Goal: Information Seeking & Learning: Learn about a topic

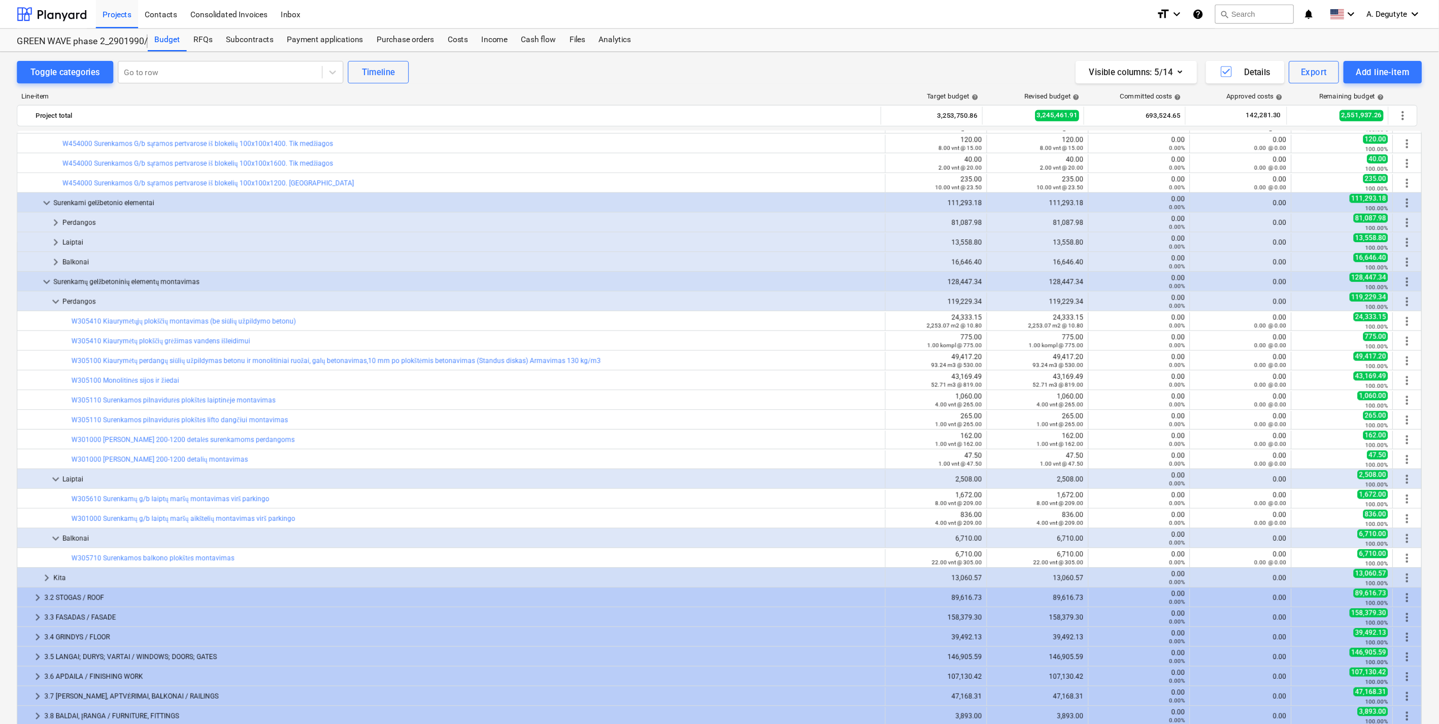
scroll to position [158, 0]
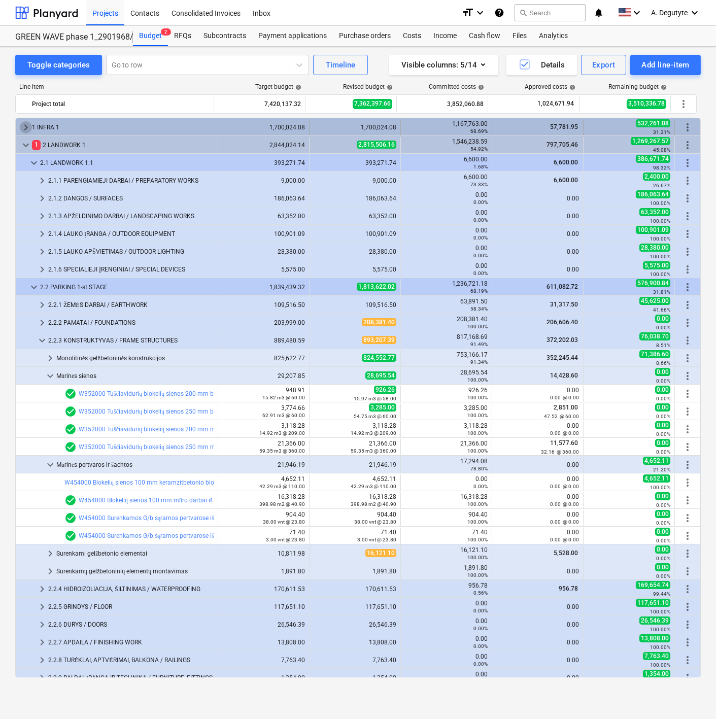
click at [27, 130] on span "keyboard_arrow_right" at bounding box center [26, 127] width 12 height 12
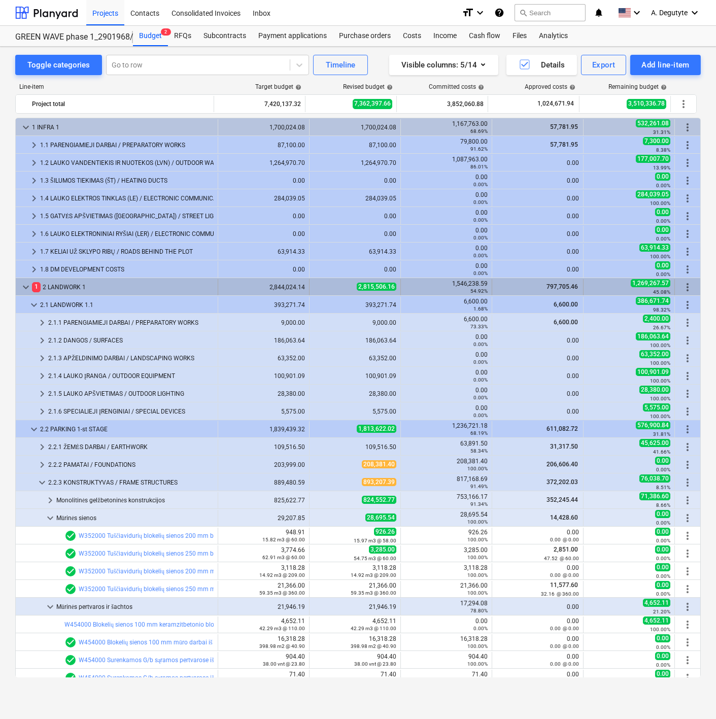
click at [23, 286] on span "keyboard_arrow_down" at bounding box center [26, 287] width 12 height 12
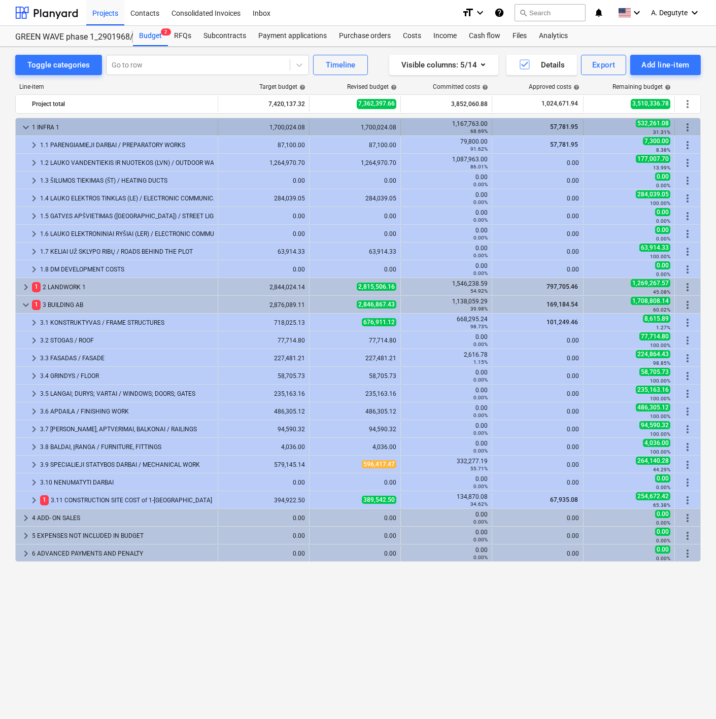
click at [22, 123] on span "keyboard_arrow_down" at bounding box center [26, 127] width 12 height 12
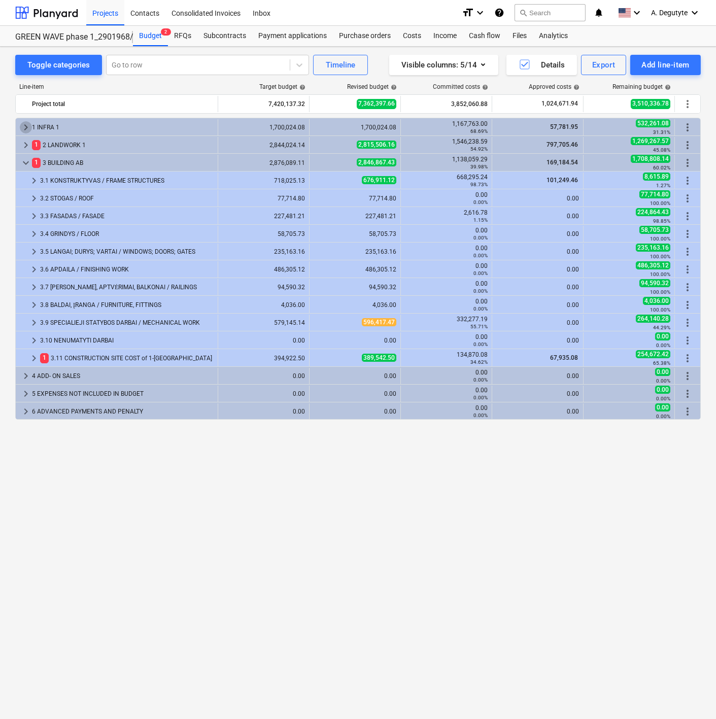
click at [22, 123] on span "keyboard_arrow_right" at bounding box center [26, 127] width 12 height 12
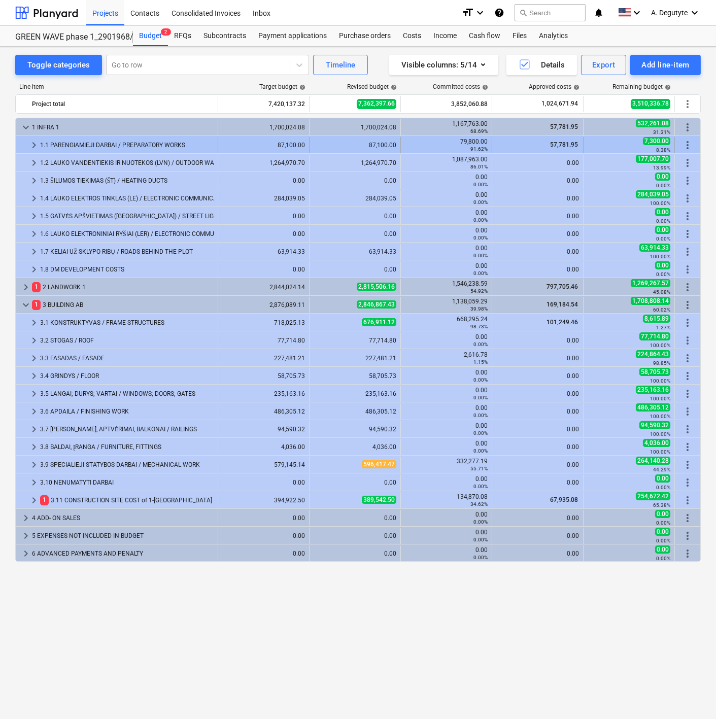
click at [34, 142] on span "keyboard_arrow_right" at bounding box center [34, 145] width 12 height 12
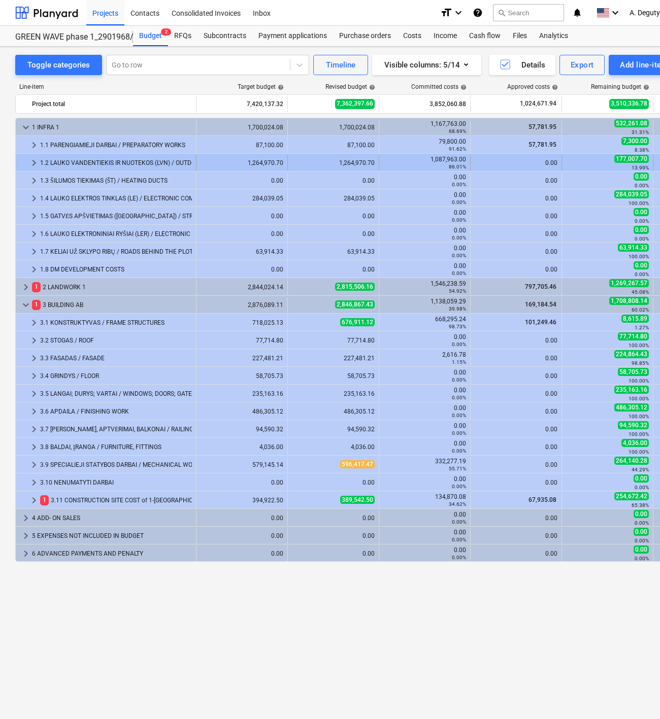
click at [29, 165] on span "keyboard_arrow_right" at bounding box center [34, 163] width 12 height 12
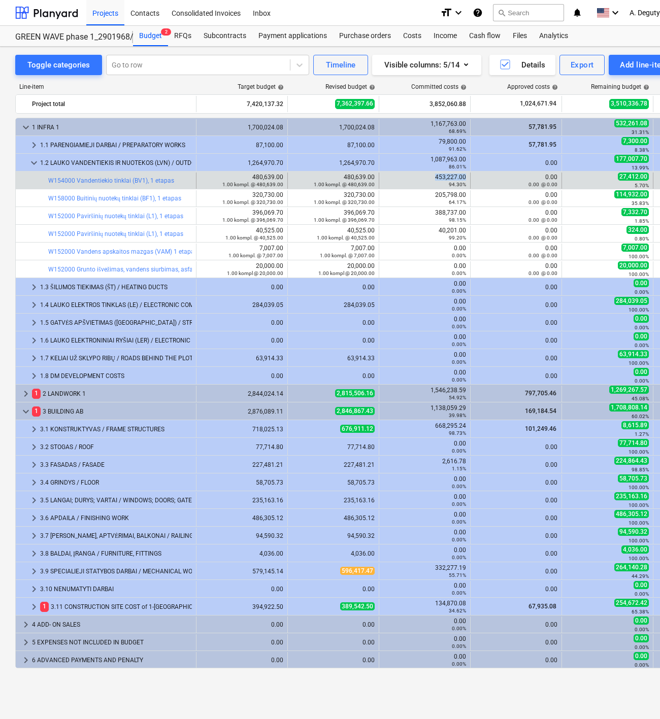
click at [435, 176] on div "453,227.00 94.30%" at bounding box center [424, 181] width 91 height 16
drag, startPoint x: 466, startPoint y: 178, endPoint x: 421, endPoint y: 179, distance: 44.7
click at [421, 179] on div "453,227.00 94.30%" at bounding box center [424, 181] width 91 height 16
copy div "453,227.00"
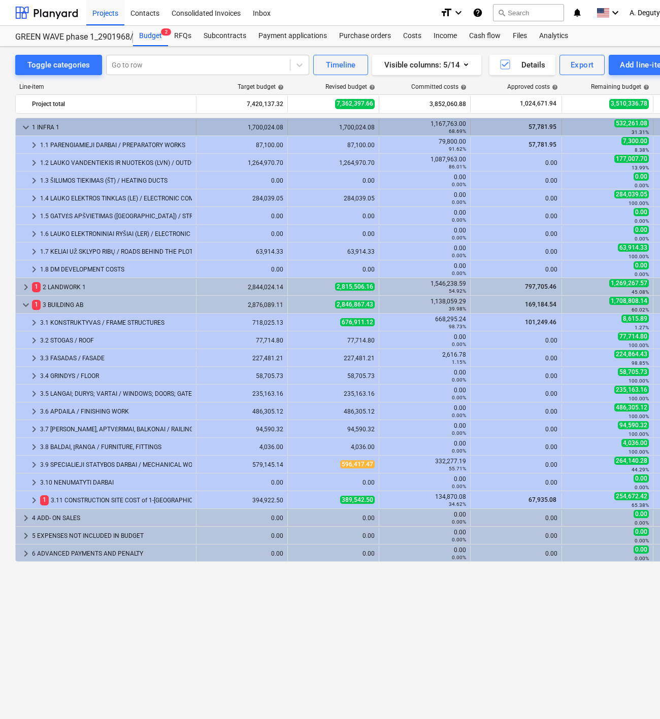
click at [25, 126] on span "keyboard_arrow_down" at bounding box center [26, 127] width 12 height 12
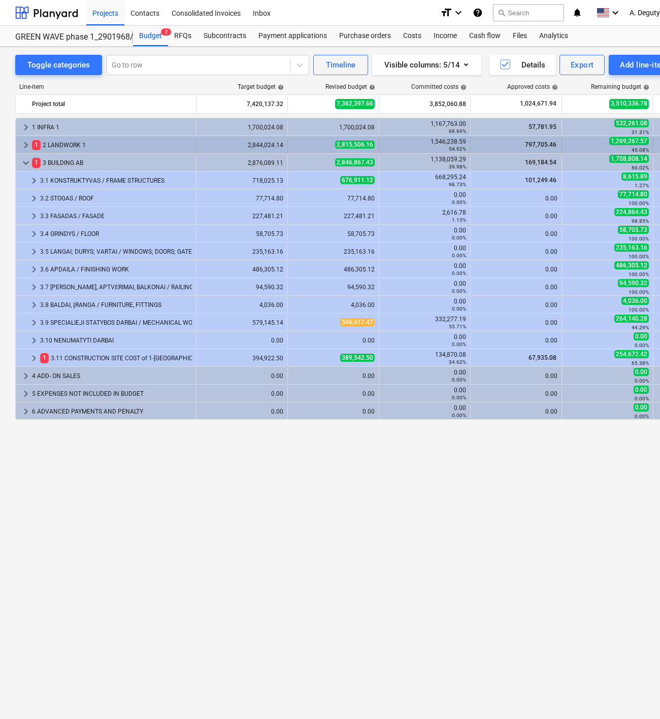
click at [25, 142] on span "keyboard_arrow_right" at bounding box center [26, 145] width 12 height 12
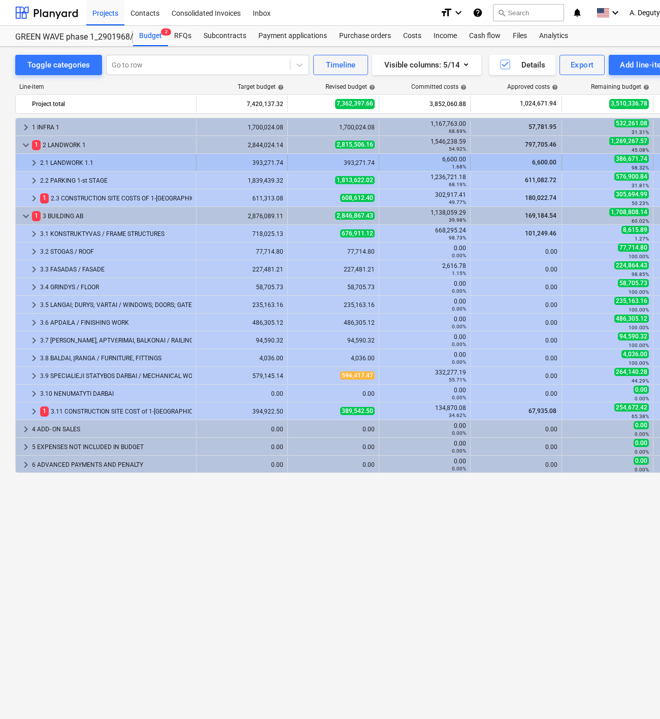
click at [28, 163] on span "keyboard_arrow_right" at bounding box center [34, 163] width 12 height 12
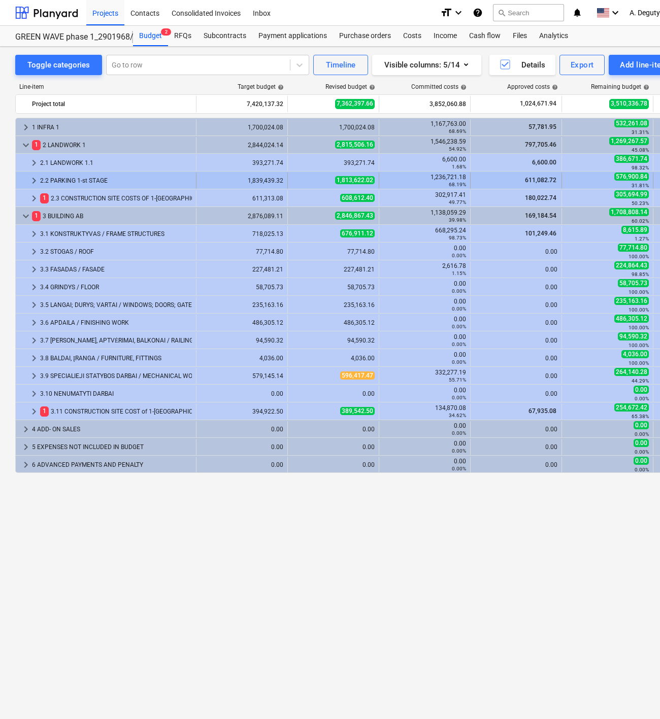
click at [37, 181] on span "keyboard_arrow_right" at bounding box center [34, 181] width 12 height 12
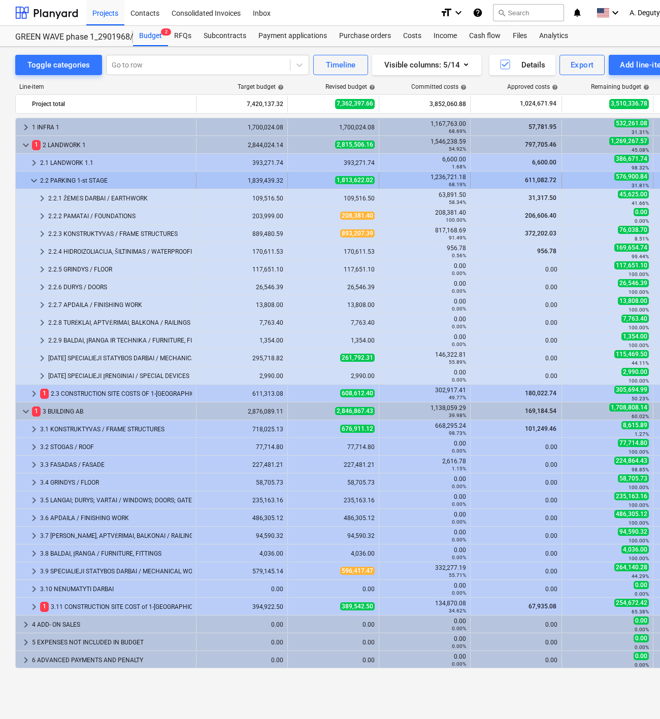
click at [26, 178] on div at bounding box center [24, 181] width 8 height 16
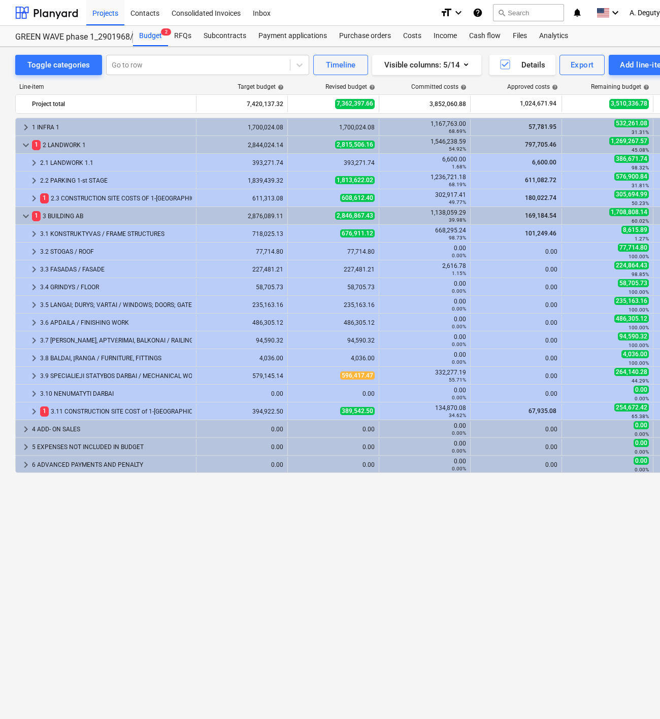
click at [26, 178] on div at bounding box center [24, 181] width 8 height 16
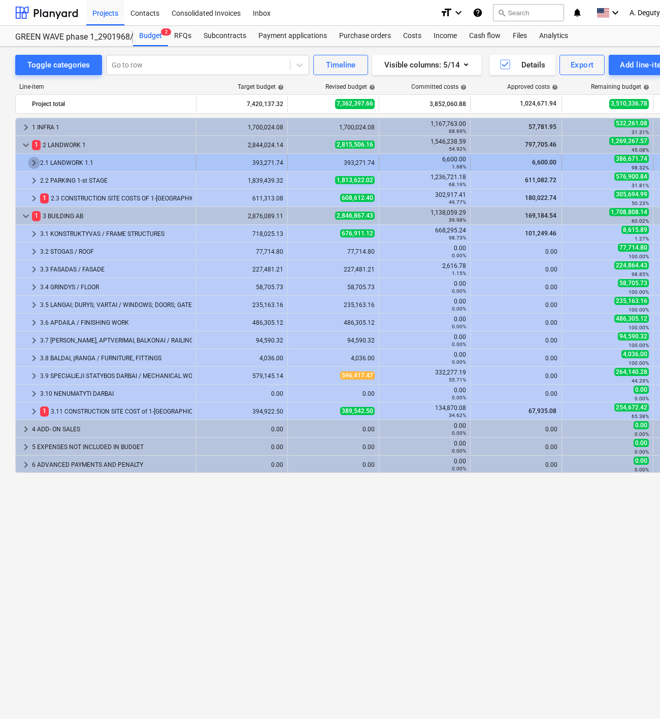
click at [29, 160] on span "keyboard_arrow_right" at bounding box center [34, 163] width 12 height 12
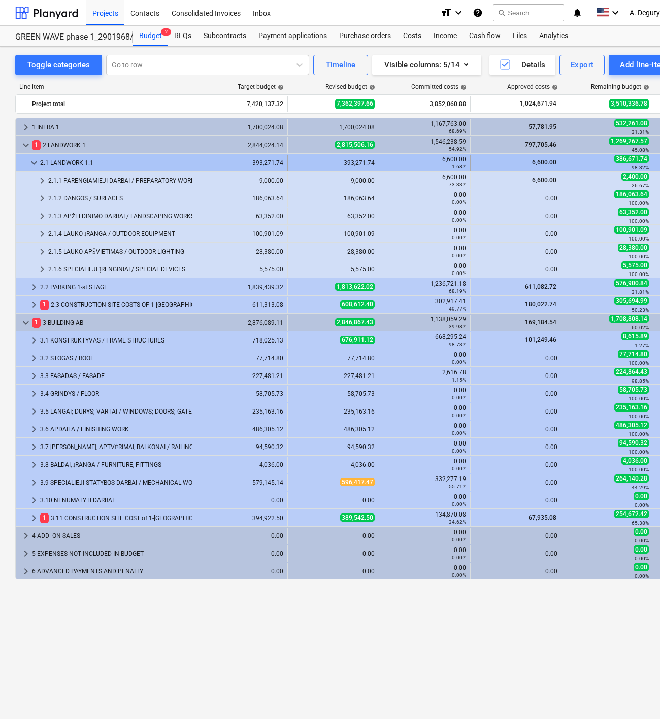
click at [34, 164] on span "keyboard_arrow_down" at bounding box center [34, 163] width 12 height 12
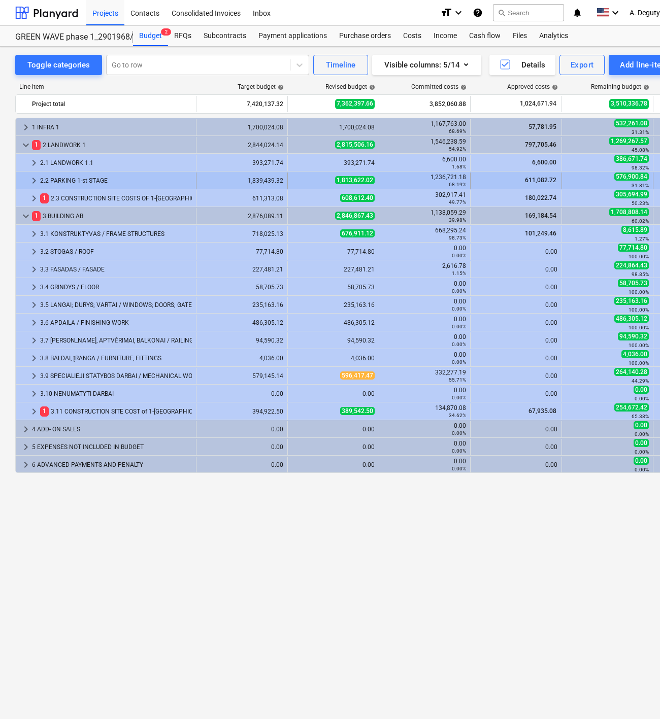
click at [35, 175] on span "keyboard_arrow_right" at bounding box center [34, 181] width 12 height 12
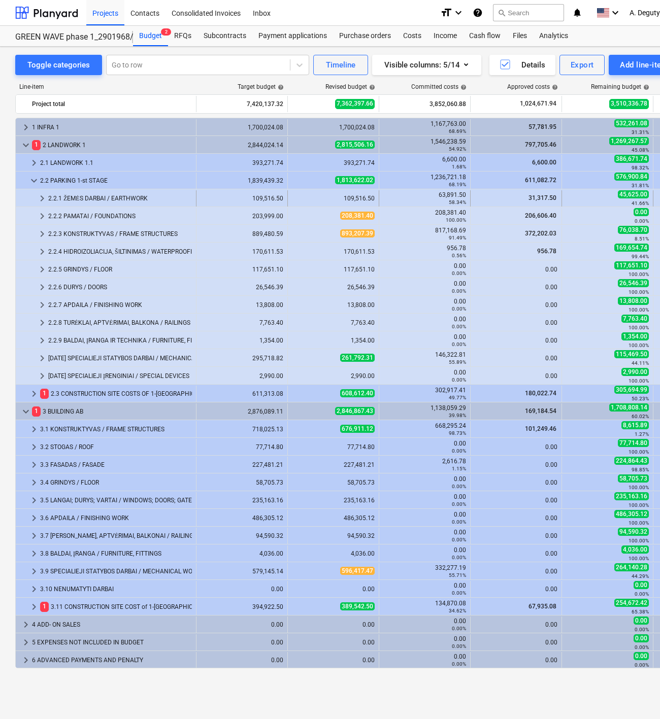
click at [38, 200] on span "keyboard_arrow_right" at bounding box center [42, 198] width 12 height 12
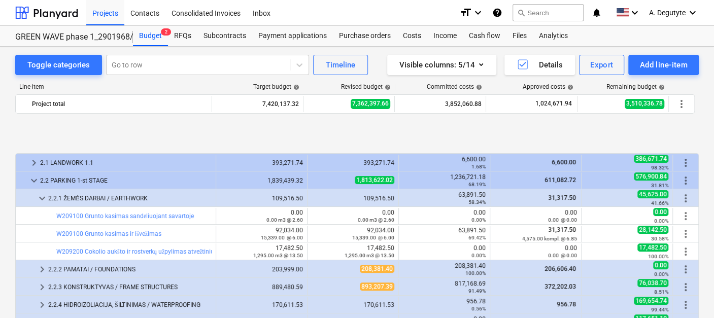
scroll to position [56, 0]
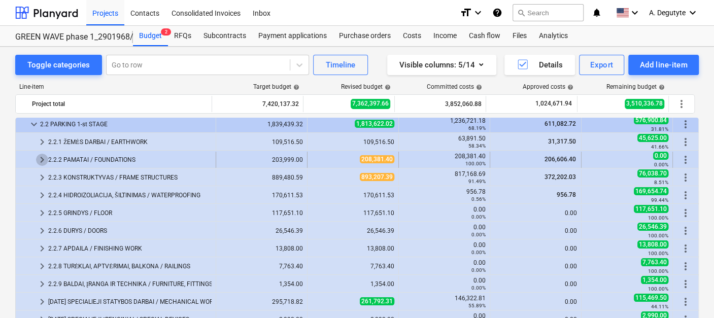
click at [41, 157] on span "keyboard_arrow_right" at bounding box center [42, 160] width 12 height 12
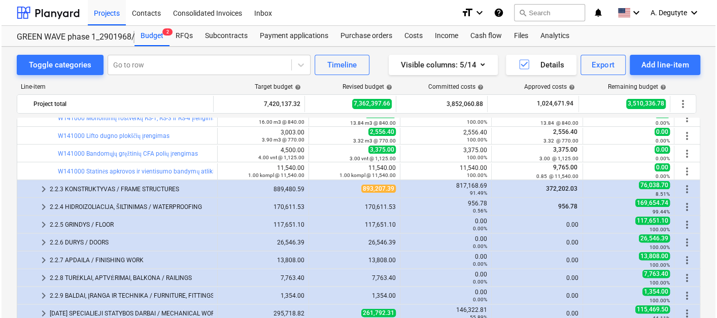
scroll to position [113, 0]
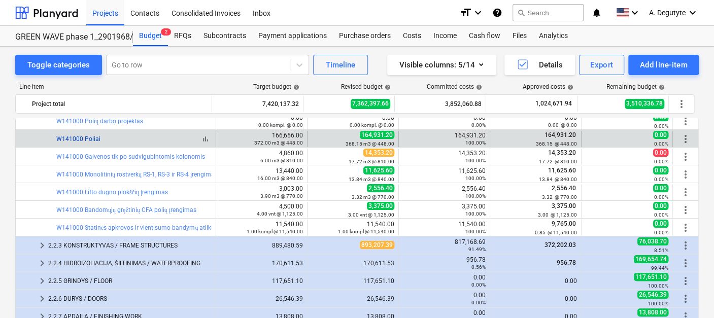
click at [63, 141] on link "W141000 Poliai" at bounding box center [78, 139] width 44 height 7
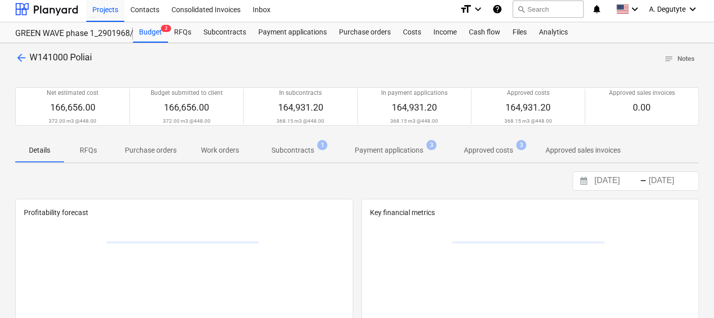
scroll to position [56, 0]
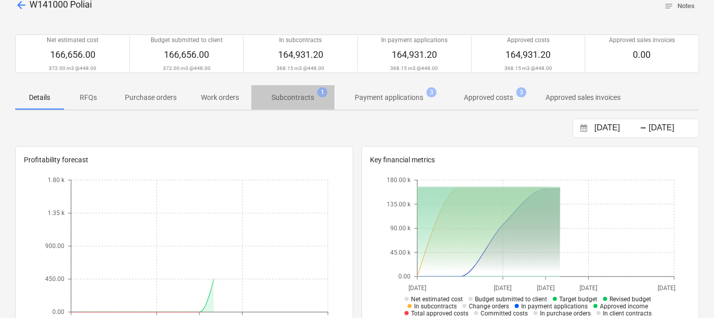
click at [302, 100] on p "Subcontracts" at bounding box center [293, 97] width 43 height 11
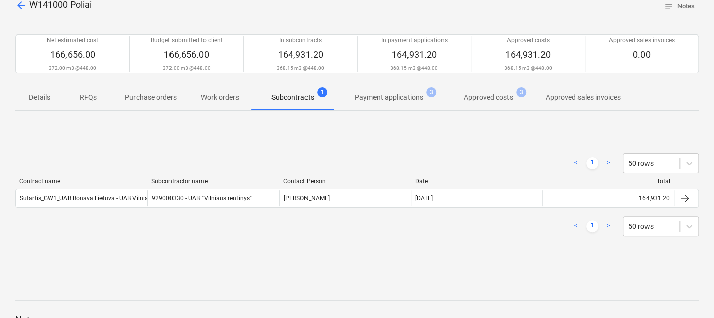
scroll to position [167, 0]
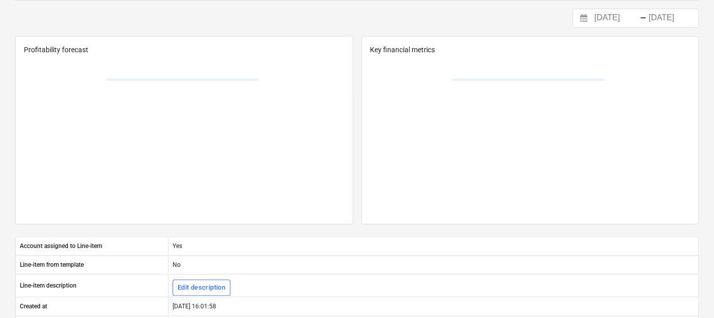
scroll to position [56, 0]
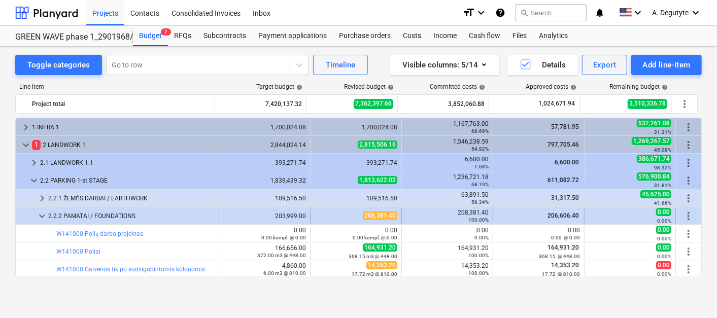
scroll to position [10, 0]
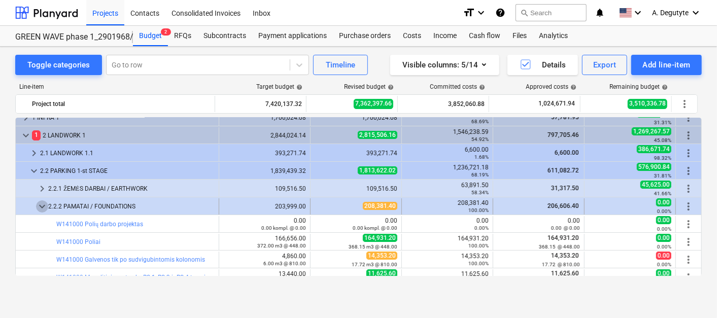
click at [42, 205] on span "keyboard_arrow_down" at bounding box center [42, 207] width 12 height 12
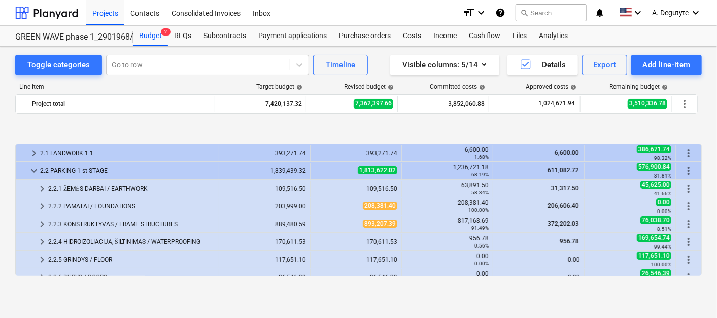
scroll to position [66, 0]
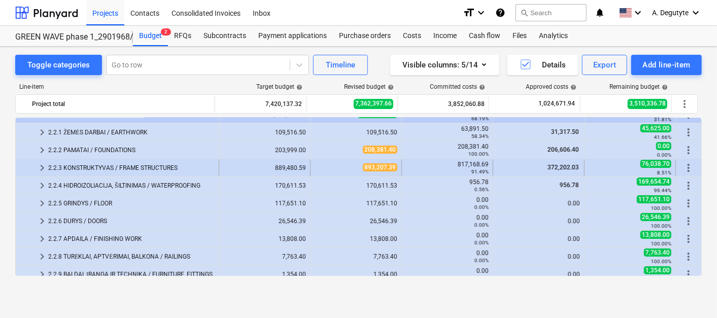
click at [40, 168] on span "keyboard_arrow_right" at bounding box center [42, 168] width 12 height 12
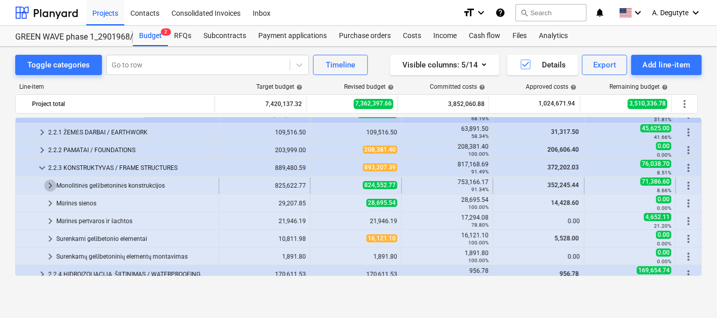
click at [50, 186] on span "keyboard_arrow_right" at bounding box center [50, 186] width 12 height 12
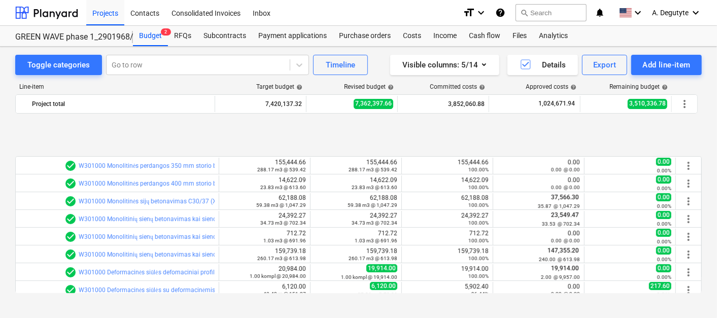
scroll to position [284, 0]
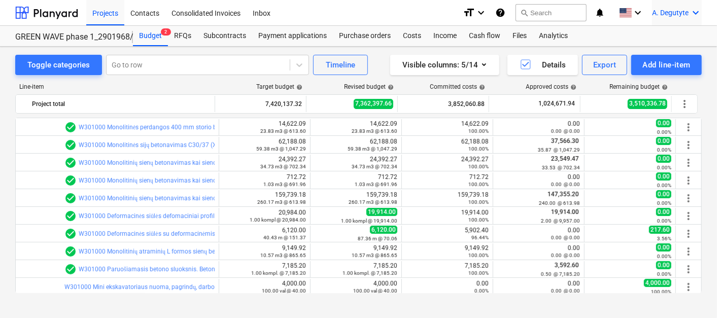
click at [642, 17] on div "[PERSON_NAME] keyboard_arrow_down" at bounding box center [677, 12] width 50 height 25
click at [232, 62] on div at bounding box center [358, 159] width 717 height 318
click at [124, 63] on div at bounding box center [198, 65] width 173 height 10
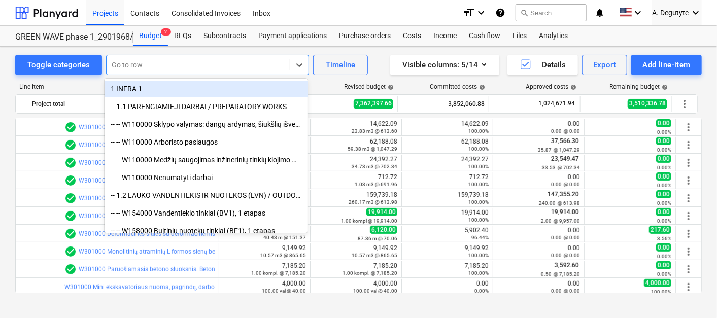
paste input "453,227.00"
type input "453,227.00"
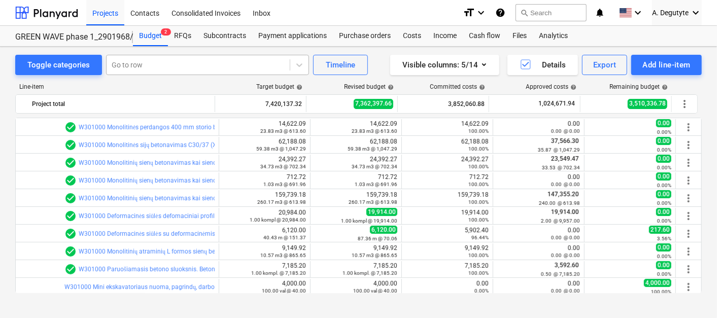
drag, startPoint x: 208, startPoint y: 53, endPoint x: 206, endPoint y: 61, distance: 8.0
click at [208, 53] on div "Toggle categories Go to row Timeline Visible columns : 5/14 Details Export Add …" at bounding box center [358, 180] width 717 height 267
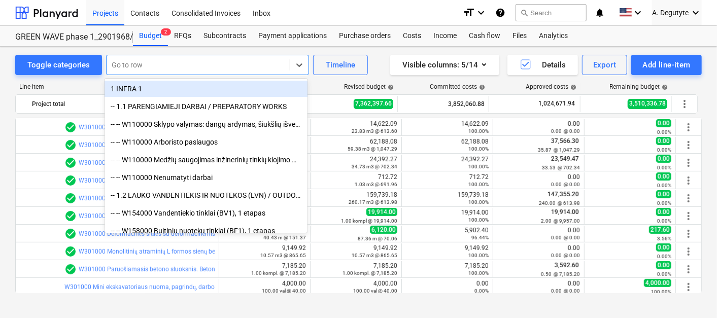
click at [204, 62] on div at bounding box center [198, 65] width 173 height 10
paste input "Deformacinės siūlės su deformacinėmis jungtimis įrengimas ir aptaisymnas priešg…"
type input "Deformacinės siūlės su deformacinėmis jungtimis įrengimas ir aptaisymnas priešg…"
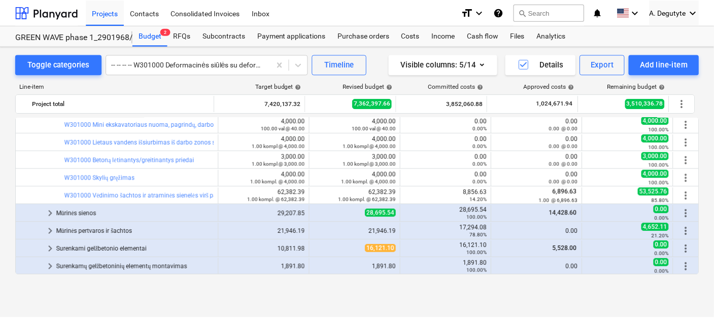
scroll to position [390, 0]
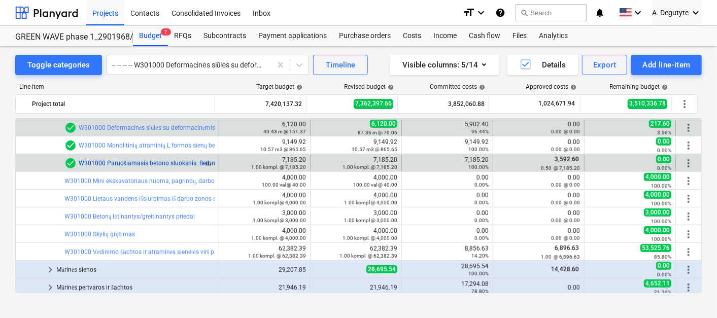
click at [162, 160] on link "W301000 Paruošiamasis betono sluoksnis. Betonas C8/10" at bounding box center [160, 163] width 162 height 7
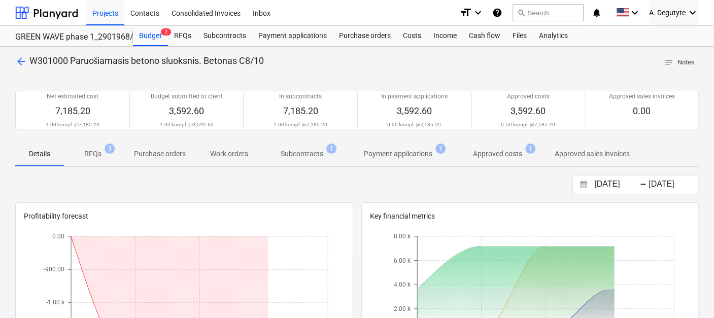
click at [300, 146] on span "Subcontracts 1" at bounding box center [301, 154] width 83 height 18
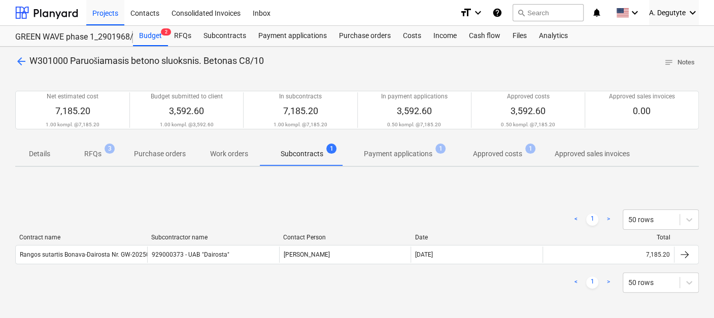
click at [101, 155] on span "RFQs 3" at bounding box center [93, 154] width 34 height 11
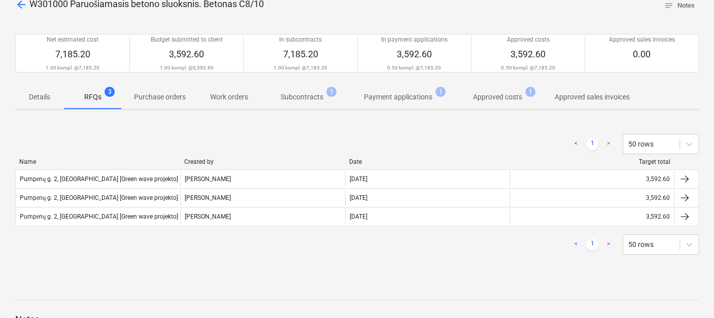
scroll to position [113, 0]
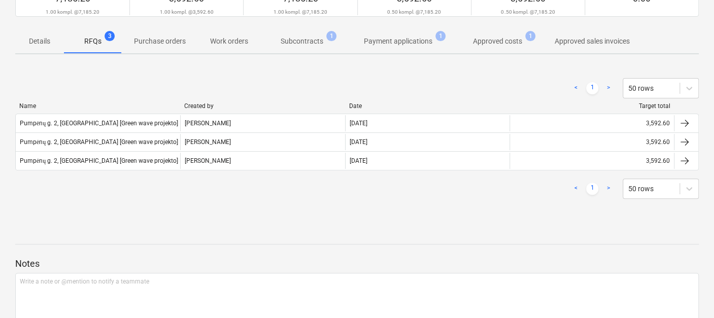
click at [318, 41] on p "Subcontracts" at bounding box center [302, 41] width 43 height 11
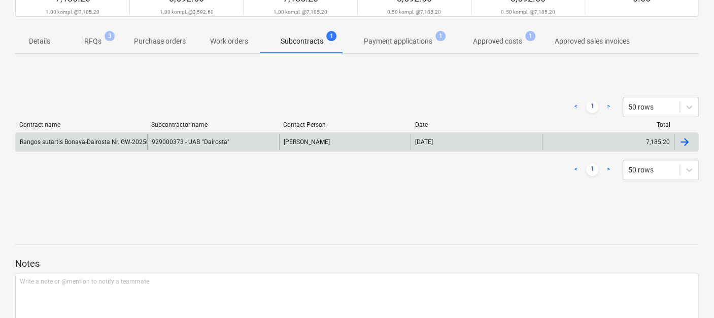
click at [151, 139] on div "929000373 - UAB "Dairosta"" at bounding box center [213, 142] width 132 height 16
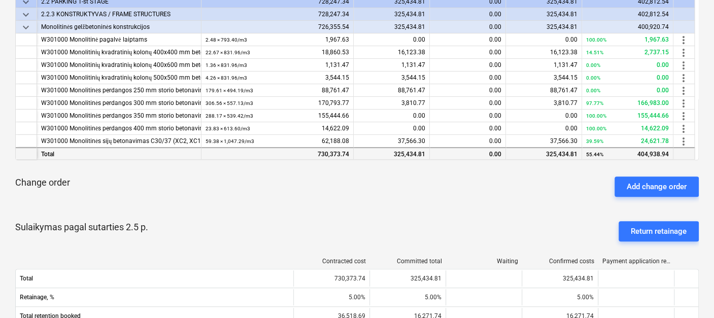
scroll to position [169, 0]
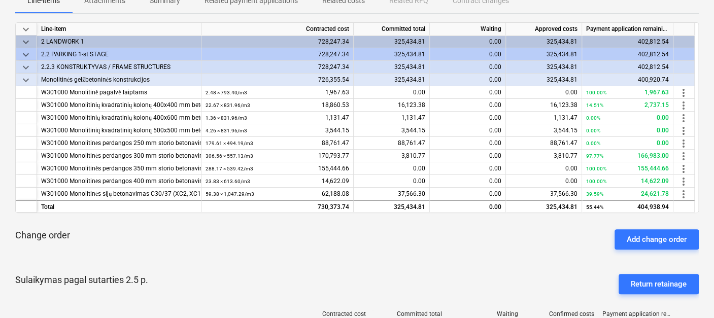
click at [27, 76] on span "keyboard_arrow_down" at bounding box center [26, 80] width 12 height 12
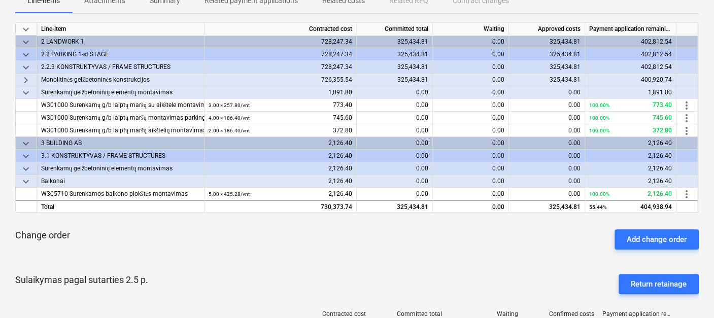
click at [27, 53] on span "keyboard_arrow_down" at bounding box center [26, 55] width 12 height 12
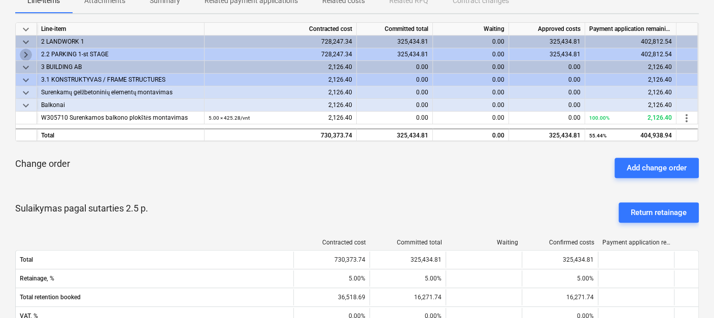
click at [26, 52] on span "keyboard_arrow_right" at bounding box center [26, 55] width 12 height 12
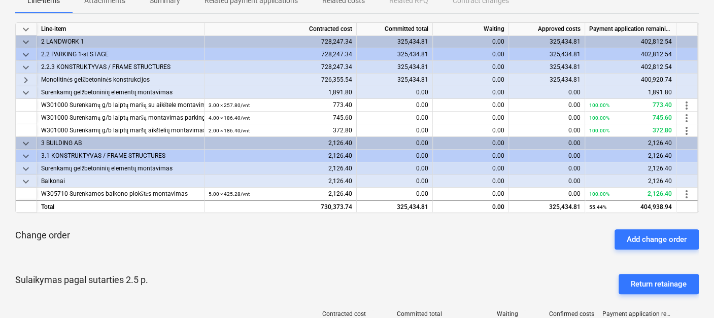
click at [26, 77] on span "keyboard_arrow_right" at bounding box center [26, 80] width 12 height 12
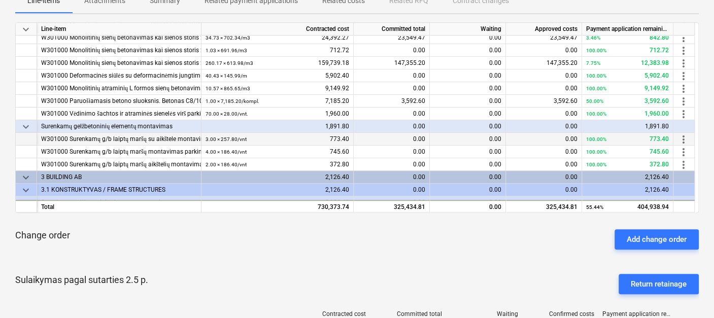
click at [162, 141] on div "W301000 Surenkamų g/b laiptų maršų su aikštele montavimas lauke" at bounding box center [119, 139] width 156 height 13
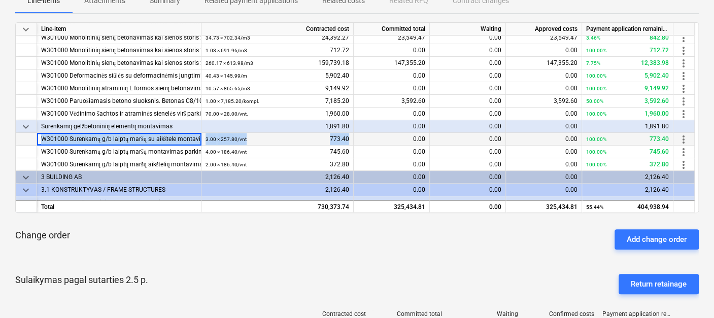
drag, startPoint x: 38, startPoint y: 138, endPoint x: 376, endPoint y: 141, distance: 338.2
click at [0, 0] on div "W301000 Surenkamų g/b laiptų maršų su aikštele montavimas lauke 3.00 × 257.80 /…" at bounding box center [0, 0] width 0 height 0
drag, startPoint x: 90, startPoint y: 132, endPoint x: 76, endPoint y: 137, distance: 15.1
click at [90, 133] on div "W301000 Surenkamų g/b laiptų maršų su aikštele montavimas lauke" at bounding box center [119, 139] width 156 height 13
click at [70, 138] on div "W301000 Surenkamų g/b laiptų maršų su aikštele montavimas lauke" at bounding box center [119, 139] width 156 height 13
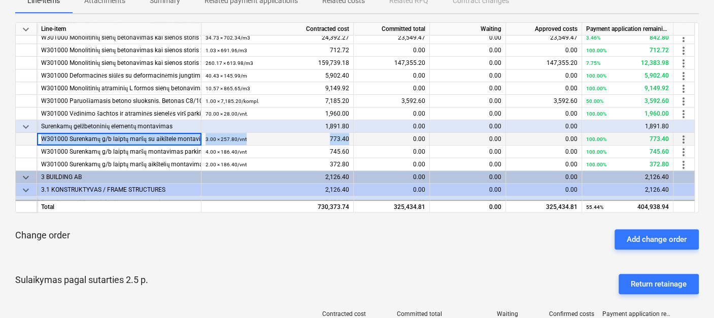
click at [68, 139] on div "W301000 Surenkamų g/b laiptų maršų su aikštele montavimas lauke" at bounding box center [119, 139] width 156 height 13
drag, startPoint x: 68, startPoint y: 135, endPoint x: 194, endPoint y: 140, distance: 127.1
click at [194, 140] on div "W301000 Surenkamų g/b laiptų maršų su aikštele montavimas lauke" at bounding box center [119, 139] width 156 height 13
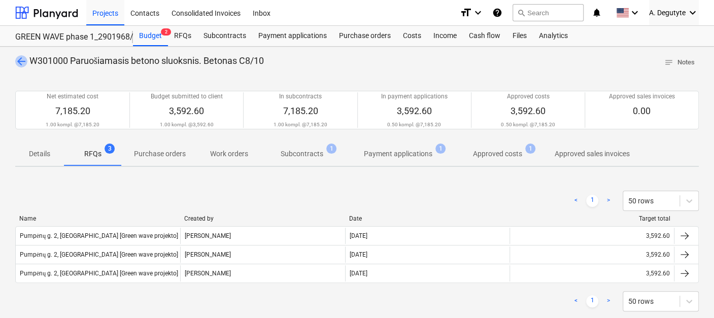
click at [19, 60] on span "arrow_back" at bounding box center [21, 61] width 12 height 12
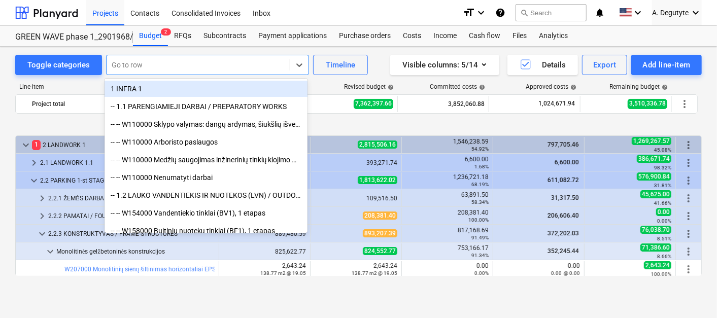
scroll to position [390, 0]
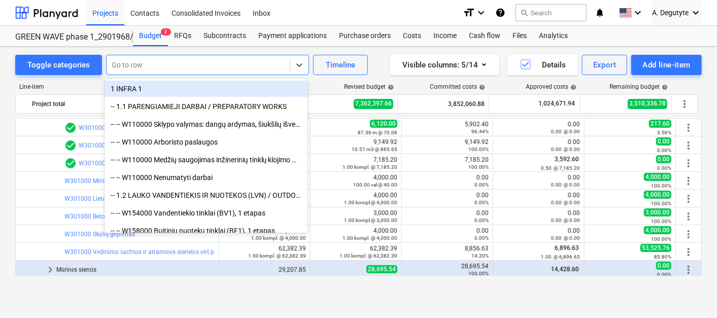
click at [141, 62] on div at bounding box center [198, 65] width 173 height 10
paste input "Deformacinės siūlės su deformacinėmis jungtimis įrengimas ir aptaisymnas priešg…"
type input "Deformacinės siūlės su deformacinėmis jungtimis įrengimas ir aptaisymnas priešg…"
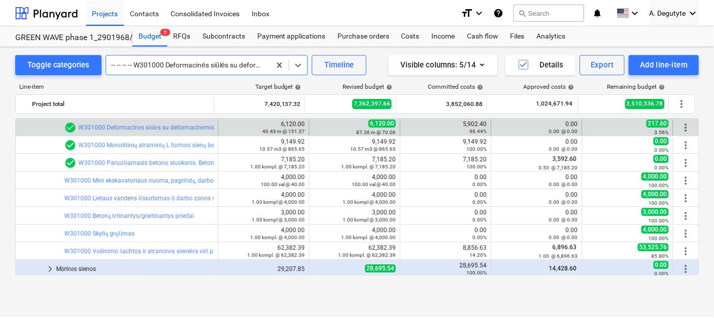
scroll to position [0, 0]
click at [178, 126] on link "W301000 Deformacinės siūlės su deformacinėmis jungtimis įrengimas ir aptaisymna…" at bounding box center [252, 127] width 347 height 7
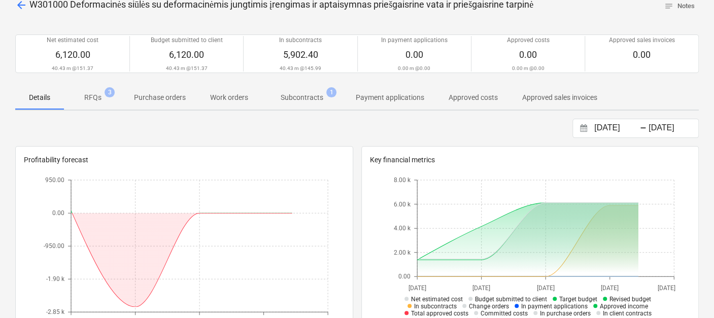
click at [287, 95] on p "Subcontracts" at bounding box center [302, 97] width 43 height 11
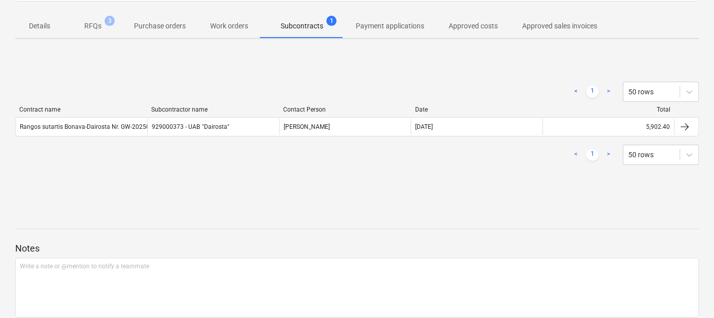
scroll to position [167, 0]
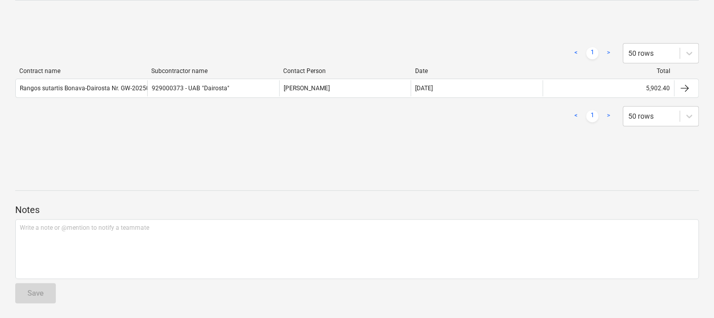
scroll to position [56, 0]
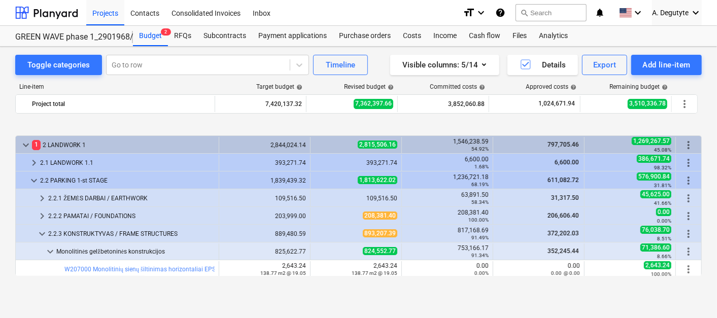
scroll to position [390, 0]
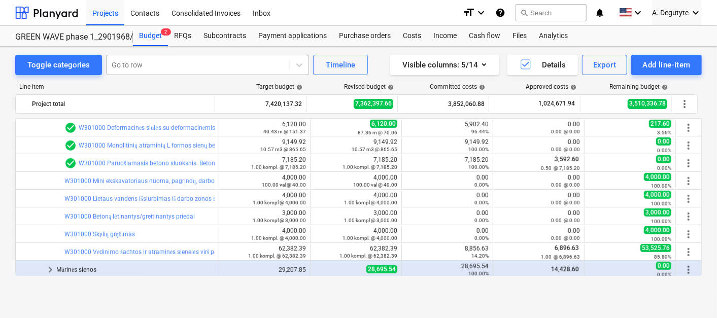
click at [198, 61] on div at bounding box center [198, 65] width 173 height 10
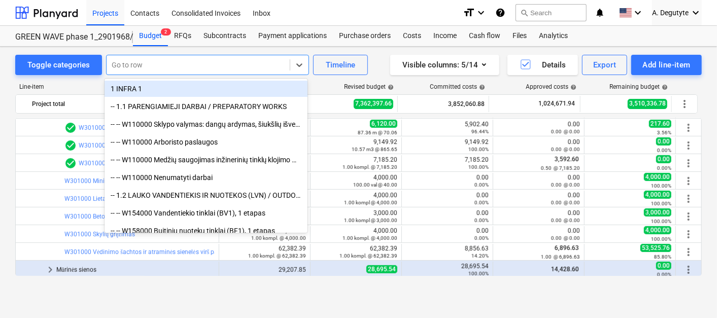
paste input "Mini ekskavatoriaus nuoma, pagrindų, darbo zonos paruošimui"
type input "Mini ekskavatoriaus nuoma, pagrindų, darbo zonos paruošimui"
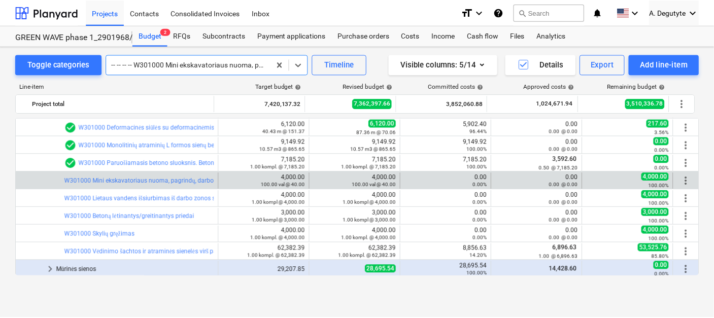
scroll to position [0, 0]
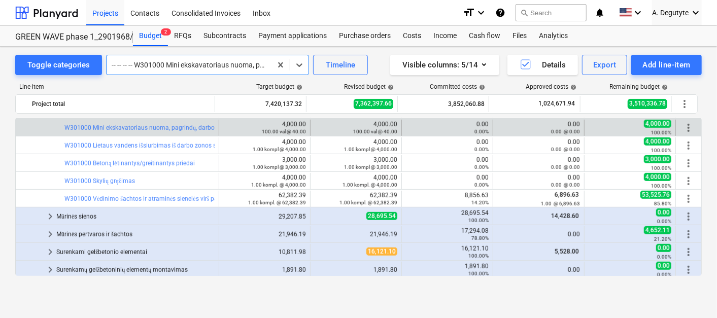
click at [175, 121] on div "bar_chart W301000 Mini ekskavatoriaus nuoma, pagrindų, darbo zonos paruošimui" at bounding box center [139, 128] width 150 height 16
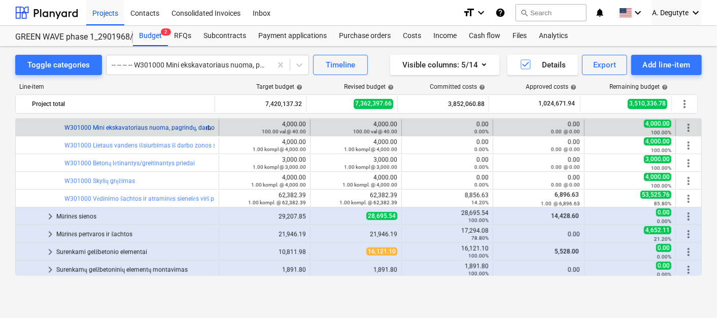
click at [171, 126] on link "W301000 Mini ekskavatoriaus nuoma, pagrindų, darbo zonos paruošimui" at bounding box center [164, 127] width 201 height 7
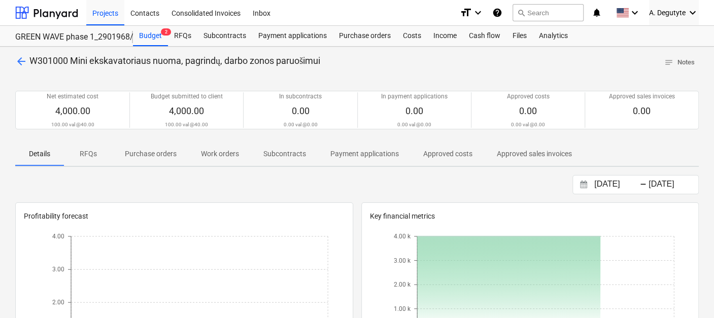
drag, startPoint x: 291, startPoint y: 153, endPoint x: 294, endPoint y: 171, distance: 18.0
click at [291, 158] on p "Subcontracts" at bounding box center [285, 154] width 43 height 11
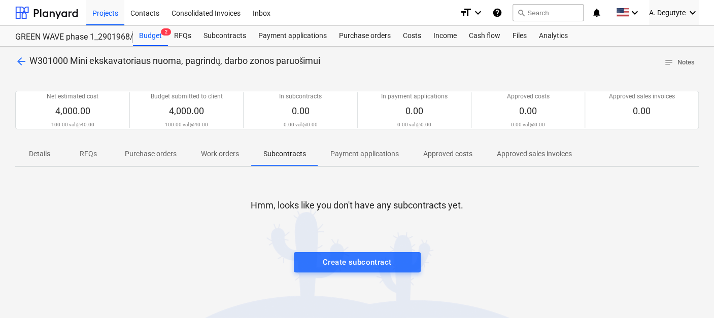
scroll to position [167, 0]
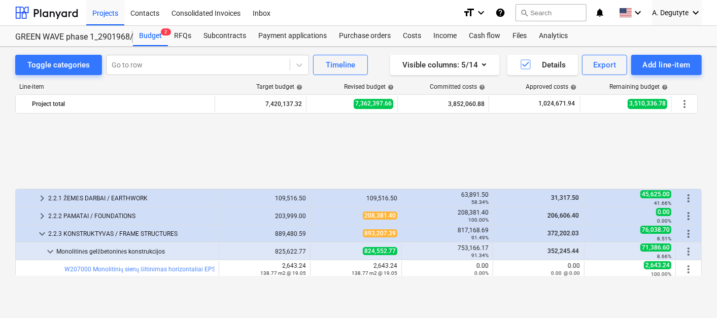
scroll to position [444, 0]
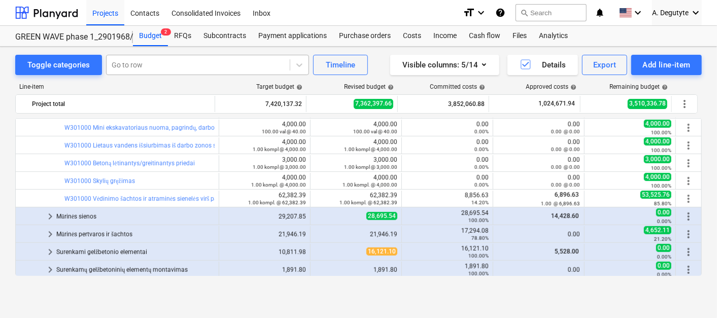
drag, startPoint x: 163, startPoint y: 71, endPoint x: 169, endPoint y: 65, distance: 7.9
click at [163, 71] on div "Go to row" at bounding box center [198, 65] width 183 height 14
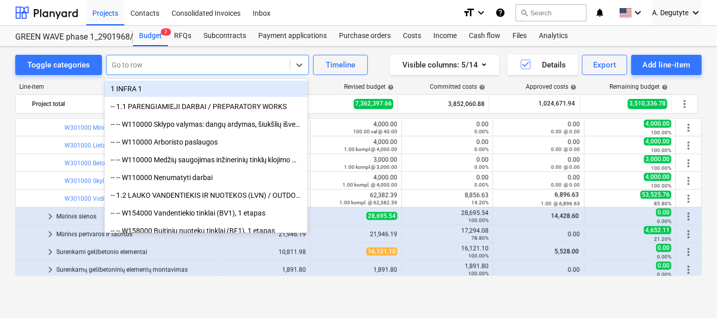
paste input "Tuščiavidurių blokelių sienos 200 mm blokeliai. Kiekis be angų. Haus SM6 (+6%)"
type input "Tuščiavidurių blokelių sienos 200 mm blokeliai. Kiekis be angų. Haus SM6 (+6%)"
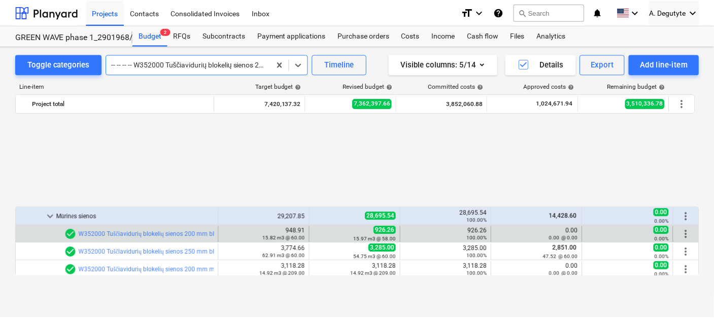
scroll to position [0, 0]
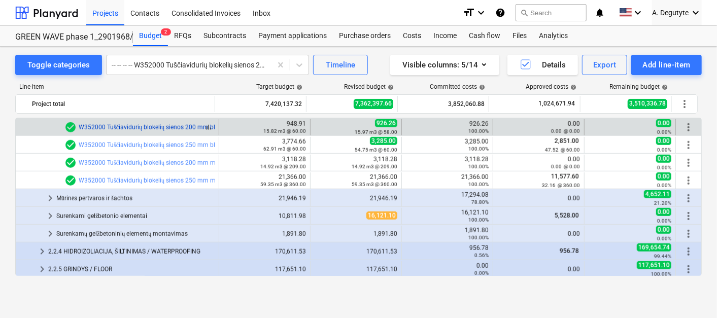
click at [174, 125] on link "W352000 Tuščiavidurių blokelių sienos 200 mm blokeliai. Kiekis be angų. Haus SM…" at bounding box center [202, 127] width 246 height 7
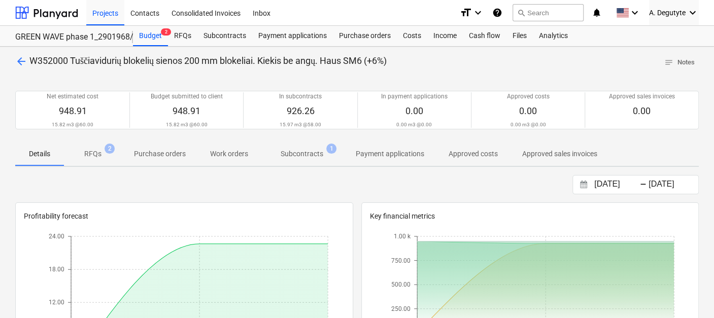
click at [293, 153] on p "Subcontracts" at bounding box center [302, 154] width 43 height 11
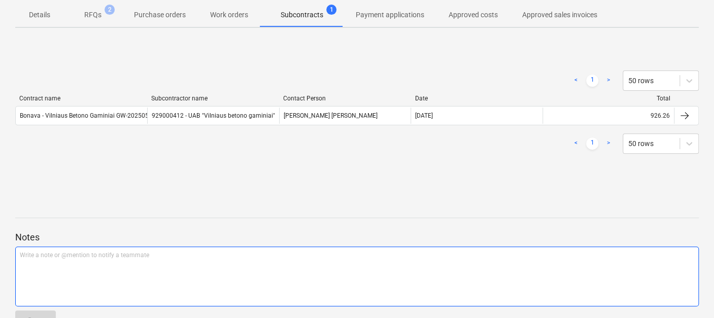
scroll to position [167, 0]
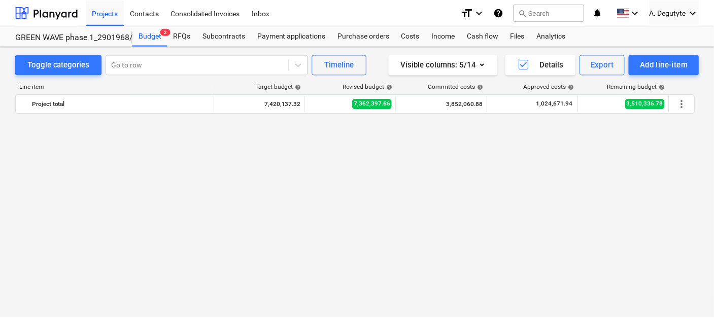
scroll to position [551, 0]
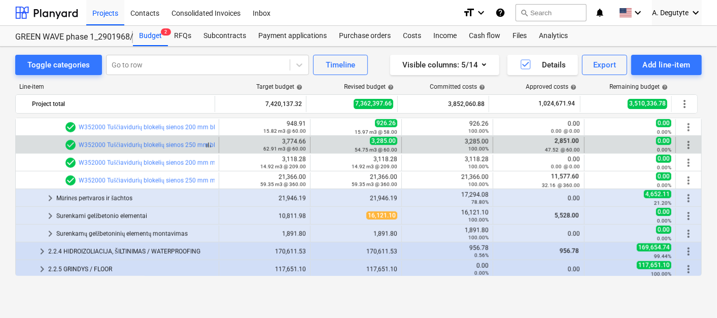
click at [141, 140] on div "check_circle W352000 Tuščiavidurių blokelių sienos 250 mm blokeliai. Kiekis be …" at bounding box center [207, 145] width 286 height 12
click at [139, 142] on link "W352000 Tuščiavidurių blokelių sienos 250 mm blokeliai. Kiekis be angų. Haus P2…" at bounding box center [215, 145] width 272 height 7
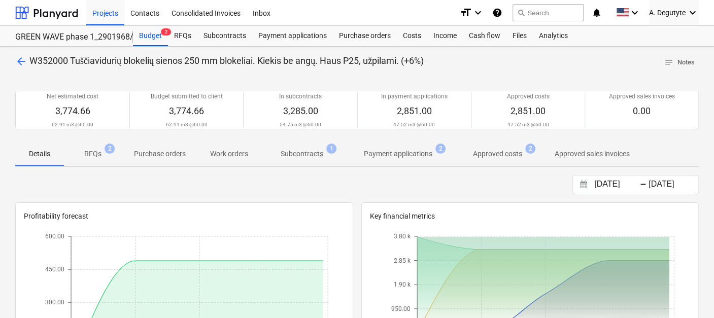
click at [303, 156] on p "Subcontracts" at bounding box center [302, 154] width 43 height 11
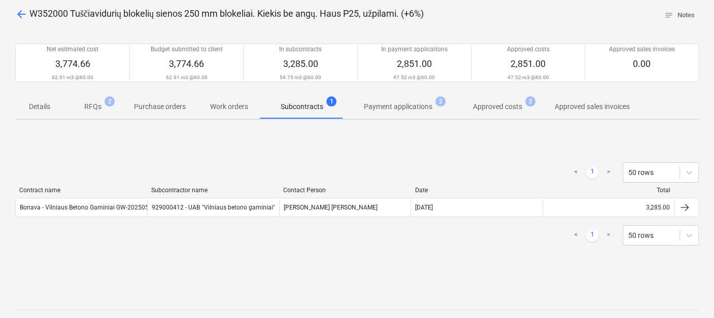
scroll to position [113, 0]
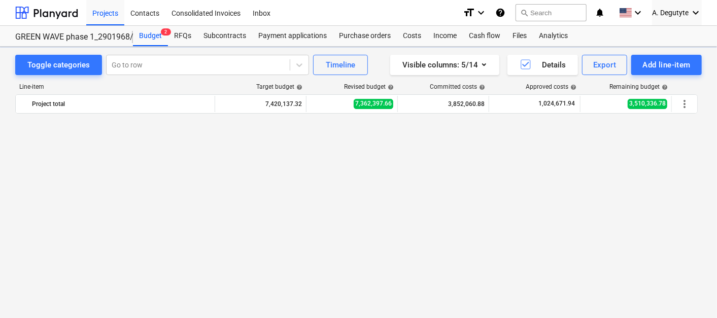
scroll to position [551, 0]
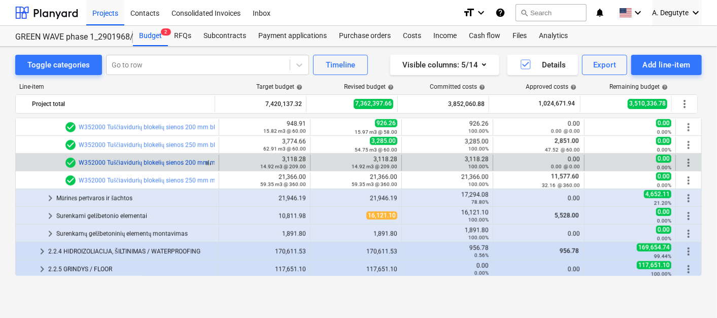
click at [174, 160] on link "W352000 Tuščiavidurių blokelių sienos 200 mm mūro darbai su mūro mišiniu. Kieki…" at bounding box center [232, 162] width 306 height 7
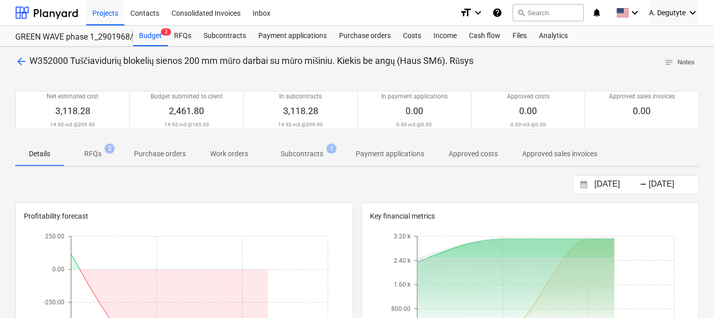
click at [250, 146] on span "Work orders" at bounding box center [229, 154] width 62 height 17
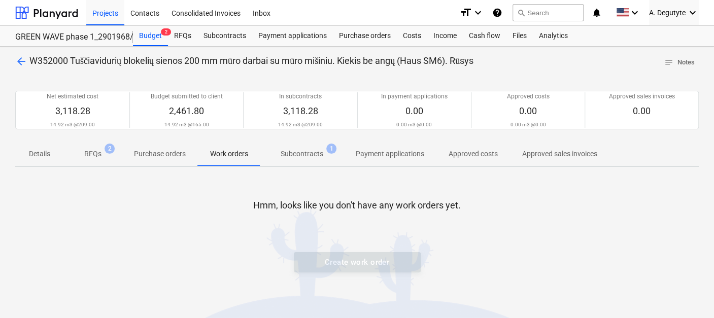
click at [323, 149] on span "Subcontracts 1" at bounding box center [302, 154] width 59 height 11
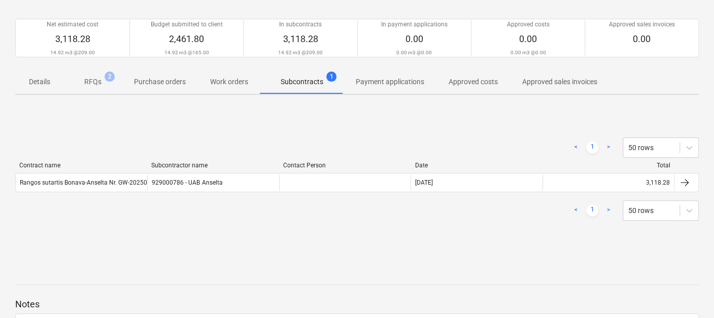
scroll to position [167, 0]
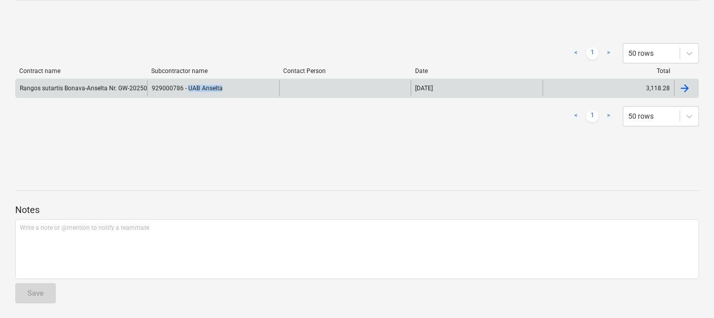
copy div "UAB Anselta"
click at [187, 91] on div "929000786 - UAB Anselta" at bounding box center [213, 88] width 132 height 16
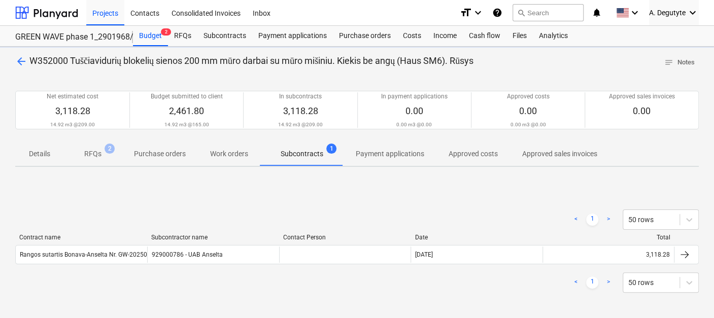
scroll to position [167, 0]
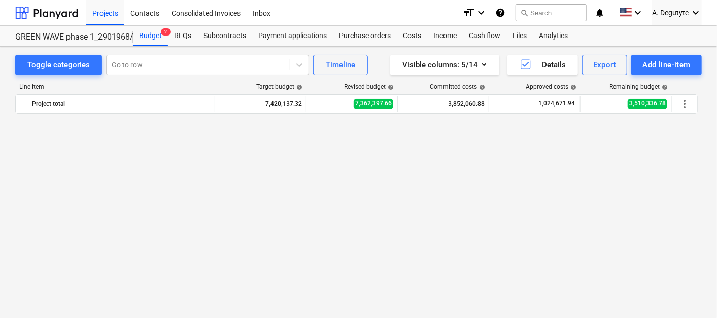
scroll to position [551, 0]
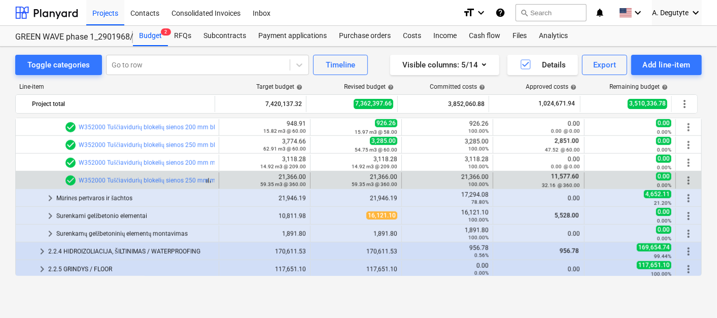
click at [168, 175] on div "check_circle W352000 Tuščiavidurių blokelių sienos 250 mm mūro darbai su armatū…" at bounding box center [235, 181] width 342 height 12
click at [167, 177] on link "W352000 Tuščiavidurių blokelių sienos 250 mm mūro darbai su armatūra ir betonu.…" at bounding box center [243, 180] width 328 height 7
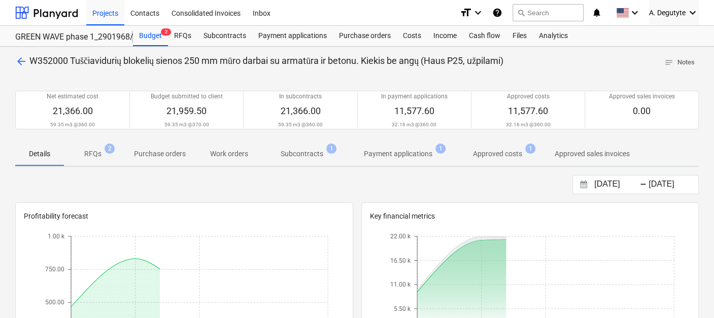
drag, startPoint x: 297, startPoint y: 157, endPoint x: 285, endPoint y: 182, distance: 27.3
click at [296, 161] on span "Subcontracts 1" at bounding box center [301, 154] width 83 height 18
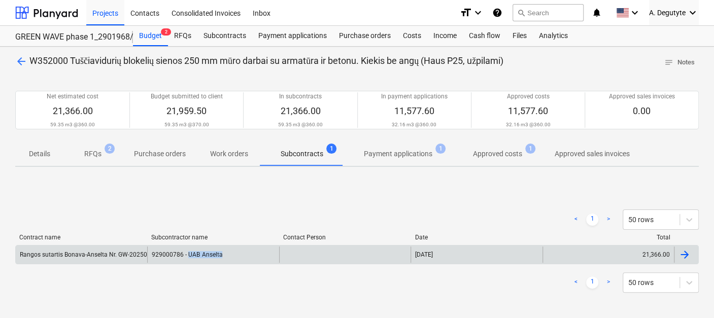
drag, startPoint x: 236, startPoint y: 255, endPoint x: 189, endPoint y: 258, distance: 46.8
click at [189, 258] on div "929000786 - UAB Anselta" at bounding box center [213, 255] width 132 height 16
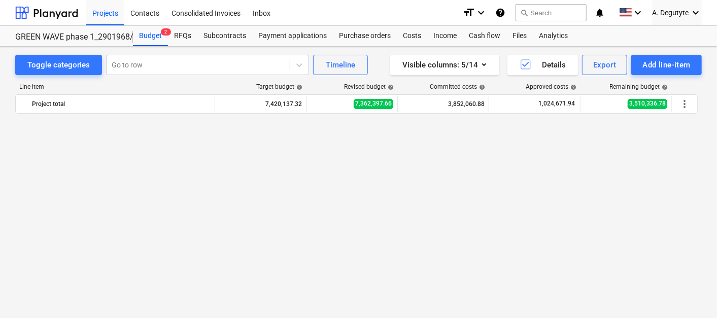
scroll to position [551, 0]
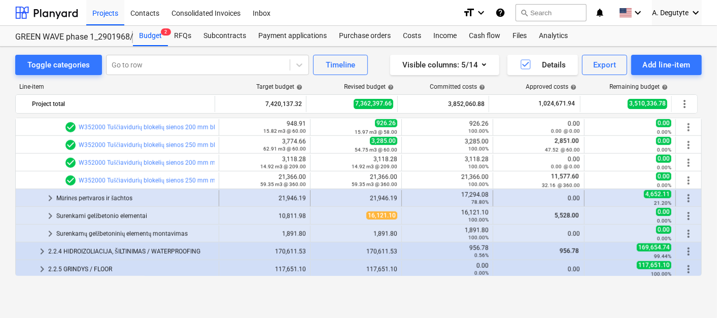
click at [47, 196] on span "keyboard_arrow_right" at bounding box center [50, 198] width 12 height 12
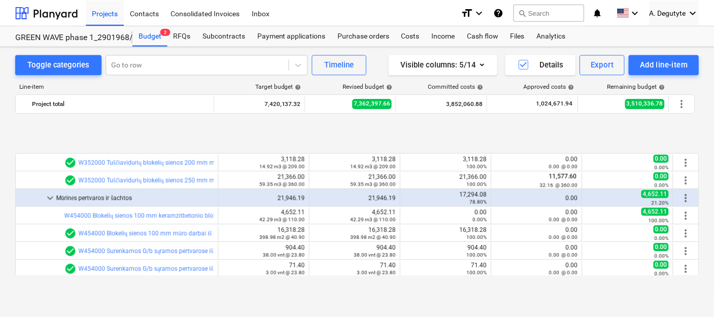
scroll to position [607, 0]
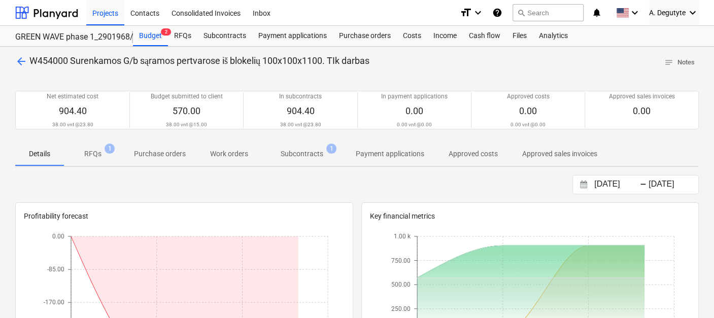
click at [287, 148] on span "Subcontracts 1" at bounding box center [301, 154] width 83 height 18
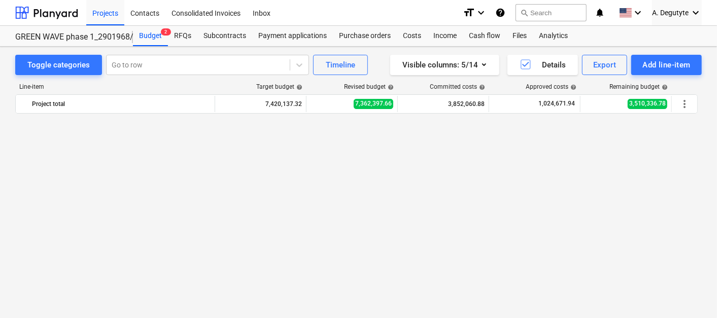
scroll to position [607, 0]
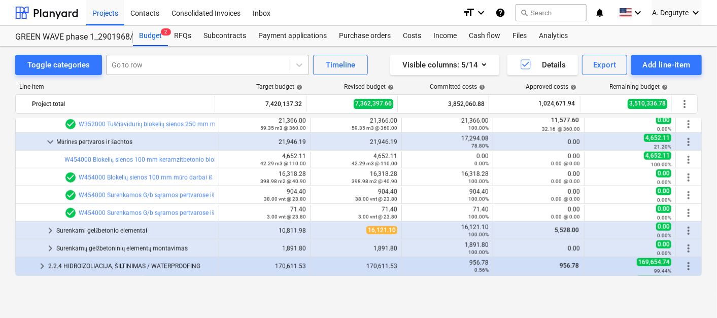
click at [148, 61] on div at bounding box center [198, 65] width 173 height 10
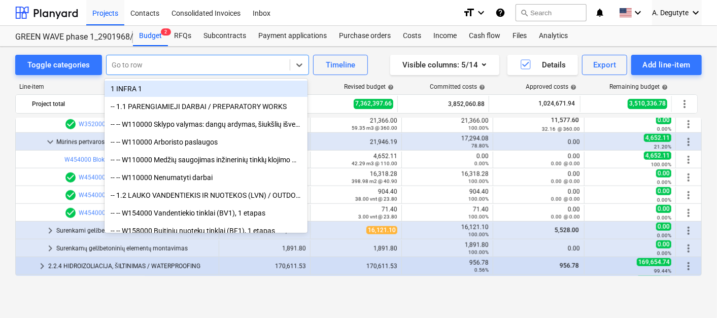
paste input "Blokelių sienos 100 mm mūro darbai iš Keramzito blokelių - kiekis be angų. Kain…"
type input "Blokelių sienos 100 mm mūro darbai iš Keramzito blokelių - kiekis be angų. Kain…"
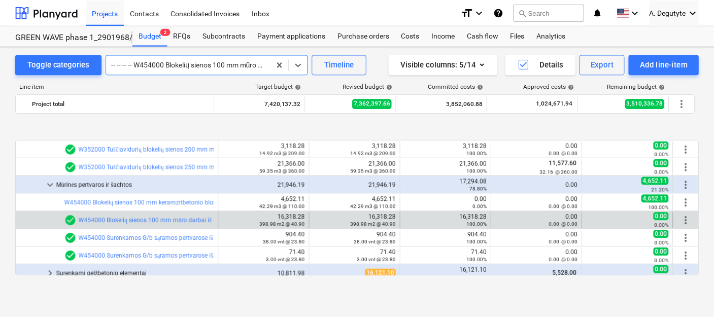
scroll to position [620, 0]
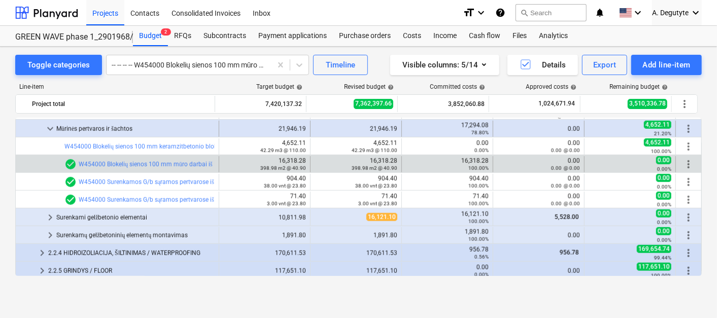
click at [52, 130] on span "keyboard_arrow_down" at bounding box center [50, 129] width 12 height 12
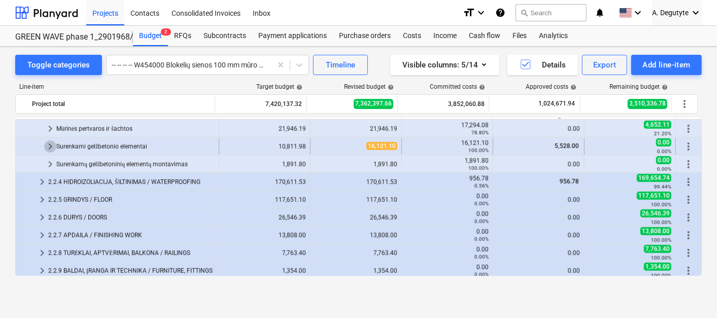
click at [46, 146] on span "keyboard_arrow_right" at bounding box center [50, 147] width 12 height 12
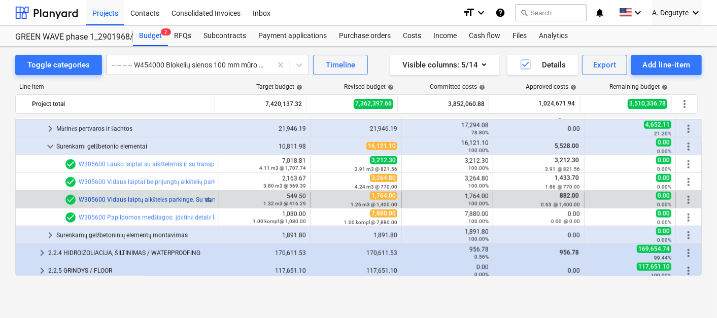
click at [184, 199] on link "W305600 Vidaus laiptų aikštelės parkinge. Su transportu" at bounding box center [156, 200] width 155 height 7
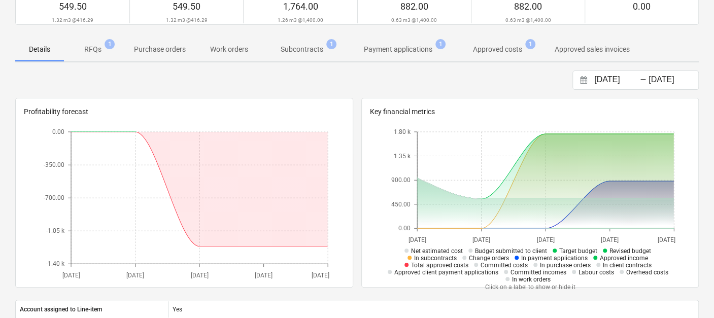
scroll to position [56, 0]
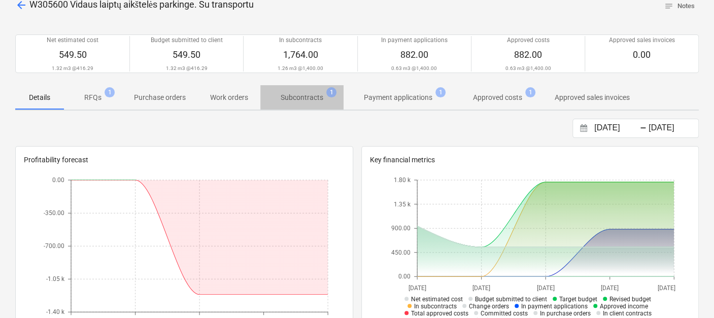
click at [299, 96] on p "Subcontracts" at bounding box center [302, 97] width 43 height 11
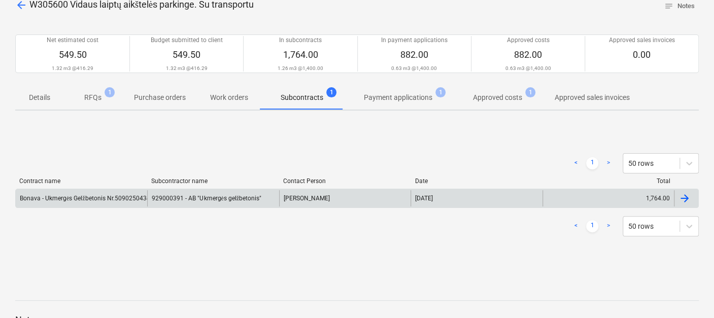
click at [194, 197] on div "929000391 - AB "Ukmergės gelžbetonis"" at bounding box center [213, 198] width 132 height 16
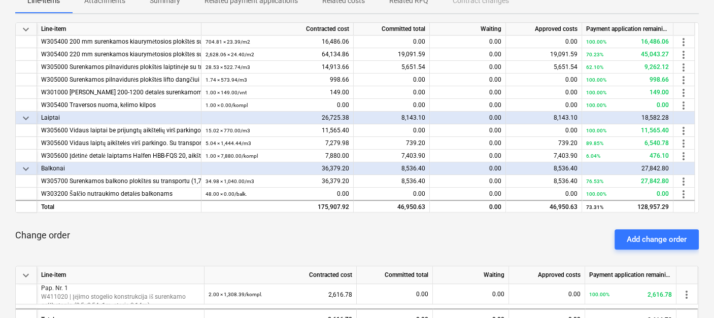
scroll to position [56, 0]
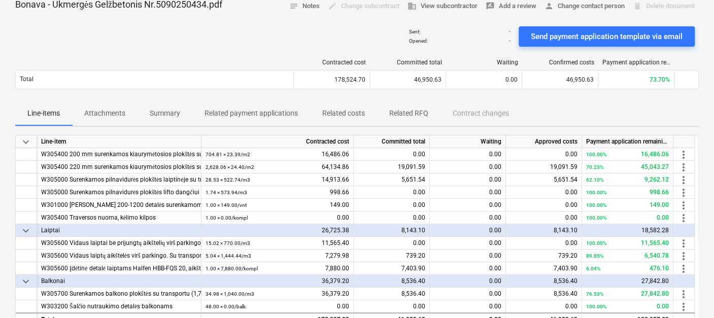
click at [201, 137] on div "Line-item" at bounding box center [119, 142] width 165 height 13
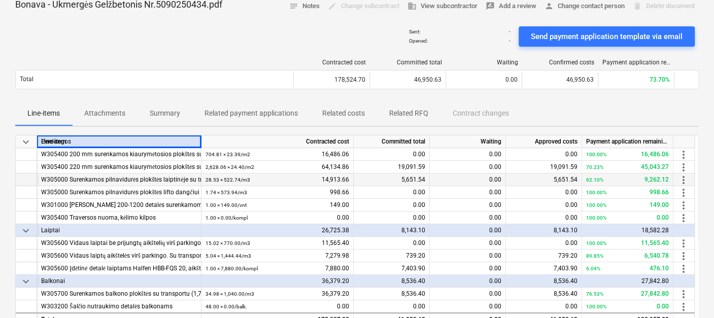
click at [102, 177] on div "W305000 Surenkamos pilnavidurės plokštės laiptinėje su transportu" at bounding box center [119, 180] width 156 height 13
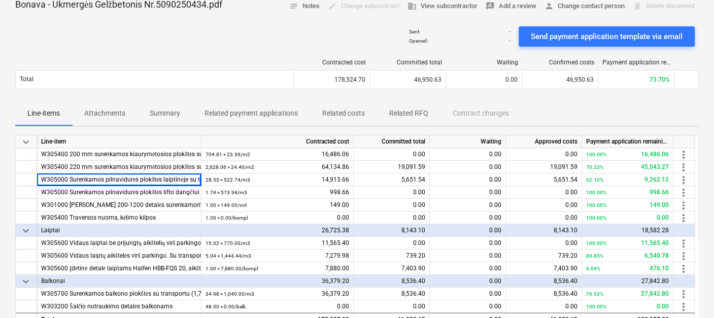
click at [200, 138] on div "Line-item" at bounding box center [119, 142] width 165 height 13
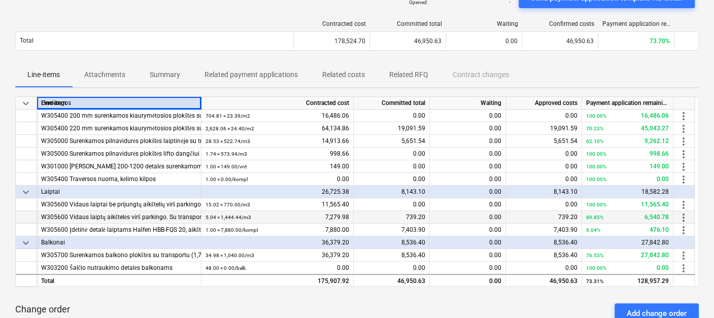
scroll to position [113, 0]
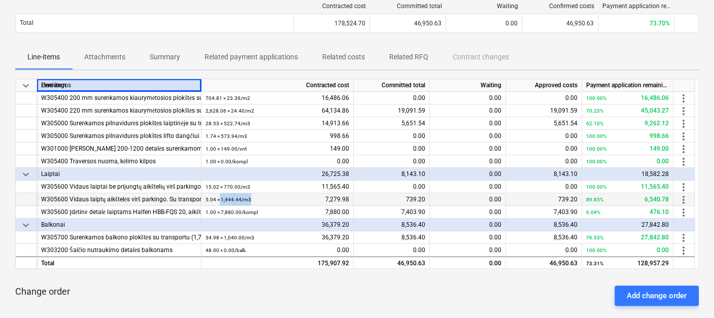
drag, startPoint x: 219, startPoint y: 197, endPoint x: 269, endPoint y: 197, distance: 50.3
click at [269, 197] on div "5.04 × 1,444.44 / m3 7,279.98" at bounding box center [278, 199] width 144 height 13
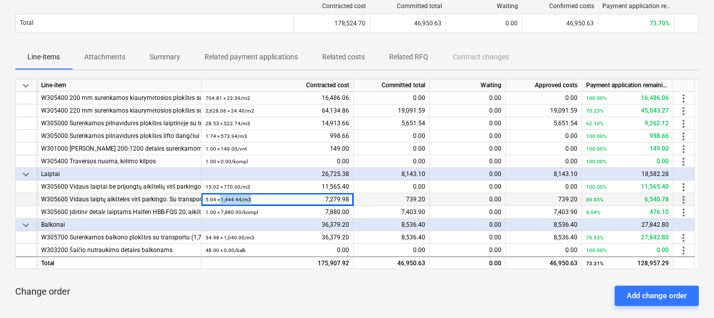
click at [268, 197] on div "5.04 × 1,444.44 / m3 7,279.98" at bounding box center [278, 199] width 144 height 13
click at [254, 198] on div "5.04 × 1,444.44 / m3 7,279.98" at bounding box center [278, 199] width 144 height 13
drag, startPoint x: 261, startPoint y: 196, endPoint x: 168, endPoint y: 195, distance: 93.4
click at [0, 0] on div "W305600 Vidaus laiptų aikštelės virš parkingo. Su transportu 5.04 × 1,444.44 / …" at bounding box center [0, 0] width 0 height 0
drag, startPoint x: 168, startPoint y: 195, endPoint x: 265, endPoint y: 199, distance: 96.5
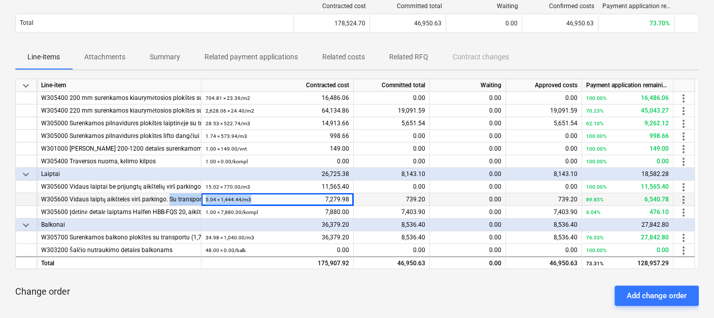
click at [265, 199] on div "5.04 × 1,444.44 / m3 7,279.98" at bounding box center [278, 199] width 144 height 13
click at [267, 199] on div "5.04 × 1,444.44 / m3 7,279.98" at bounding box center [278, 199] width 144 height 13
drag, startPoint x: 216, startPoint y: 199, endPoint x: 200, endPoint y: 201, distance: 15.9
click at [0, 0] on div "W305600 Vidaus laiptų aikštelės virš parkingo. Su transportu 5.04 × 1,444.44 / …" at bounding box center [0, 0] width 0 height 0
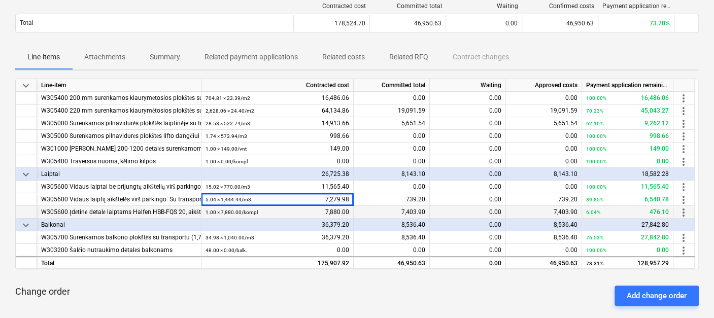
drag, startPoint x: 200, startPoint y: 201, endPoint x: 287, endPoint y: 209, distance: 87.2
click at [287, 209] on div "1.00 × 7,880.00 / kompl 7,880.00" at bounding box center [278, 212] width 144 height 13
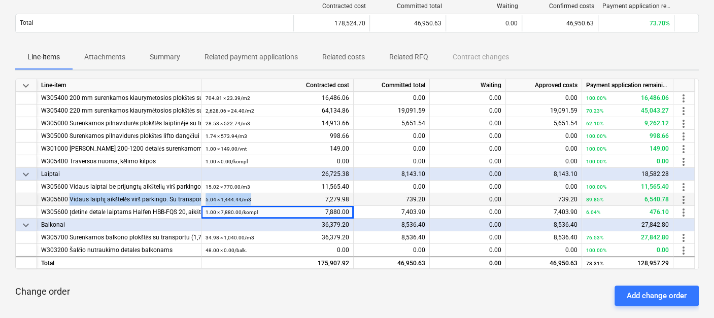
drag, startPoint x: 269, startPoint y: 198, endPoint x: 68, endPoint y: 200, distance: 201.1
click at [0, 0] on div "W305600 Vidaus laiptų aikštelės virš parkingo. Su transportu 5.04 × 1,444.44 / …" at bounding box center [0, 0] width 0 height 0
click at [271, 200] on div "5.04 × 1,444.44 / m3 7,279.98" at bounding box center [278, 199] width 144 height 13
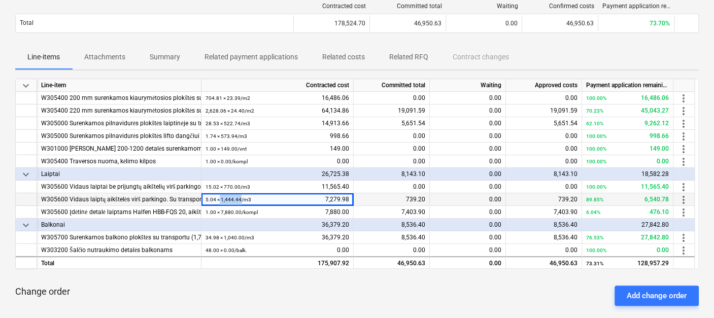
drag, startPoint x: 240, startPoint y: 199, endPoint x: 219, endPoint y: 202, distance: 21.0
click at [219, 202] on div "5.04 × 1,444.44 / m3" at bounding box center [229, 199] width 46 height 13
copy small "1,444.44"
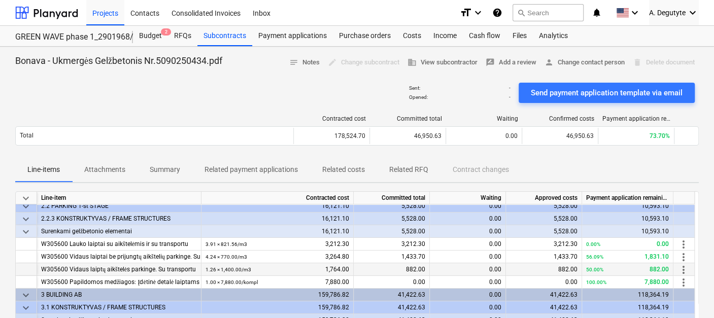
scroll to position [0, 0]
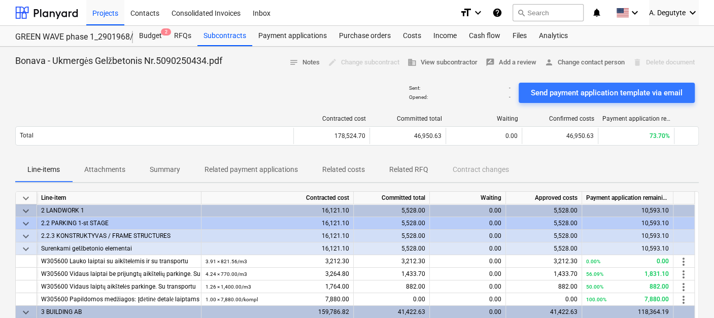
click at [20, 245] on span "keyboard_arrow_down" at bounding box center [26, 249] width 12 height 12
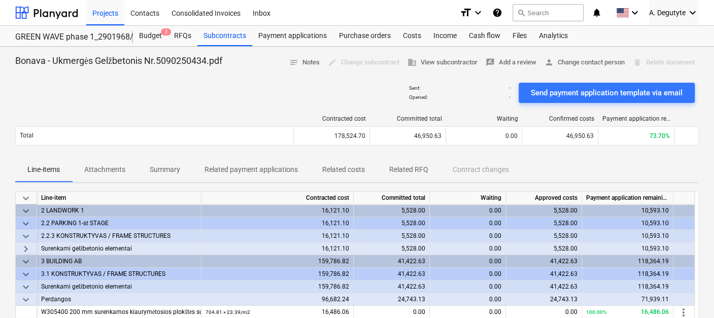
click at [29, 286] on span "keyboard_arrow_down" at bounding box center [26, 300] width 12 height 12
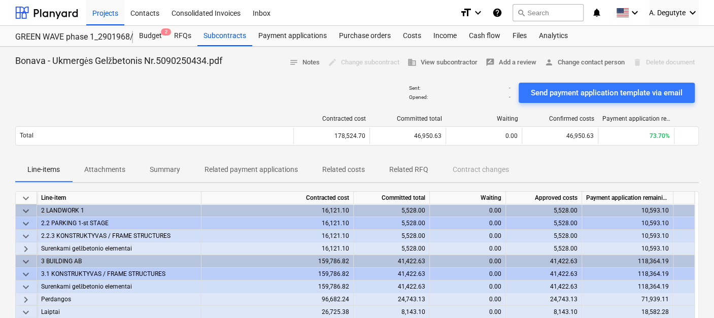
click at [28, 206] on span "keyboard_arrow_down" at bounding box center [26, 211] width 12 height 12
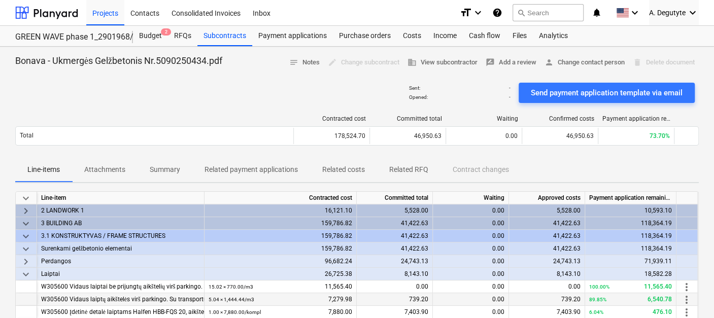
click at [28, 206] on span "keyboard_arrow_right" at bounding box center [26, 211] width 12 height 12
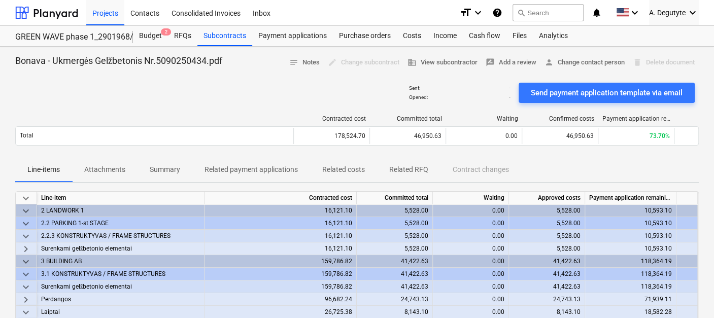
click at [28, 206] on span "keyboard_arrow_down" at bounding box center [26, 211] width 12 height 12
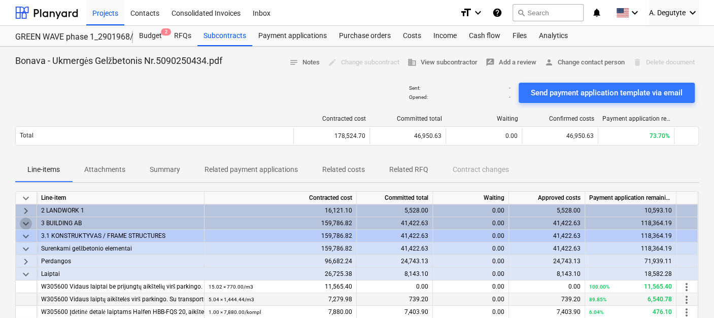
click at [26, 222] on span "keyboard_arrow_down" at bounding box center [26, 224] width 12 height 12
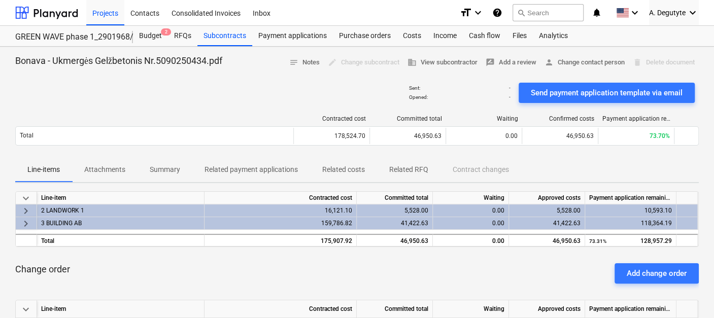
click at [24, 209] on span "keyboard_arrow_right" at bounding box center [26, 211] width 12 height 12
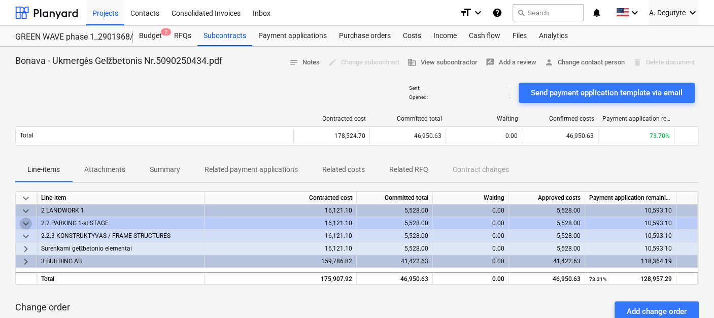
click at [25, 222] on span "keyboard_arrow_down" at bounding box center [26, 224] width 12 height 12
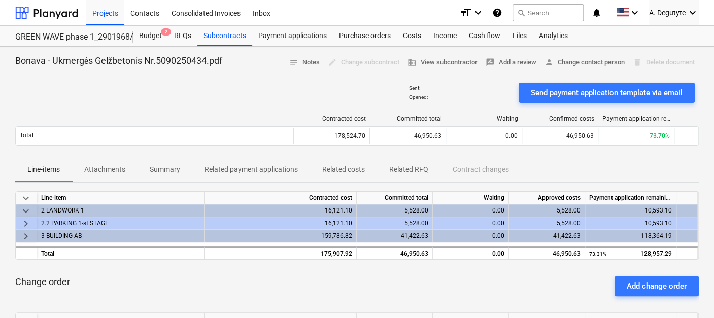
click at [25, 222] on span "keyboard_arrow_right" at bounding box center [26, 224] width 12 height 12
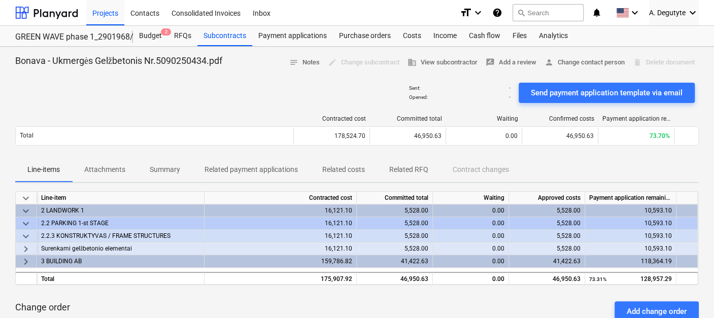
click at [21, 234] on span "keyboard_arrow_down" at bounding box center [26, 237] width 12 height 12
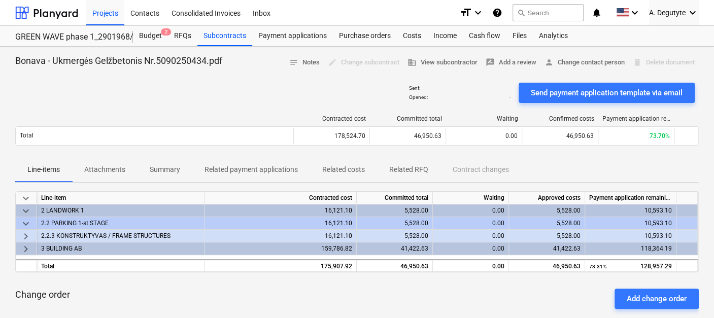
click at [21, 234] on span "keyboard_arrow_right" at bounding box center [26, 237] width 12 height 12
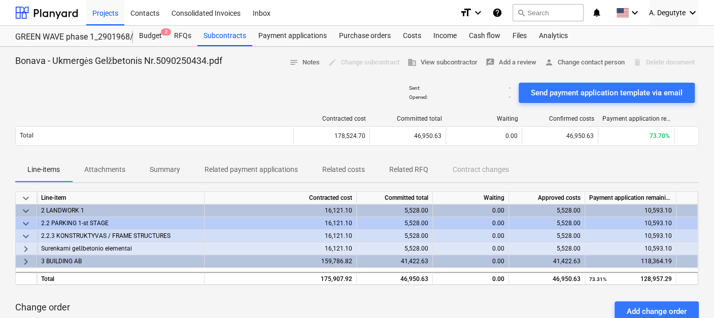
click at [25, 247] on span "keyboard_arrow_right" at bounding box center [26, 249] width 12 height 12
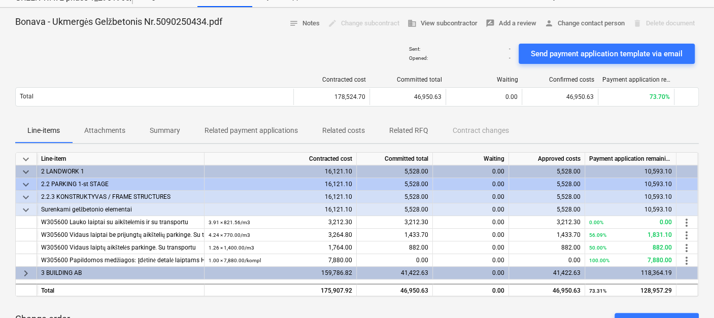
scroll to position [56, 0]
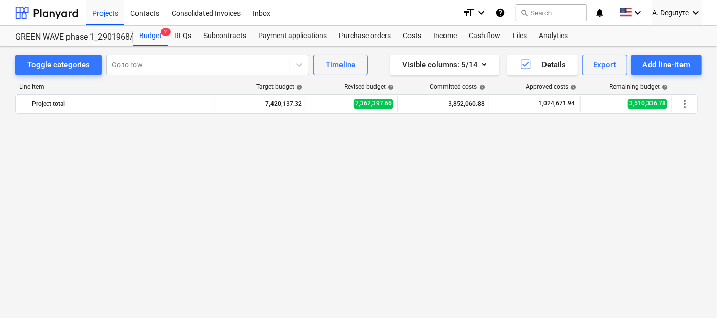
scroll to position [620, 0]
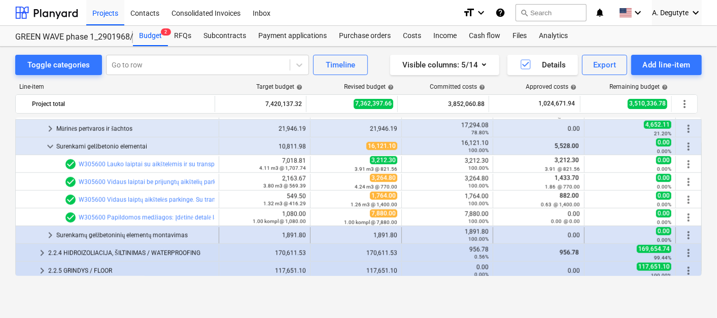
click at [49, 231] on span "keyboard_arrow_right" at bounding box center [50, 236] width 12 height 12
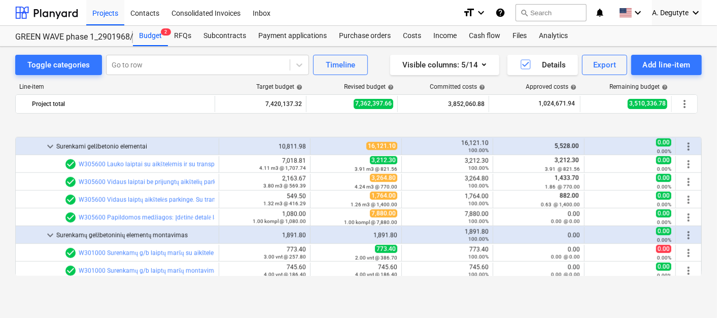
scroll to position [677, 0]
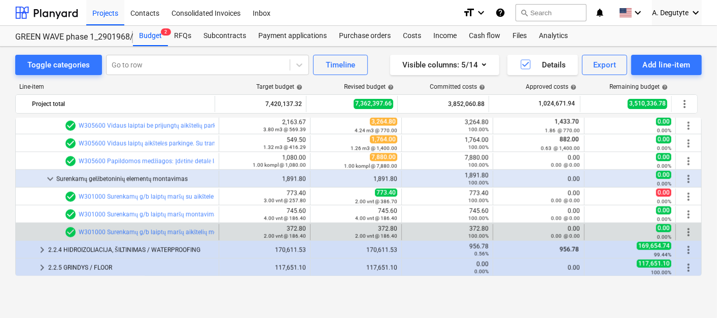
click at [130, 224] on div "bar_chart check_circle W301000 Surenkamų g/b laiptų maršų aikštelių montavimas …" at bounding box center [139, 232] width 150 height 16
click at [129, 229] on link "W301000 Surenkamų g/b laiptų maršų aikštelių montavimas parkinge" at bounding box center [174, 232] width 190 height 7
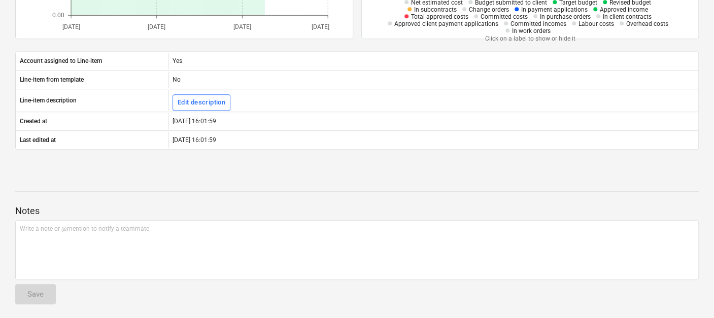
scroll to position [15, 0]
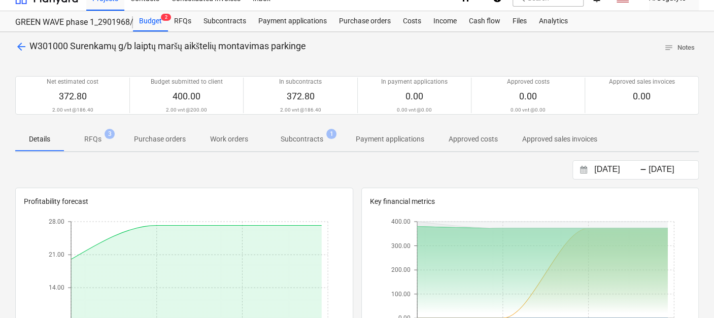
click at [314, 141] on p "Subcontracts" at bounding box center [302, 139] width 43 height 11
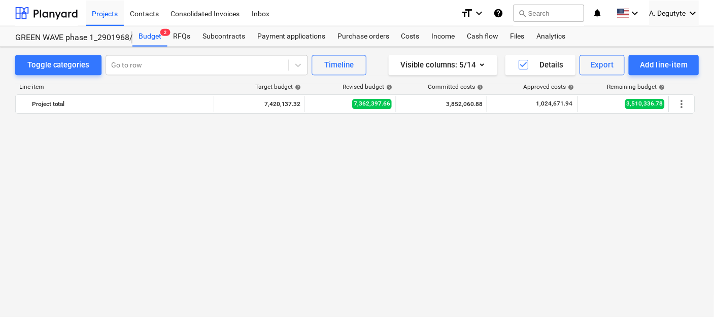
scroll to position [677, 0]
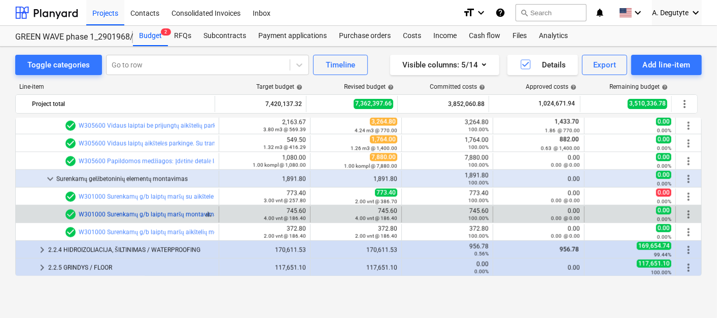
click at [153, 213] on link "W301000 Surenkamų g/b laiptų maršų montavimas parkinge" at bounding box center [163, 214] width 168 height 7
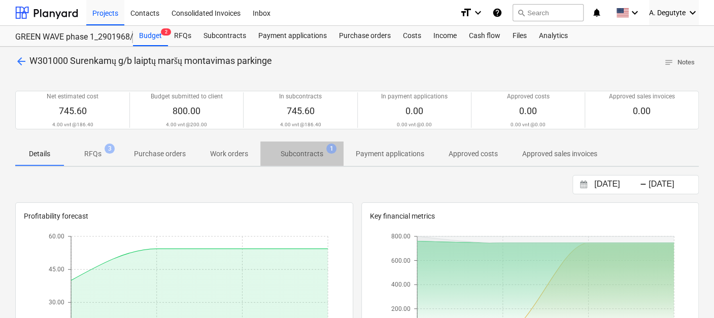
click at [296, 153] on p "Subcontracts" at bounding box center [302, 154] width 43 height 11
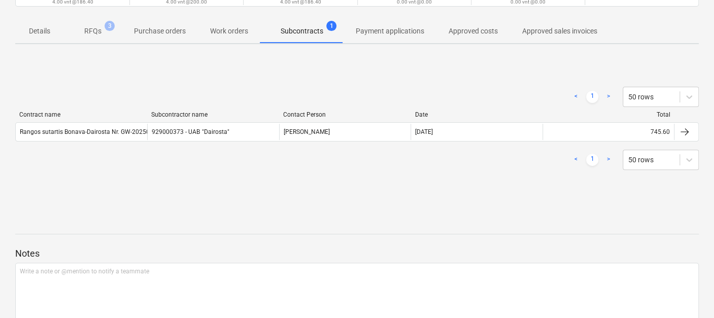
scroll to position [167, 0]
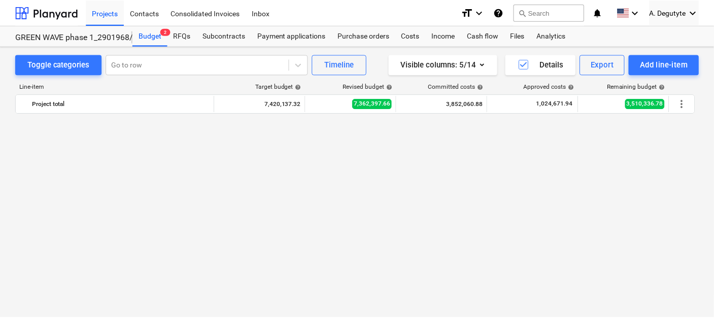
scroll to position [677, 0]
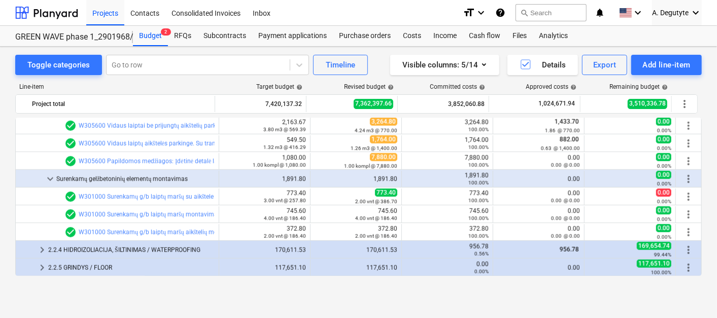
click at [145, 195] on link "W301000 Surenkamų g/b laiptų maršų su aikštele montavimas lauke" at bounding box center [173, 196] width 188 height 7
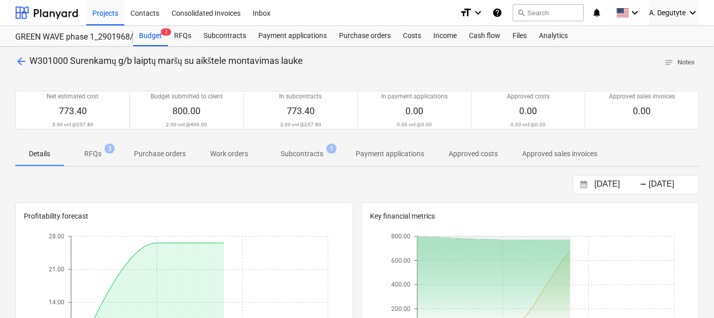
click at [311, 152] on p "Subcontracts" at bounding box center [302, 154] width 43 height 11
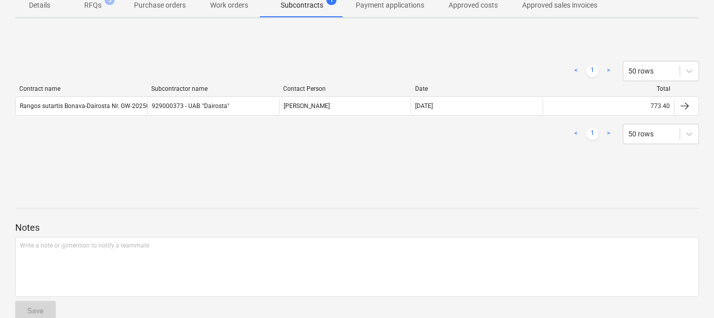
scroll to position [167, 0]
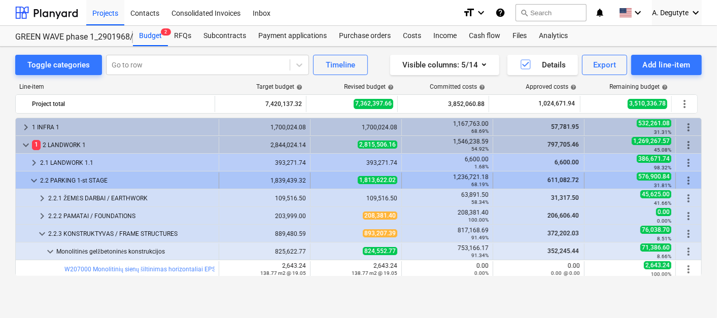
click at [38, 173] on div "keyboard_arrow_down" at bounding box center [34, 181] width 12 height 16
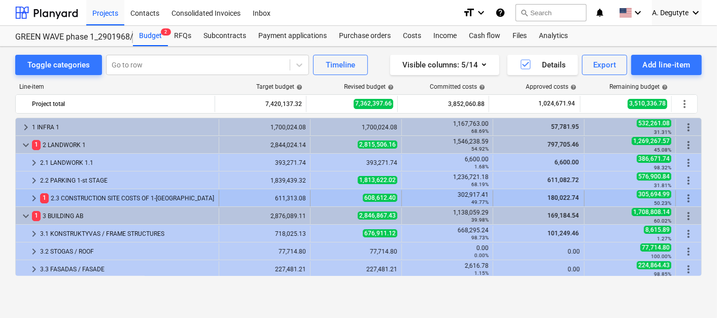
click at [31, 194] on span "keyboard_arrow_right" at bounding box center [34, 198] width 12 height 12
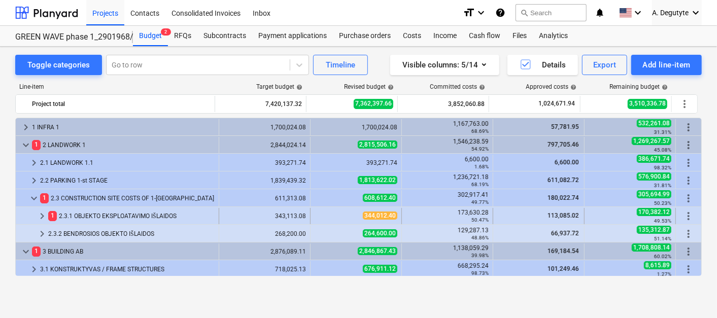
click at [41, 214] on span "keyboard_arrow_right" at bounding box center [42, 216] width 12 height 12
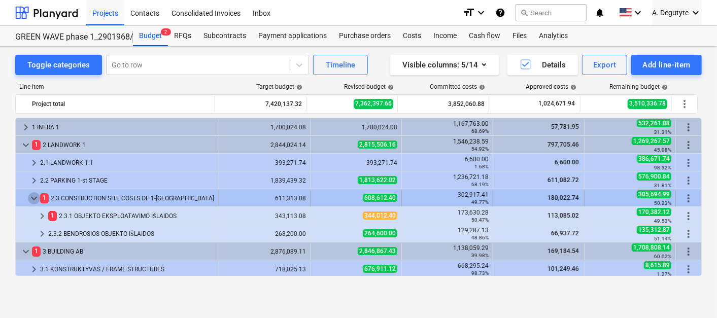
click at [31, 192] on span "keyboard_arrow_down" at bounding box center [34, 198] width 12 height 12
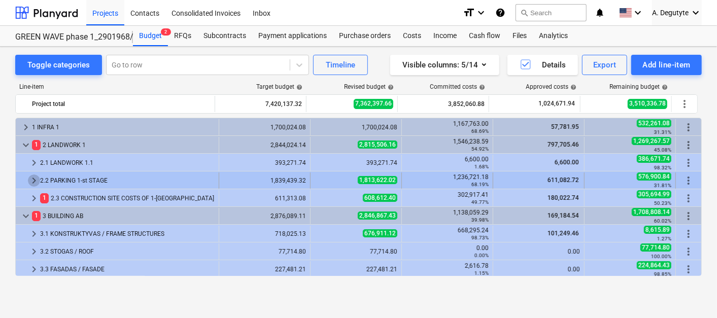
click at [33, 176] on span "keyboard_arrow_right" at bounding box center [34, 181] width 12 height 12
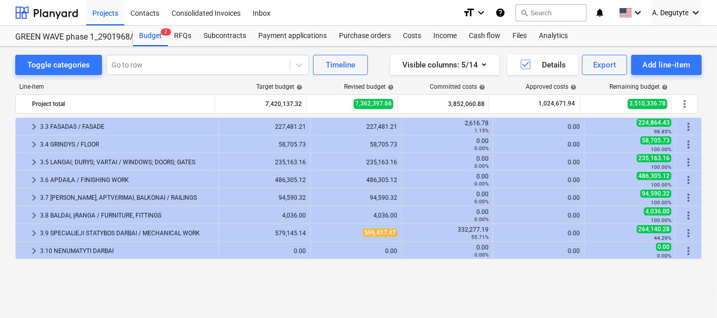
scroll to position [169, 0]
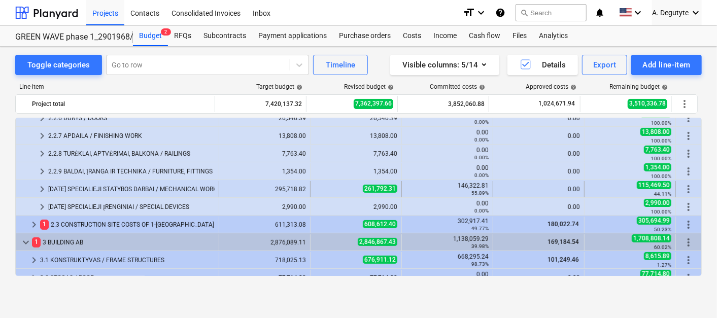
click at [39, 190] on span "keyboard_arrow_right" at bounding box center [42, 189] width 12 height 12
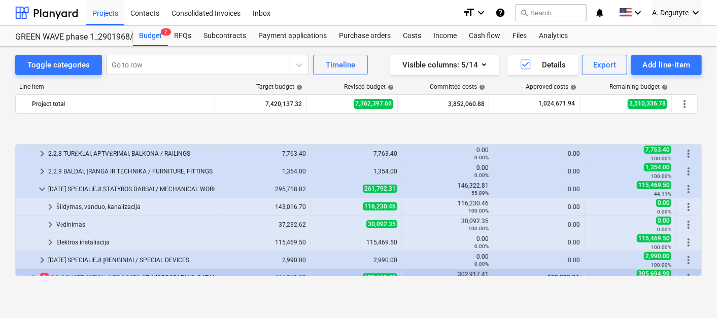
scroll to position [225, 0]
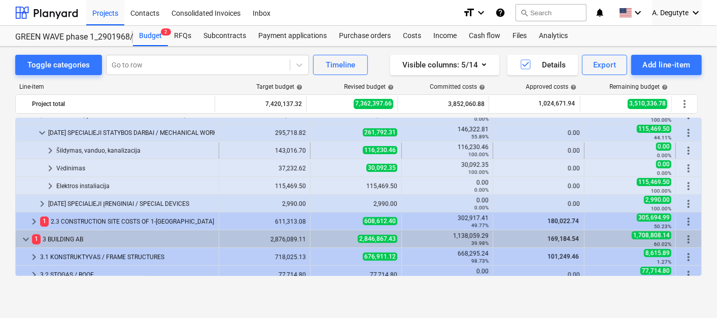
click at [51, 149] on span "keyboard_arrow_right" at bounding box center [50, 151] width 12 height 12
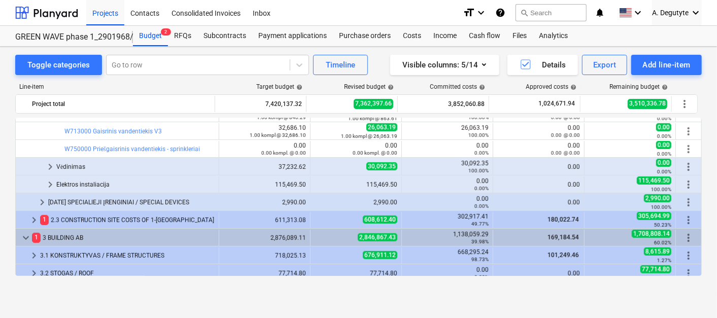
scroll to position [338, 0]
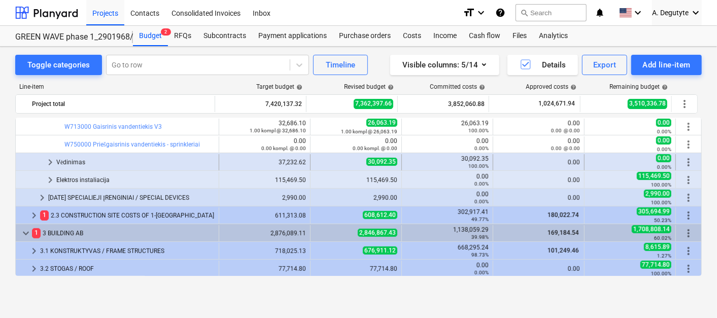
click at [53, 159] on span "keyboard_arrow_right" at bounding box center [50, 162] width 12 height 12
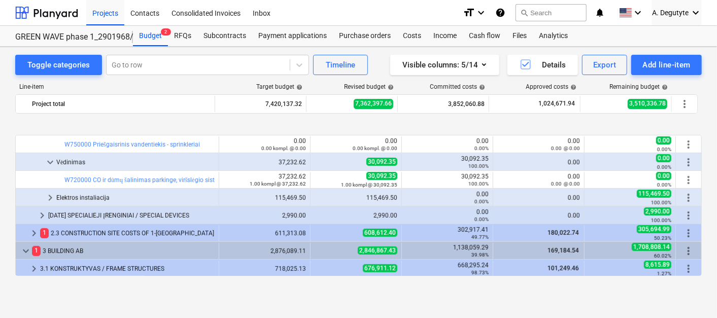
scroll to position [395, 0]
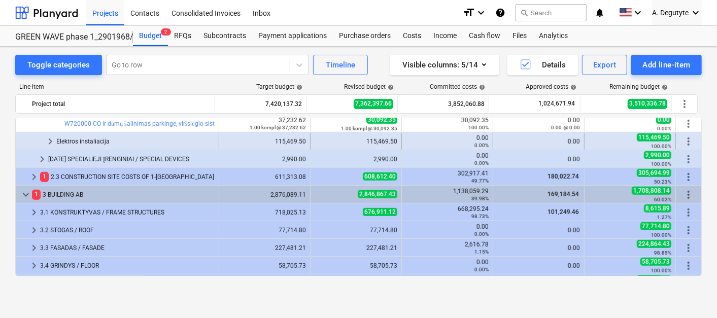
click at [47, 140] on span "keyboard_arrow_right" at bounding box center [50, 142] width 12 height 12
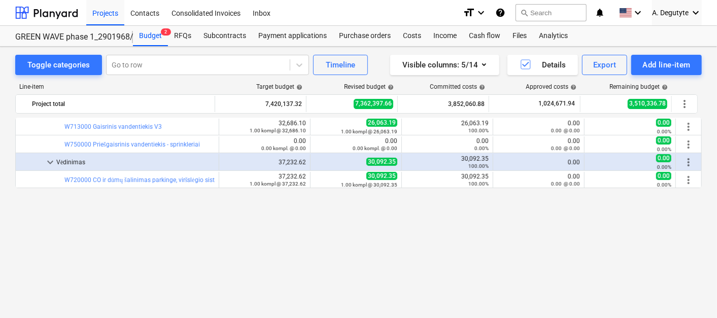
scroll to position [225, 0]
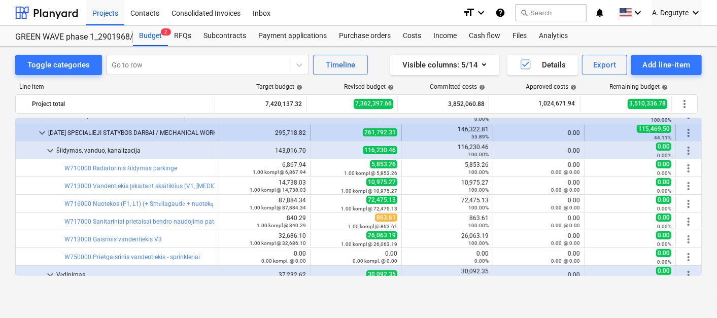
click at [37, 130] on span "keyboard_arrow_down" at bounding box center [42, 133] width 12 height 12
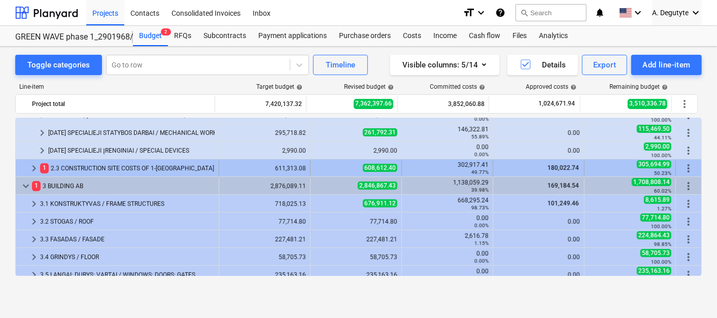
click at [32, 165] on span "keyboard_arrow_right" at bounding box center [34, 168] width 12 height 12
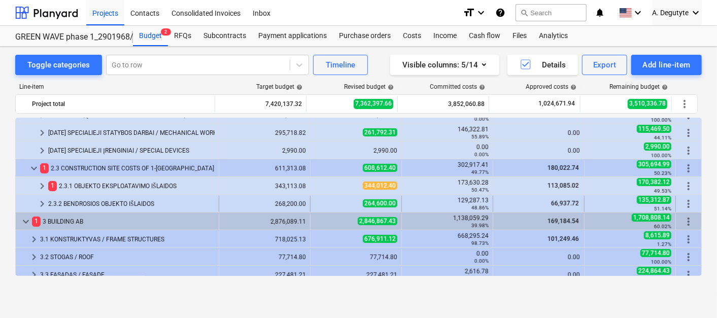
click at [36, 203] on span "keyboard_arrow_right" at bounding box center [42, 204] width 12 height 12
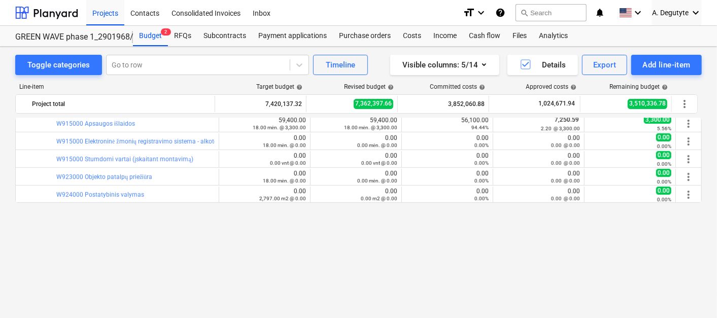
scroll to position [282, 0]
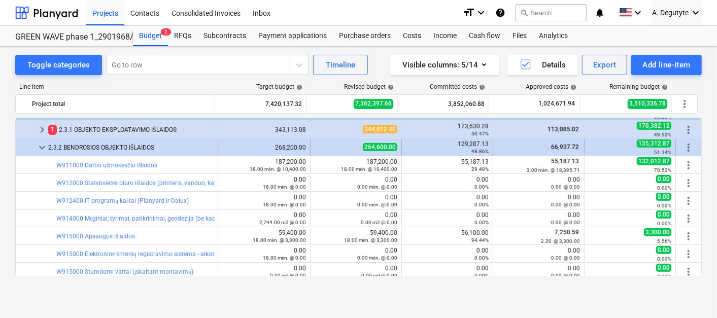
click at [43, 149] on span "keyboard_arrow_down" at bounding box center [42, 148] width 12 height 12
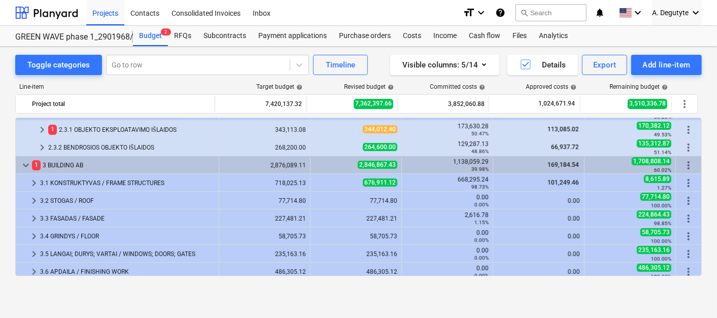
scroll to position [225, 0]
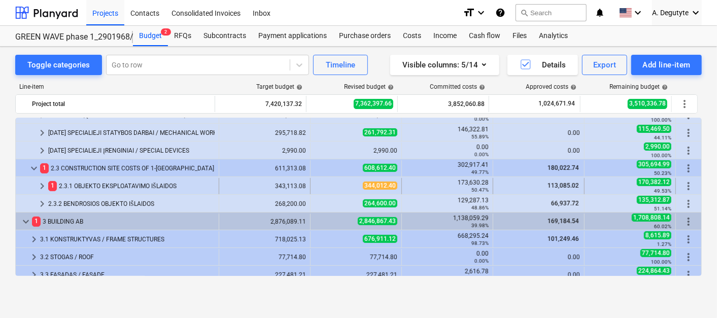
click at [42, 183] on span "keyboard_arrow_right" at bounding box center [42, 186] width 12 height 12
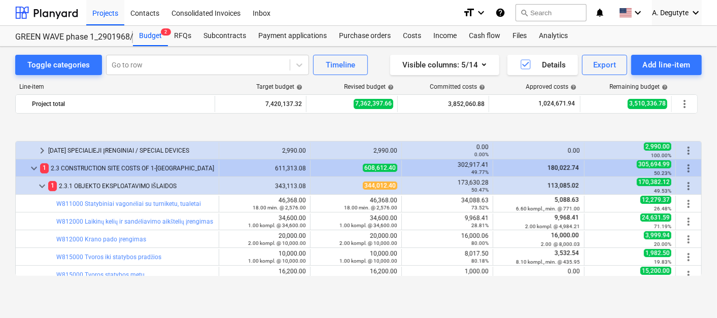
scroll to position [282, 0]
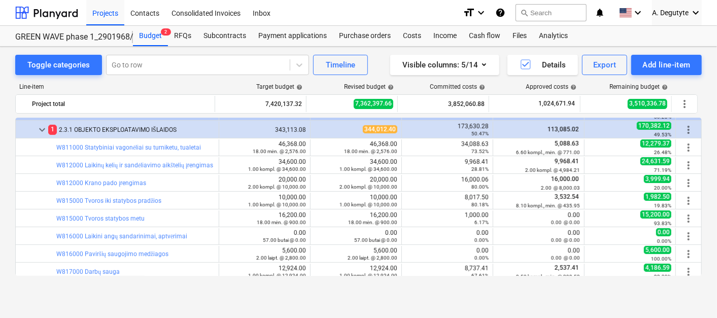
drag, startPoint x: 485, startPoint y: 143, endPoint x: 455, endPoint y: 143, distance: 30.0
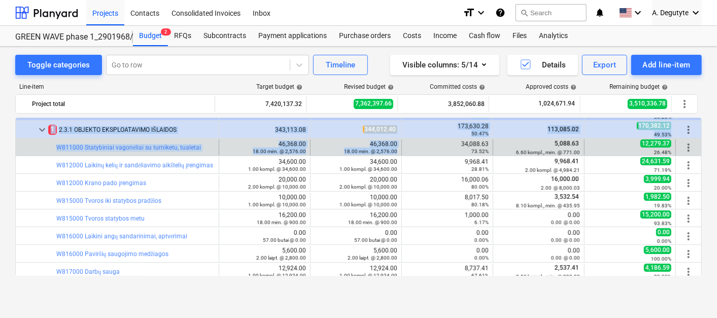
copy div "loremips_dolor_sitam 6 CONSE 3 8,763,498.70 5,006,849.26 5,842,183.49 57.21% 36…"
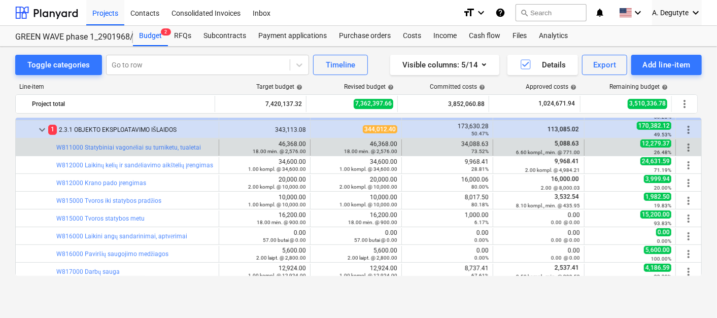
click at [484, 141] on div "34,088.63 73.52%" at bounding box center [447, 148] width 83 height 14
drag, startPoint x: 488, startPoint y: 143, endPoint x: 459, endPoint y: 142, distance: 30.0
click at [459, 142] on div "34,088.63 73.52%" at bounding box center [447, 148] width 91 height 16
copy div "34,088.63"
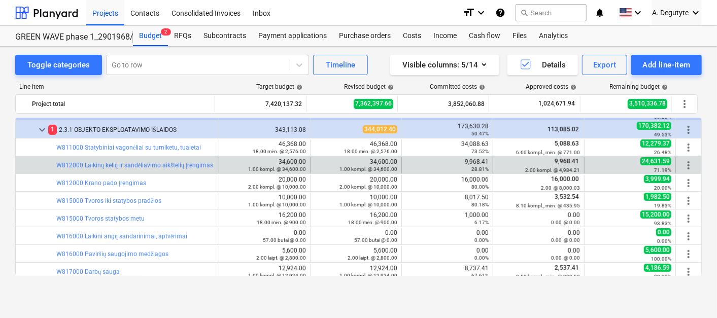
drag, startPoint x: 456, startPoint y: 158, endPoint x: 492, endPoint y: 158, distance: 35.0
click at [465, 159] on div "9,968.41 28.81%" at bounding box center [447, 165] width 83 height 14
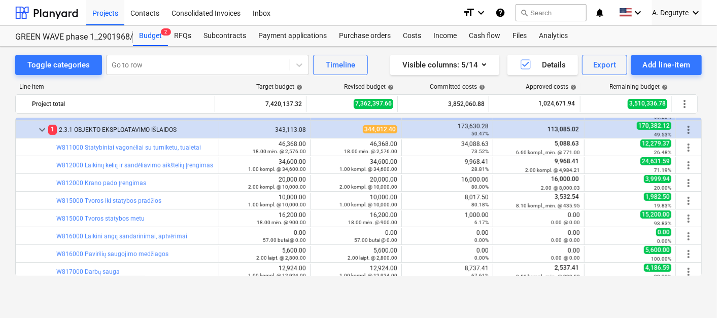
copy div "9,968.41"
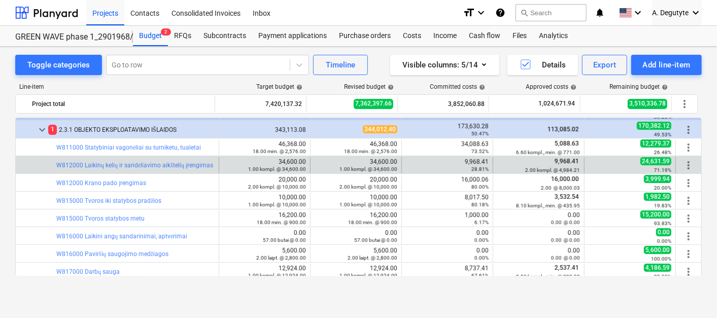
click at [466, 160] on div "9,968.41 28.81%" at bounding box center [447, 165] width 83 height 14
drag, startPoint x: 459, startPoint y: 162, endPoint x: 484, endPoint y: 159, distance: 25.5
click at [484, 159] on div "9,968.41 28.81%" at bounding box center [447, 165] width 83 height 14
copy div "9,968.41"
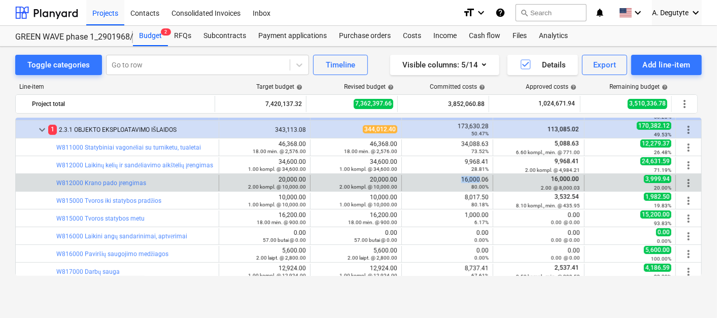
click at [478, 178] on div "16,000.06 80.00%" at bounding box center [447, 183] width 83 height 14
drag, startPoint x: 478, startPoint y: 178, endPoint x: 461, endPoint y: 180, distance: 16.8
click at [487, 178] on div "16,000.06 80.00%" at bounding box center [447, 183] width 91 height 16
drag, startPoint x: 454, startPoint y: 178, endPoint x: 485, endPoint y: 175, distance: 30.6
drag, startPoint x: 485, startPoint y: 175, endPoint x: 480, endPoint y: 179, distance: 6.2
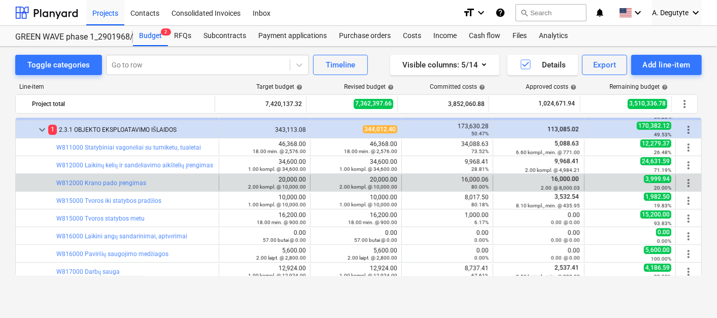
click at [488, 179] on div "16,000.06 80.00%" at bounding box center [447, 183] width 91 height 16
click at [483, 179] on div "16,000.06 80.00%" at bounding box center [447, 183] width 83 height 14
drag, startPoint x: 484, startPoint y: 180, endPoint x: 460, endPoint y: 177, distance: 24.6
click at [460, 177] on div "16,000.06 80.00%" at bounding box center [447, 183] width 83 height 14
copy div "16,000.06"
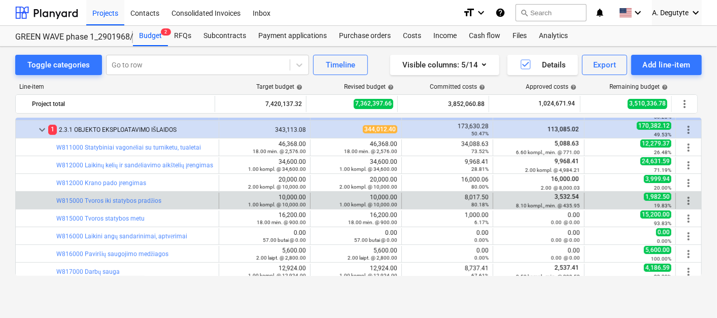
drag, startPoint x: 462, startPoint y: 197, endPoint x: 483, endPoint y: 196, distance: 20.8
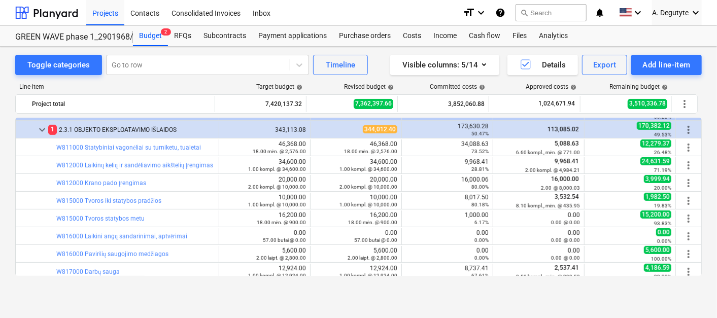
drag, startPoint x: 485, startPoint y: 195, endPoint x: 463, endPoint y: 194, distance: 22.4
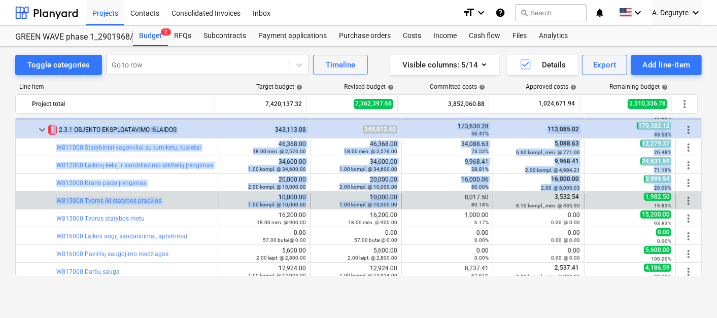
copy div "loremips_dolor_sitam 6 CONSE 3 8,763,498.70 5,006,849.26 5,842,183.49 57.21% 36…"
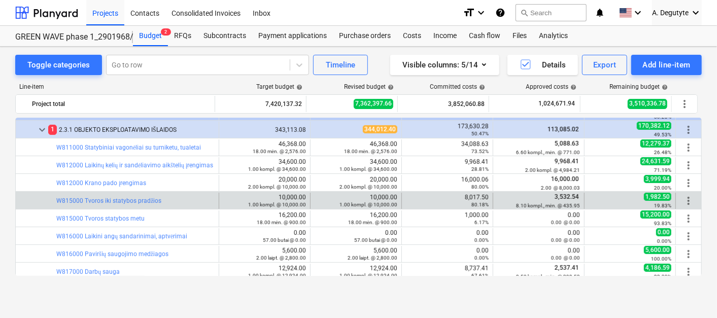
click at [481, 199] on div "8,017.50 80.18%" at bounding box center [447, 201] width 83 height 14
drag, startPoint x: 484, startPoint y: 198, endPoint x: 462, endPoint y: 198, distance: 22.9
click at [462, 198] on div "8,017.50 80.18%" at bounding box center [447, 201] width 83 height 14
copy div "8,017.50"
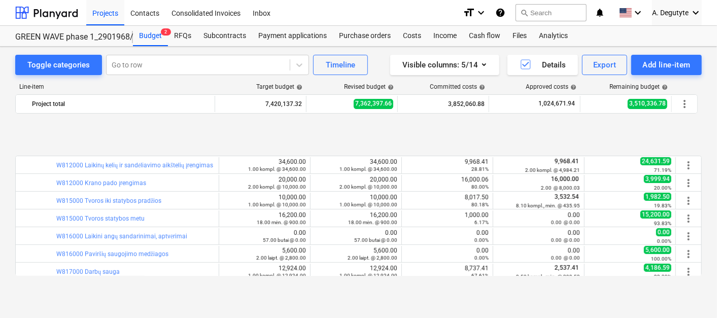
scroll to position [338, 0]
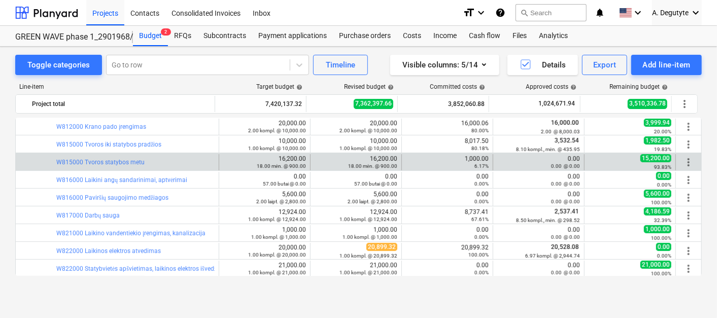
drag, startPoint x: 487, startPoint y: 158, endPoint x: 463, endPoint y: 157, distance: 24.4
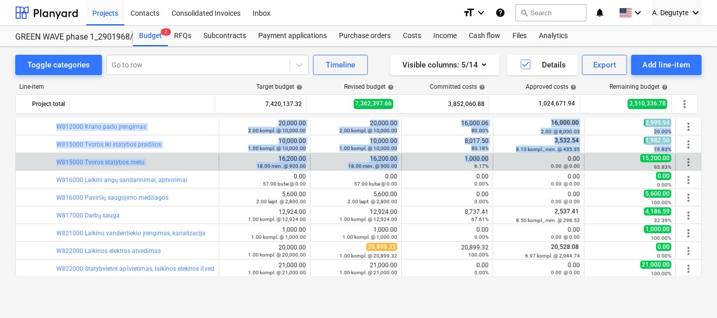
drag, startPoint x: 460, startPoint y: 156, endPoint x: 484, endPoint y: 156, distance: 24.4
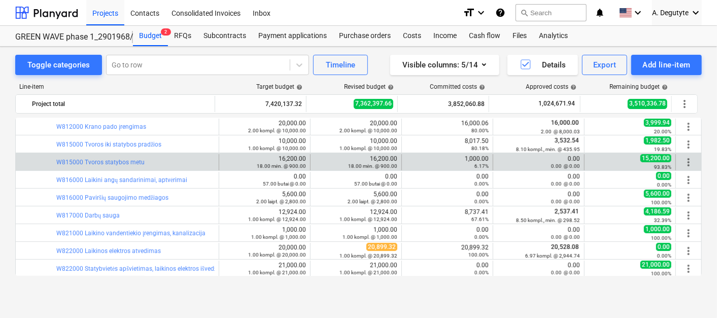
click at [488, 156] on div "1,000.00 6.17%" at bounding box center [447, 162] width 91 height 16
drag, startPoint x: 490, startPoint y: 157, endPoint x: 464, endPoint y: 156, distance: 26.4
click at [464, 156] on div "bar_chart W815000 Tvoros statybos metu 16,200.00 18.00 mėn. @ 900.00 edit 16,20…" at bounding box center [359, 162] width 686 height 16
drag, startPoint x: 464, startPoint y: 156, endPoint x: 481, endPoint y: 163, distance: 18.7
click at [461, 182] on div "0.00%" at bounding box center [447, 183] width 83 height 7
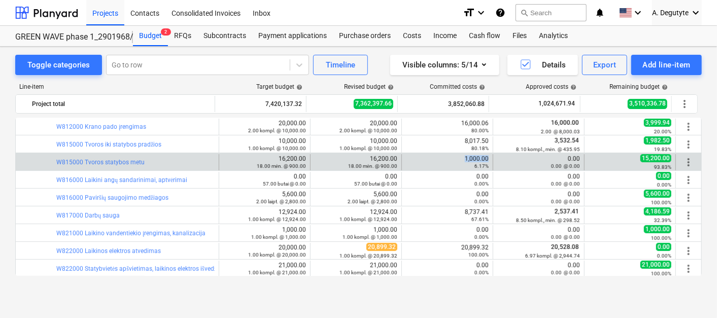
drag, startPoint x: 484, startPoint y: 156, endPoint x: 463, endPoint y: 157, distance: 21.3
click at [463, 157] on div "1,000.00 6.17%" at bounding box center [447, 162] width 83 height 14
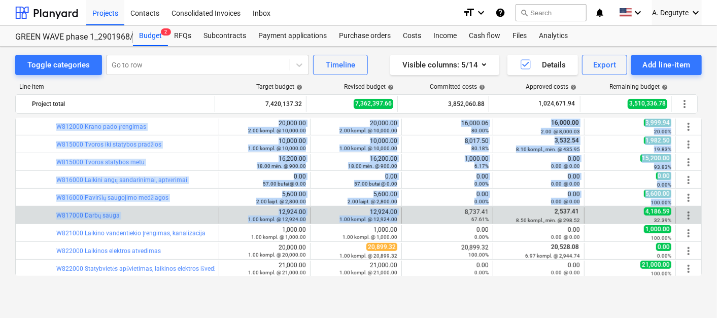
drag, startPoint x: 483, startPoint y: 209, endPoint x: 458, endPoint y: 210, distance: 25.4
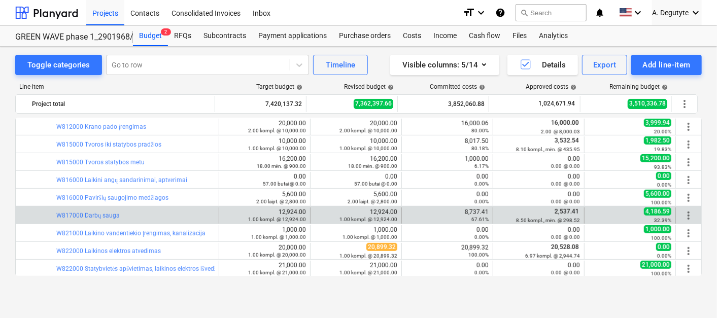
drag, startPoint x: 458, startPoint y: 210, endPoint x: 496, endPoint y: 213, distance: 38.2
click at [498, 213] on div "2,537.41 8.50 kompl., mėn. @ 298.52" at bounding box center [539, 216] width 83 height 16
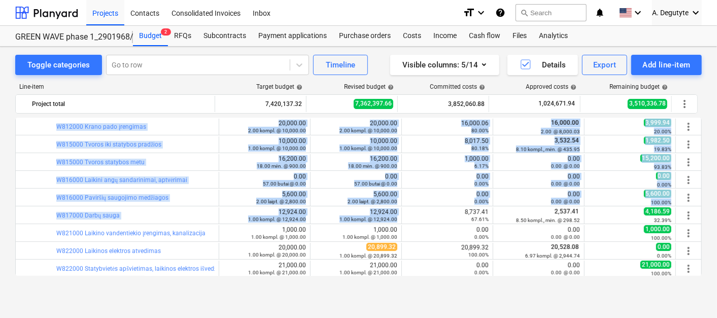
drag, startPoint x: 486, startPoint y: 209, endPoint x: 454, endPoint y: 210, distance: 32.0
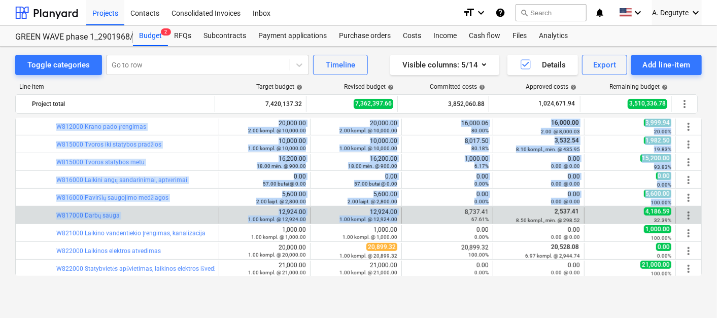
click at [458, 209] on div "8,737.41 67.61%" at bounding box center [447, 216] width 83 height 14
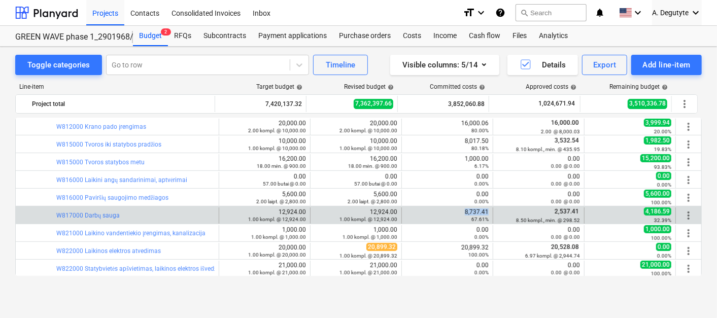
drag, startPoint x: 487, startPoint y: 209, endPoint x: 463, endPoint y: 209, distance: 24.4
click at [463, 209] on div "8,737.41 67.61%" at bounding box center [447, 216] width 91 height 16
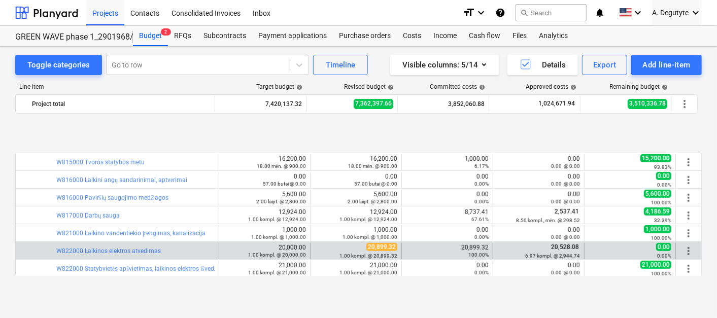
scroll to position [395, 0]
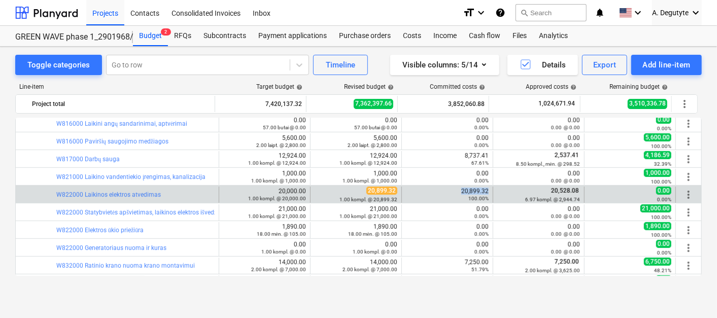
click at [459, 190] on div "20,899.32 100.00%" at bounding box center [447, 195] width 83 height 14
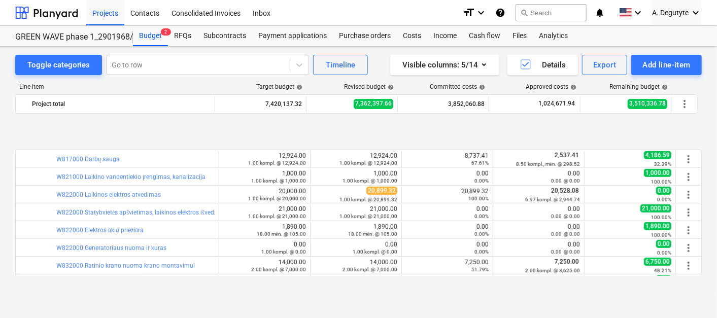
scroll to position [451, 0]
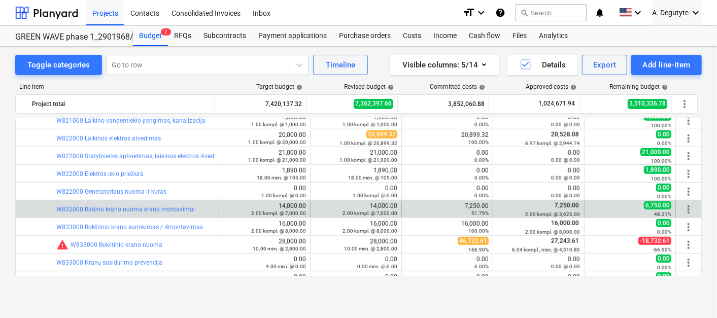
drag, startPoint x: 489, startPoint y: 205, endPoint x: 447, endPoint y: 205, distance: 42.7
drag, startPoint x: 486, startPoint y: 204, endPoint x: 455, endPoint y: 205, distance: 31.5
click at [455, 205] on div "7,250.00 51.79%" at bounding box center [447, 210] width 91 height 16
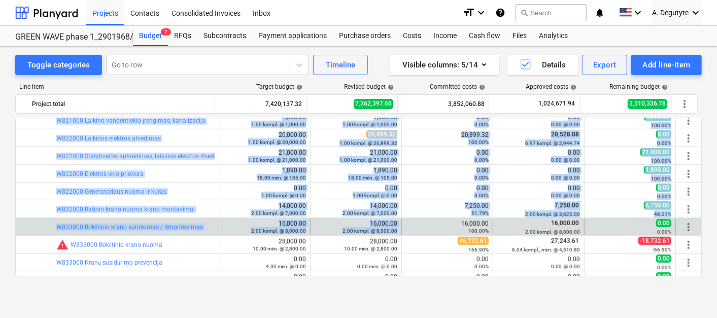
drag, startPoint x: 487, startPoint y: 221, endPoint x: 456, endPoint y: 222, distance: 31.0
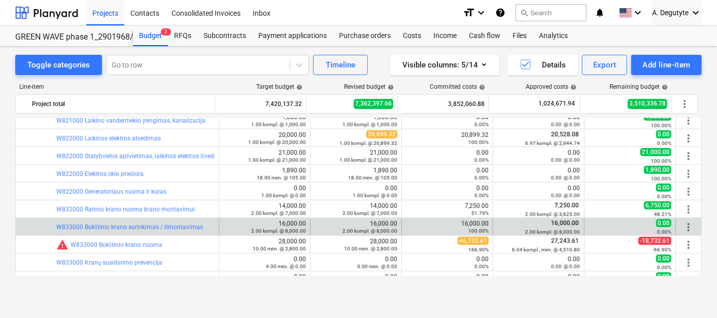
drag, startPoint x: 456, startPoint y: 222, endPoint x: 480, endPoint y: 222, distance: 24.4
click at [465, 222] on div "16,000.00 100.00%" at bounding box center [447, 227] width 83 height 14
drag, startPoint x: 484, startPoint y: 221, endPoint x: 443, endPoint y: 221, distance: 41.6
click at [443, 221] on div "16,000.00 100.00%" at bounding box center [447, 227] width 83 height 14
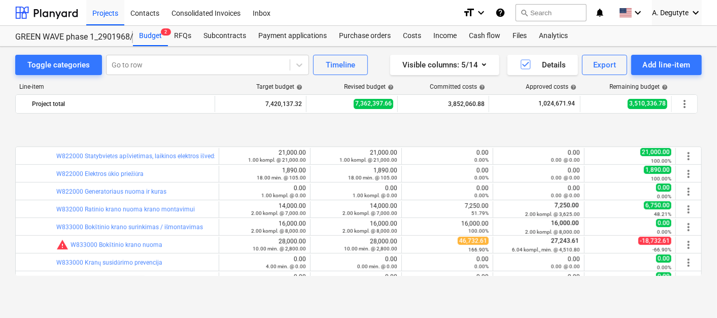
scroll to position [508, 0]
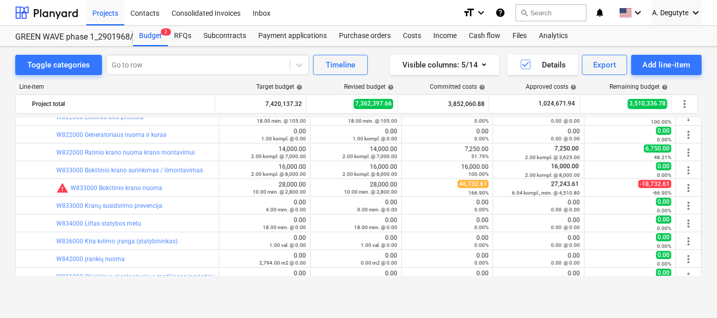
drag, startPoint x: 484, startPoint y: 184, endPoint x: 443, endPoint y: 183, distance: 41.1
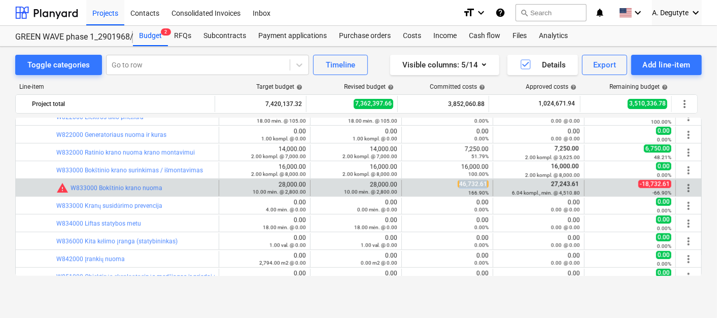
drag, startPoint x: 483, startPoint y: 184, endPoint x: 447, endPoint y: 184, distance: 36.1
click at [447, 184] on div "46,732.61 166.90%" at bounding box center [447, 188] width 83 height 16
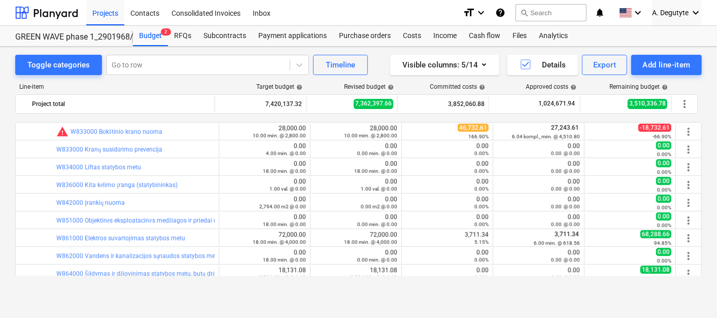
scroll to position [620, 0]
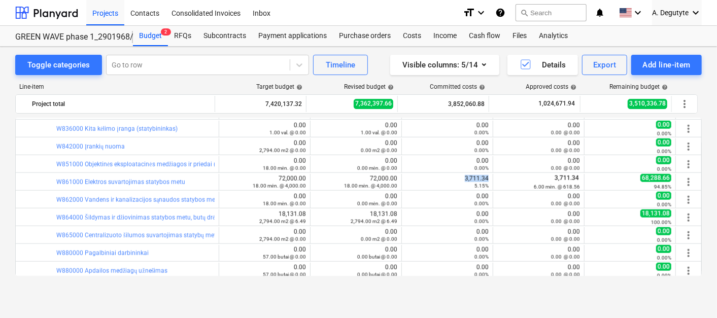
click at [450, 178] on div "3,711.34 5.15%" at bounding box center [447, 182] width 83 height 14
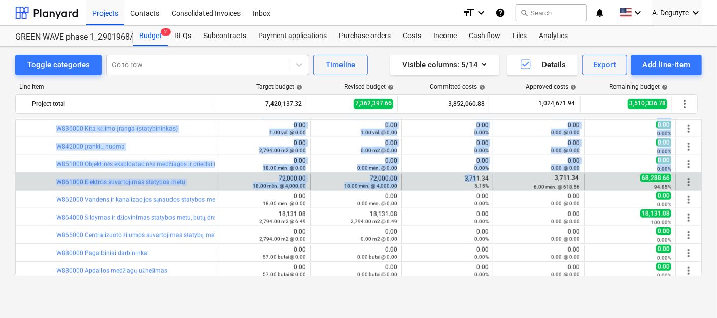
drag, startPoint x: 486, startPoint y: 177, endPoint x: 475, endPoint y: 180, distance: 11.6
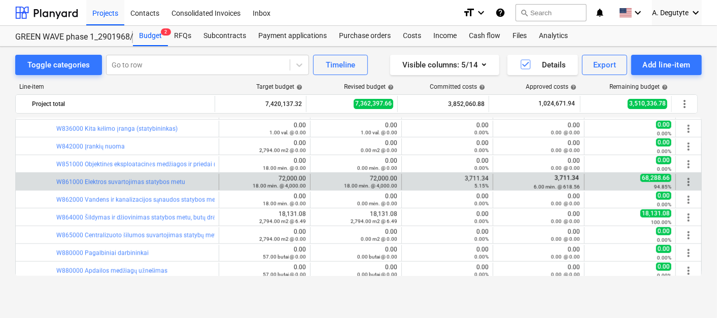
drag, startPoint x: 475, startPoint y: 180, endPoint x: 495, endPoint y: 180, distance: 19.8
click at [498, 180] on div "3,711.34 6.00 mėn. @ 618.56" at bounding box center [539, 182] width 83 height 16
drag, startPoint x: 485, startPoint y: 177, endPoint x: 457, endPoint y: 180, distance: 28.1
click at [457, 180] on div "3,711.34 5.15%" at bounding box center [447, 182] width 83 height 14
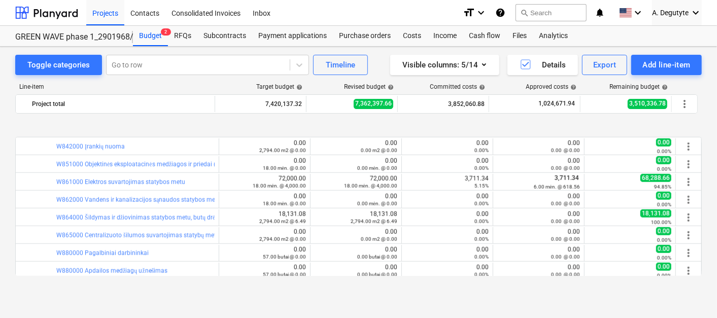
scroll to position [733, 0]
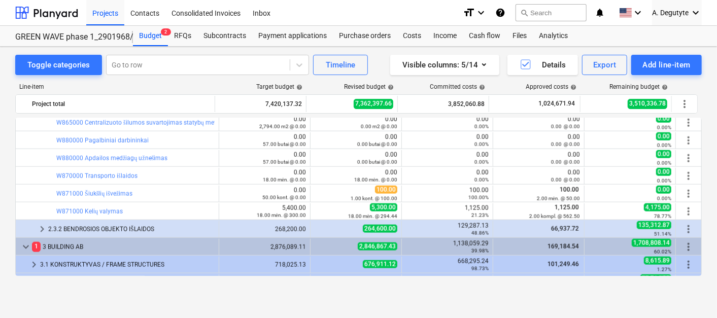
click at [452, 207] on div "1,125.00 21.23%" at bounding box center [447, 212] width 83 height 14
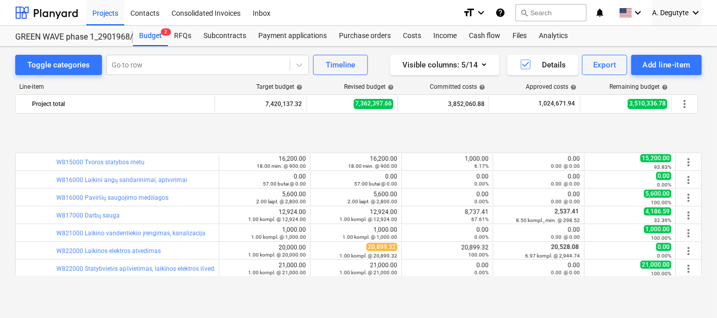
scroll to position [451, 0]
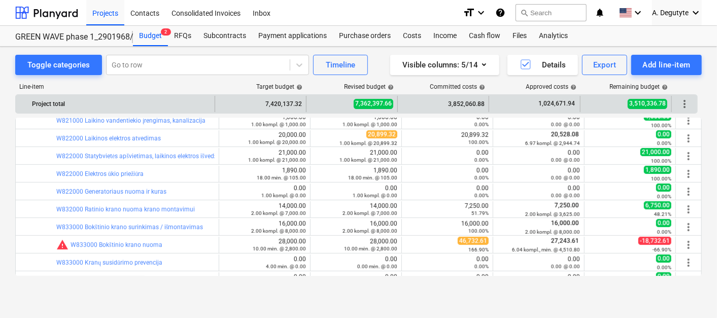
click at [471, 104] on div "3,852,060.88" at bounding box center [443, 104] width 83 height 16
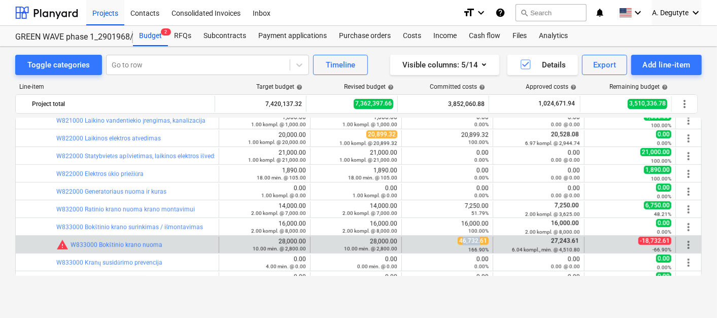
click at [459, 241] on span "46,732.61" at bounding box center [473, 241] width 31 height 8
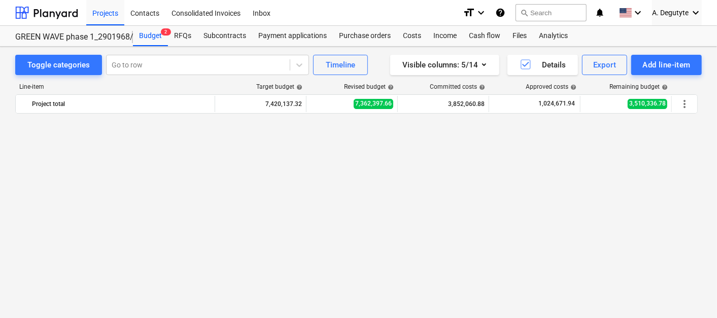
scroll to position [225, 0]
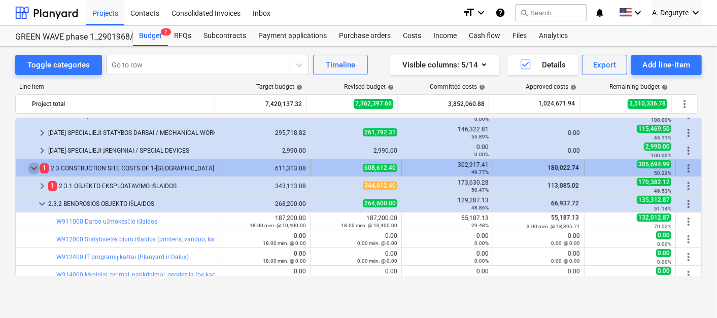
click at [29, 165] on span "keyboard_arrow_down" at bounding box center [34, 168] width 12 height 12
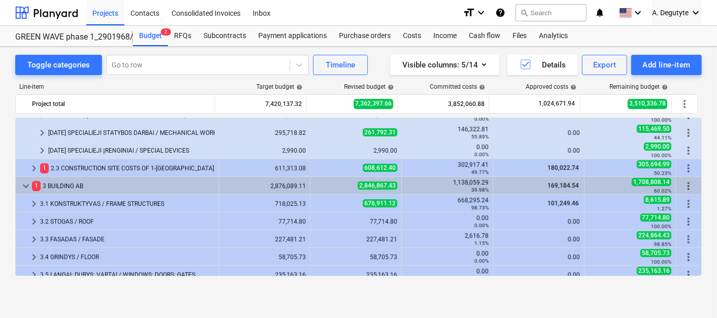
scroll to position [56, 0]
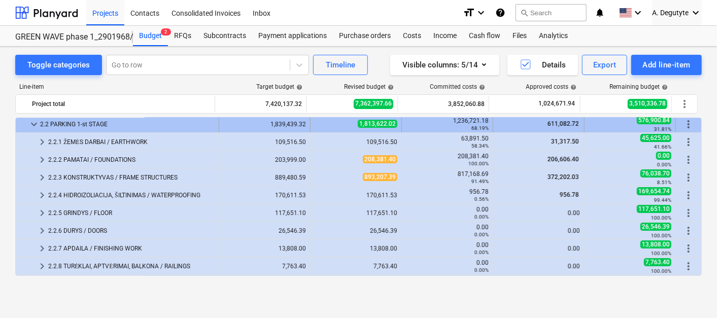
click at [28, 118] on span "keyboard_arrow_down" at bounding box center [34, 124] width 12 height 12
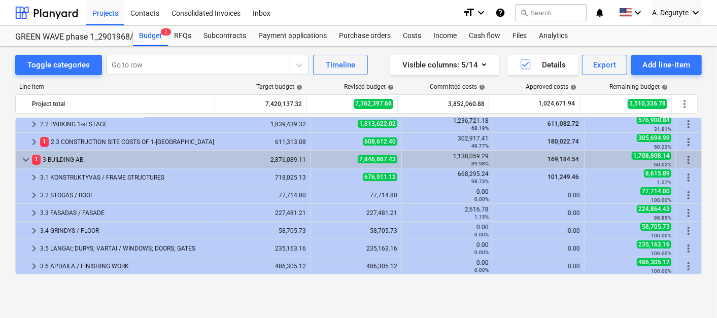
scroll to position [0, 0]
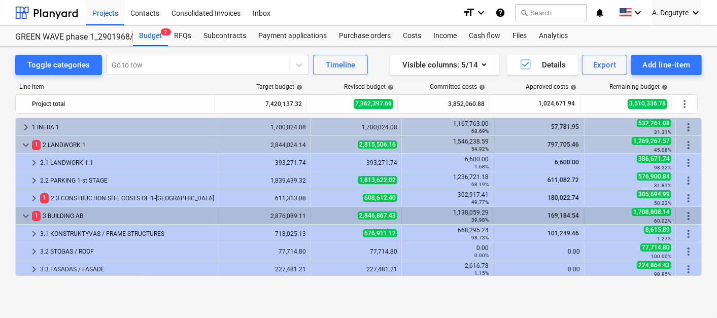
click at [23, 211] on span "keyboard_arrow_down" at bounding box center [26, 216] width 12 height 12
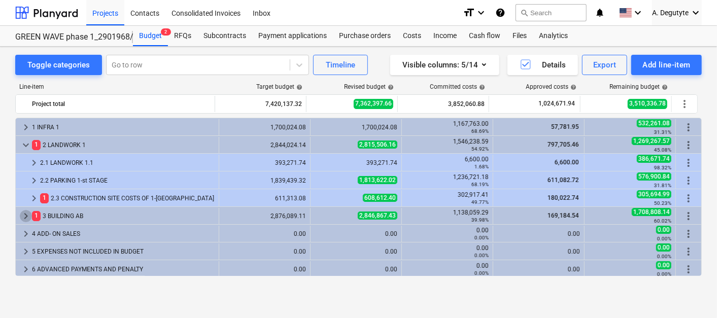
click at [23, 211] on span "keyboard_arrow_right" at bounding box center [26, 216] width 12 height 12
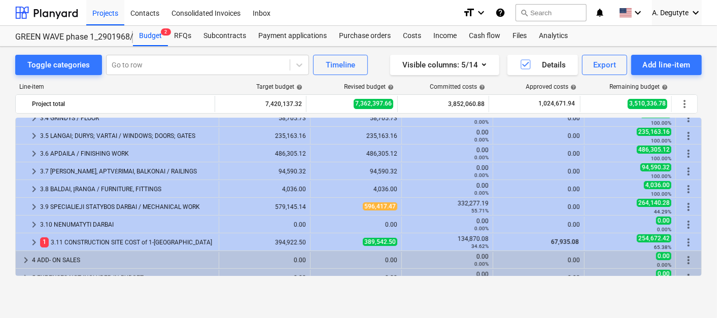
scroll to position [56, 0]
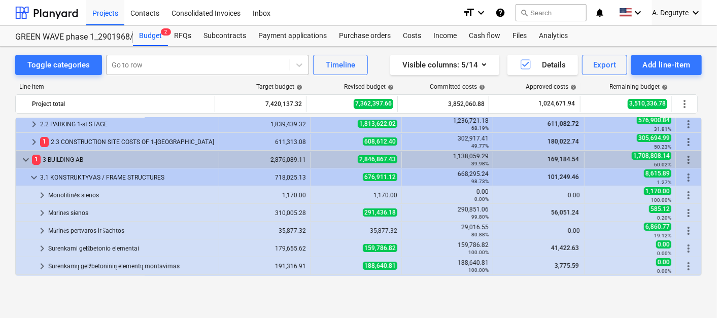
click at [213, 68] on div at bounding box center [198, 65] width 173 height 10
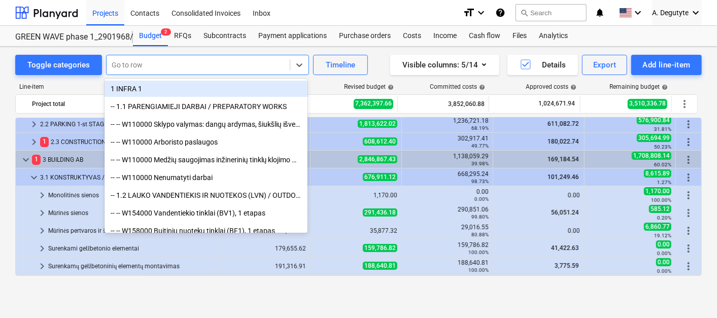
paste input "Tuščiavidurių blokelių sienos 200 mm blokeliai. Kiekis be angų. Haus SM6 (+6%)"
type input "Tuščiavidurių blokelių sienos 200 mm blokeliai. Kiekis be angų. Haus SM6 (+6%)"
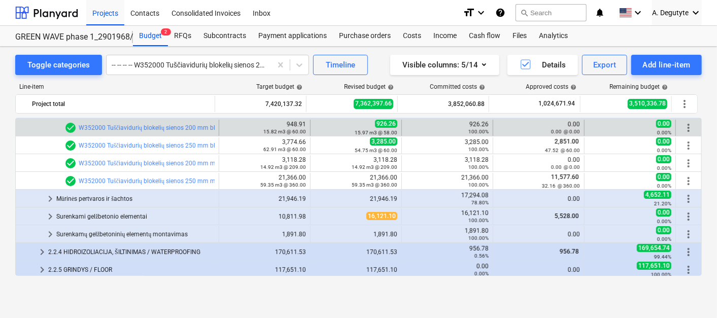
scroll to position [0, 0]
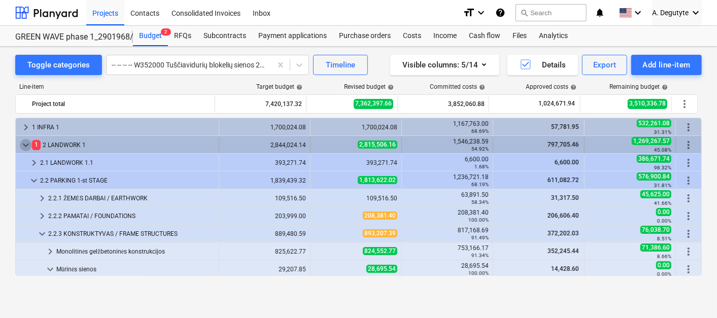
click at [22, 143] on span "keyboard_arrow_down" at bounding box center [26, 145] width 12 height 12
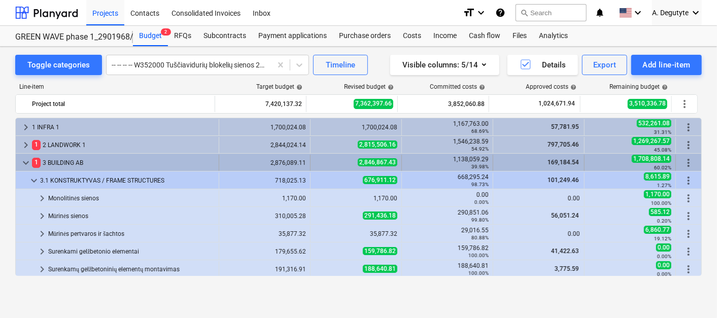
click at [24, 162] on span "keyboard_arrow_down" at bounding box center [26, 163] width 12 height 12
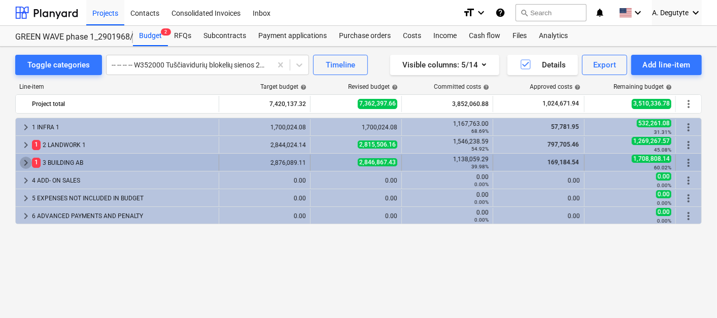
click at [24, 161] on span "keyboard_arrow_right" at bounding box center [26, 163] width 12 height 12
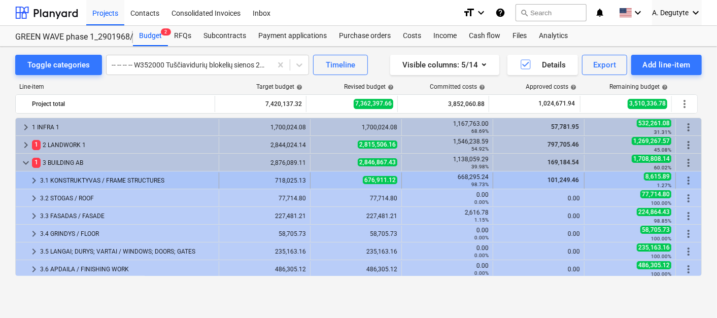
click at [31, 175] on span "keyboard_arrow_right" at bounding box center [34, 181] width 12 height 12
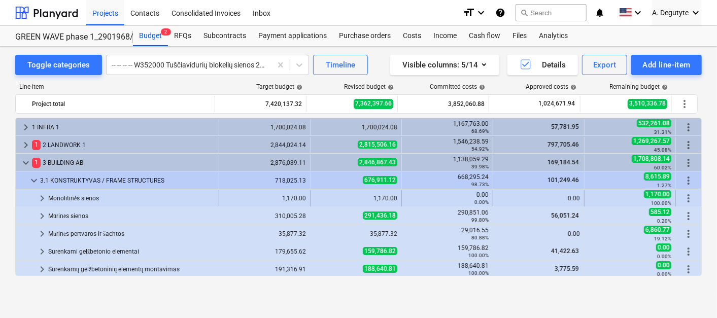
click at [42, 195] on span "keyboard_arrow_right" at bounding box center [42, 198] width 12 height 12
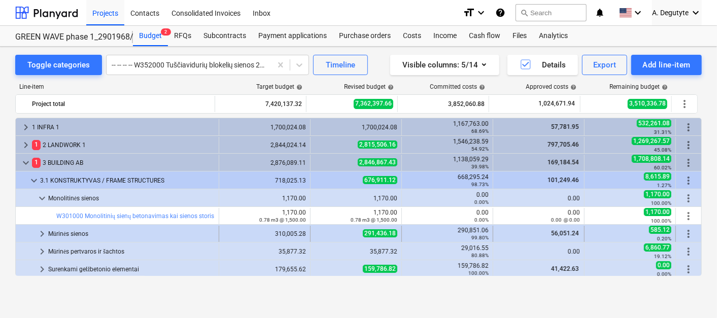
click at [43, 232] on span "keyboard_arrow_right" at bounding box center [42, 234] width 12 height 12
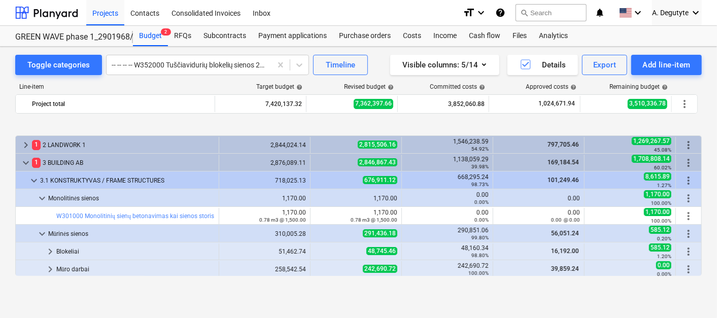
scroll to position [56, 0]
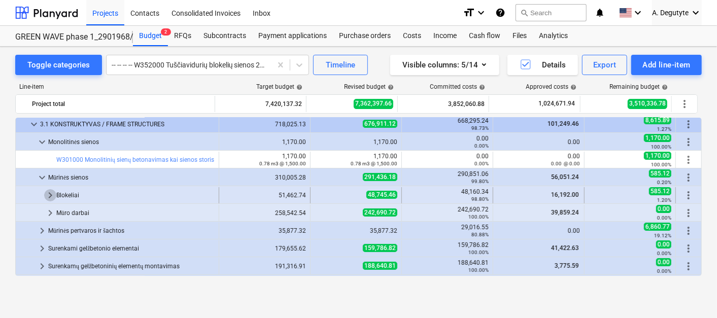
click at [46, 193] on span "keyboard_arrow_right" at bounding box center [50, 195] width 12 height 12
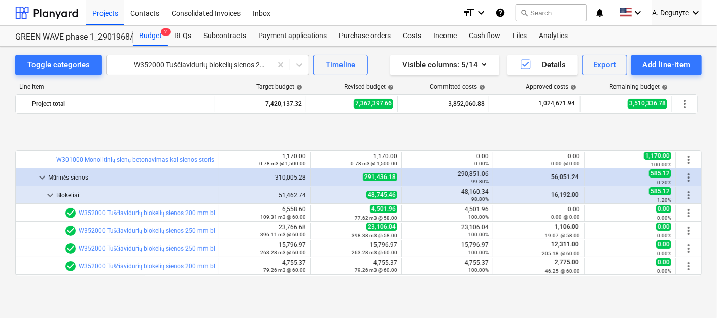
scroll to position [113, 0]
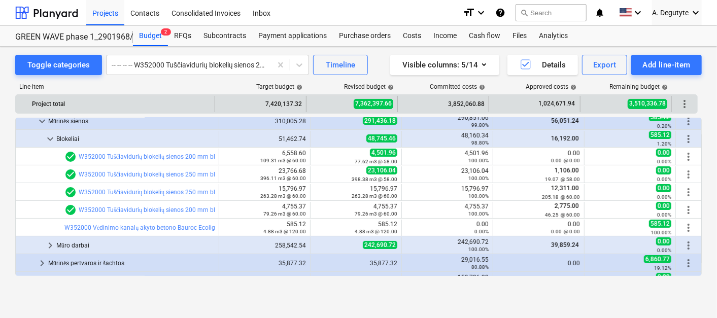
drag, startPoint x: 47, startPoint y: 242, endPoint x: 495, endPoint y: 97, distance: 470.6
click at [47, 241] on span "keyboard_arrow_right" at bounding box center [50, 246] width 12 height 12
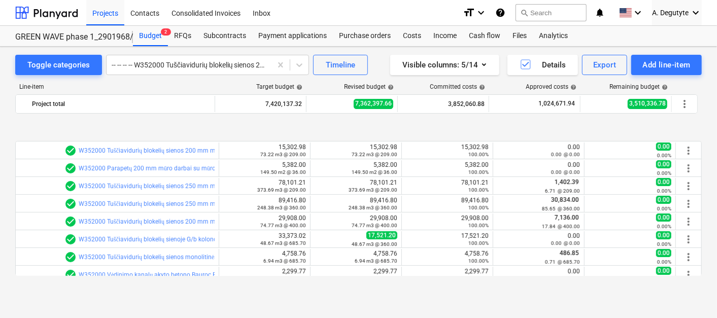
scroll to position [282, 0]
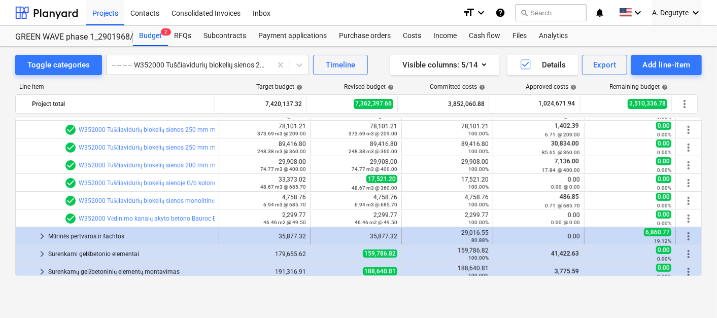
click at [42, 229] on div "keyboard_arrow_right" at bounding box center [42, 236] width 12 height 16
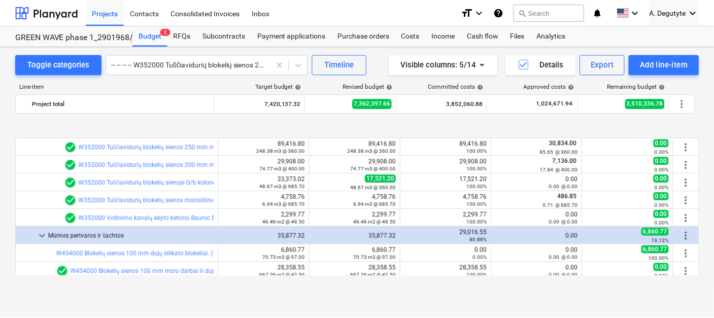
scroll to position [395, 0]
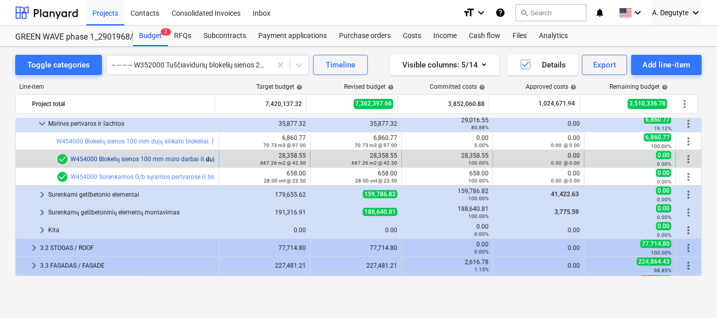
click at [132, 156] on link "W454000 Blokelių sienos 100 mm mūro darbai iš dujų silikato blokelių - kiekis b…" at bounding box center [216, 159] width 290 height 7
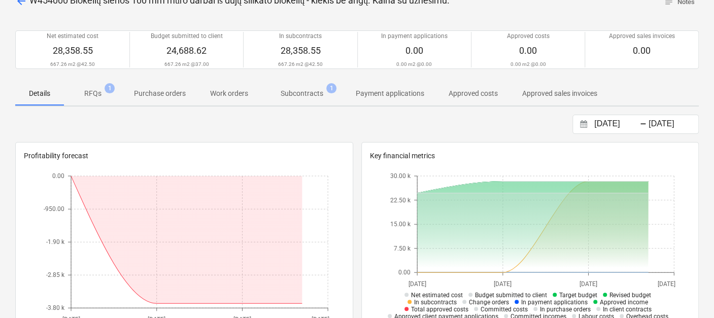
scroll to position [56, 0]
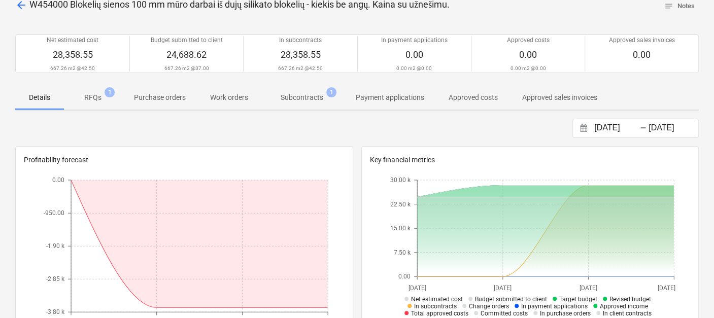
click at [309, 102] on p "Subcontracts" at bounding box center [302, 97] width 43 height 11
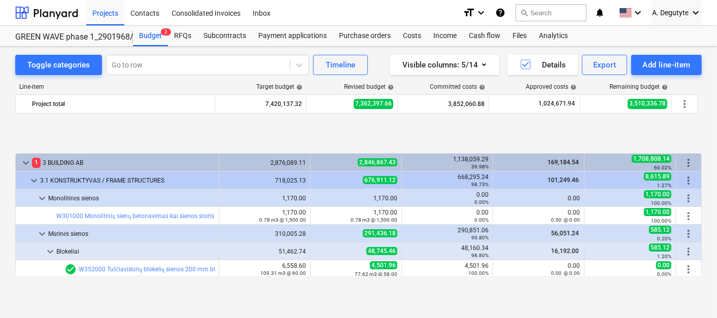
scroll to position [395, 0]
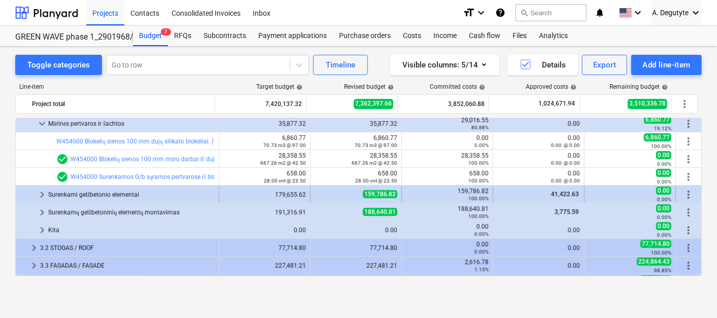
click at [44, 197] on span "keyboard_arrow_right" at bounding box center [42, 195] width 12 height 12
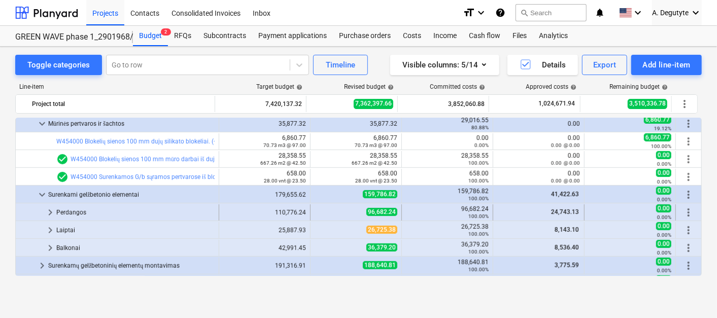
click at [48, 212] on span "keyboard_arrow_right" at bounding box center [50, 213] width 12 height 12
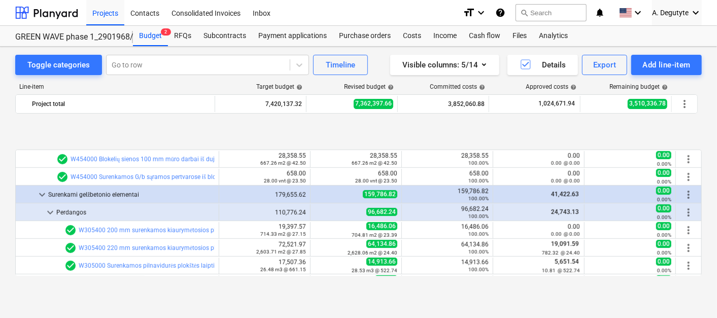
scroll to position [508, 0]
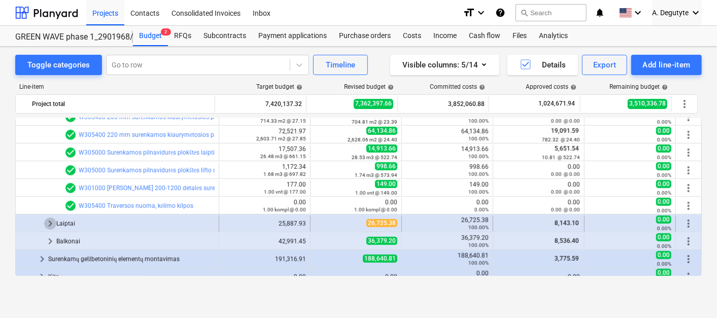
click at [53, 222] on span "keyboard_arrow_right" at bounding box center [50, 224] width 12 height 12
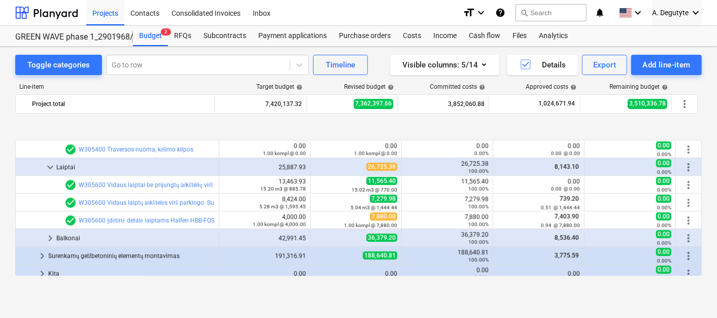
scroll to position [620, 0]
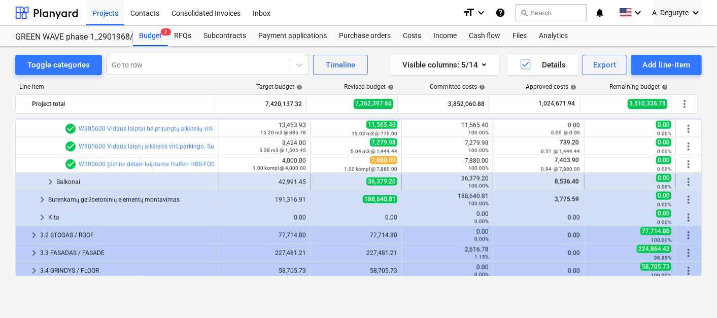
click at [49, 180] on span "keyboard_arrow_right" at bounding box center [50, 182] width 12 height 12
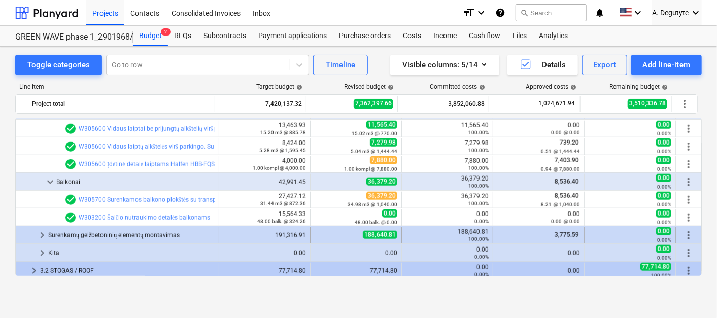
click at [40, 238] on span "keyboard_arrow_right" at bounding box center [42, 236] width 12 height 12
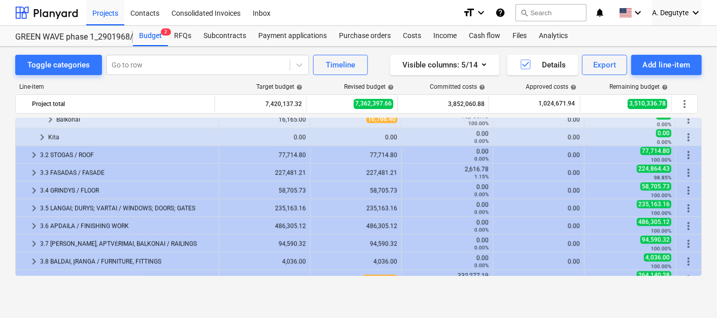
scroll to position [733, 0]
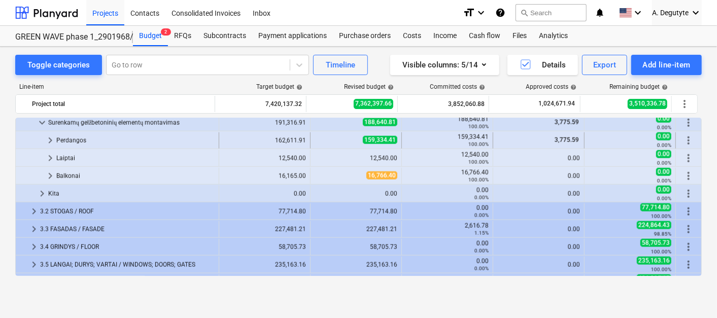
click at [50, 143] on span "keyboard_arrow_right" at bounding box center [50, 141] width 12 height 12
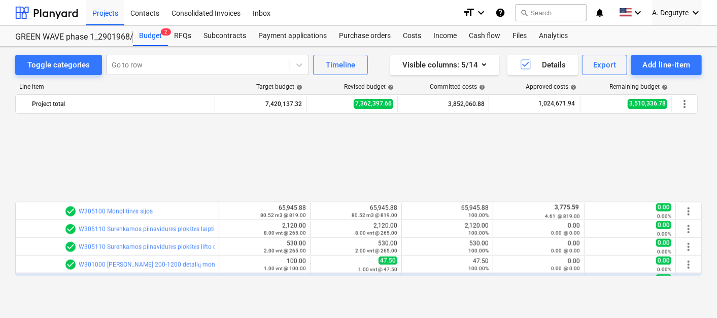
scroll to position [846, 0]
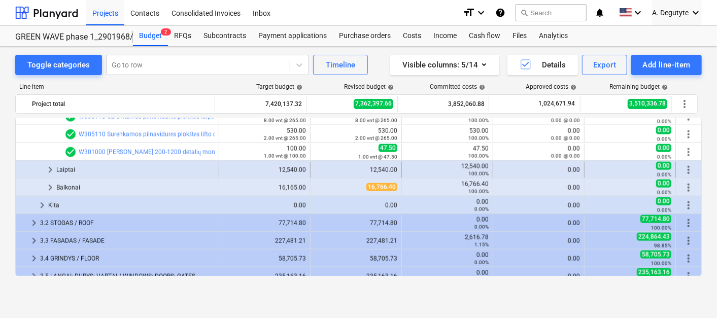
click at [49, 164] on span "keyboard_arrow_right" at bounding box center [50, 170] width 12 height 12
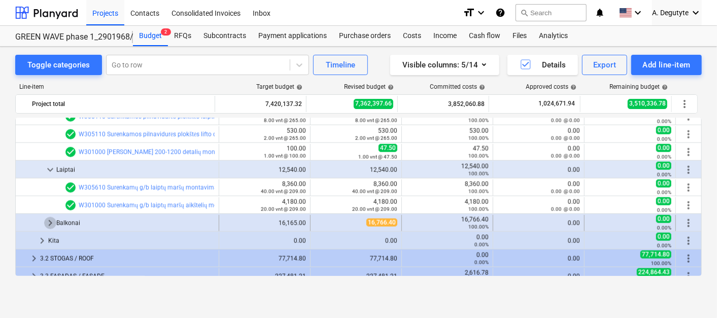
click at [49, 223] on span "keyboard_arrow_right" at bounding box center [50, 223] width 12 height 12
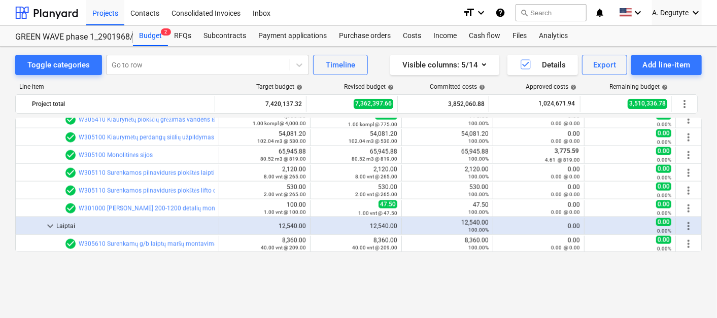
scroll to position [733, 0]
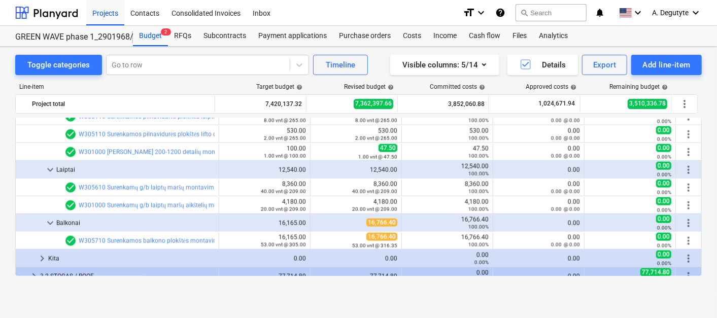
scroll to position [1016, 0]
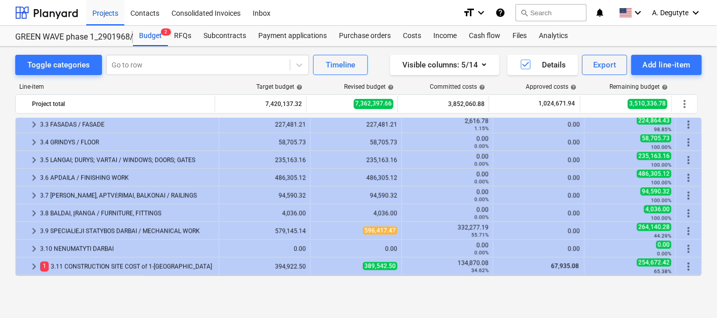
click at [31, 113] on div "Project total 7,420,137.32 7,362,397.66 3,852,060.88 1,024,671.94 3,510,336.78 …" at bounding box center [356, 103] width 683 height 19
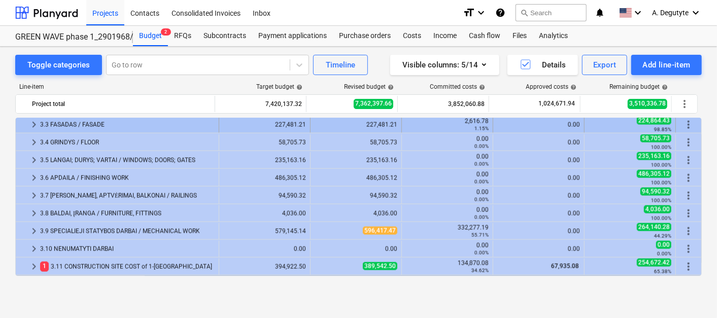
click at [29, 122] on span "keyboard_arrow_right" at bounding box center [34, 125] width 12 height 12
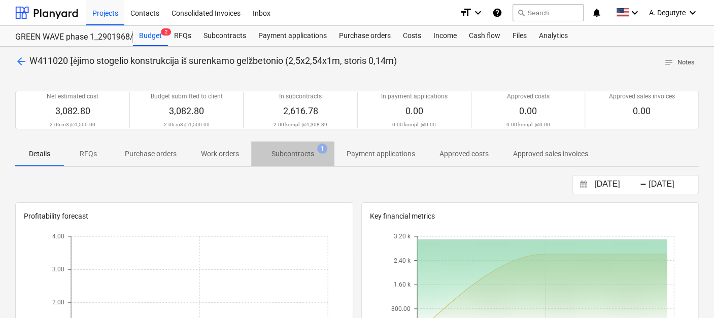
click at [308, 158] on p "Subcontracts" at bounding box center [293, 154] width 43 height 11
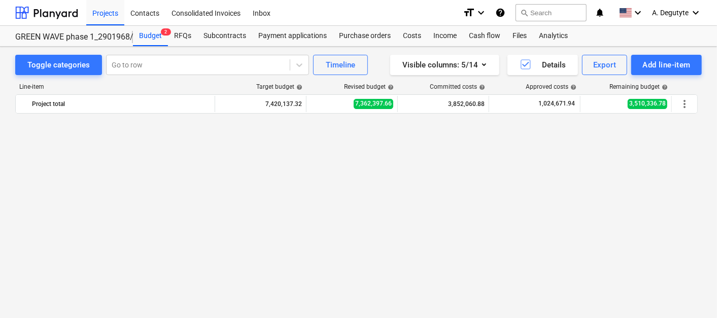
scroll to position [1016, 0]
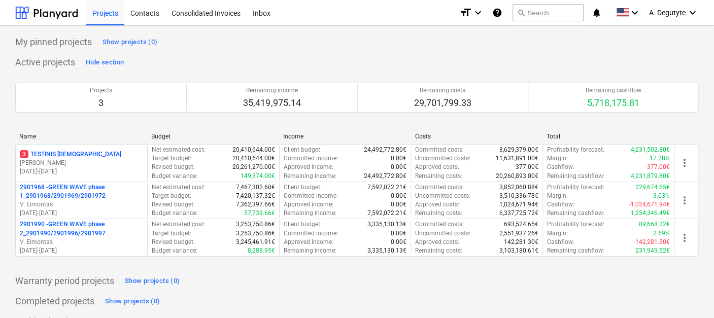
drag, startPoint x: 79, startPoint y: 233, endPoint x: 374, endPoint y: 168, distance: 301.6
click at [79, 233] on p "2901990 - GREEN WAVE phase 2_2901990/2901996/2901997" at bounding box center [81, 228] width 123 height 17
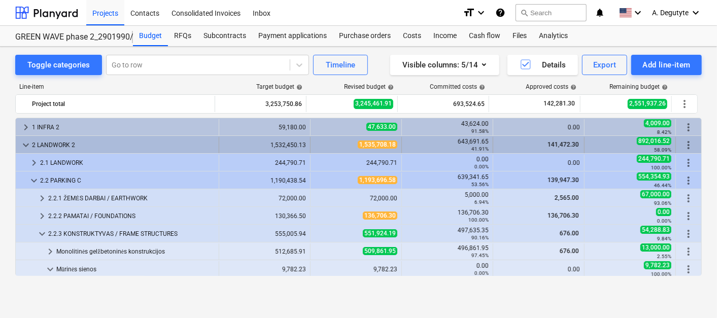
click at [20, 143] on span "keyboard_arrow_down" at bounding box center [26, 145] width 12 height 12
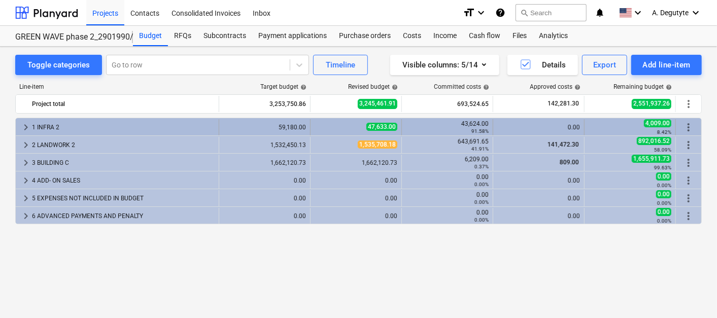
click at [28, 122] on span "keyboard_arrow_right" at bounding box center [26, 127] width 12 height 12
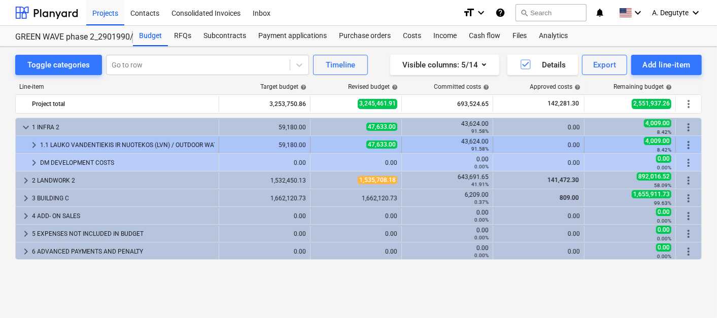
click at [38, 141] on span "keyboard_arrow_right" at bounding box center [34, 145] width 12 height 12
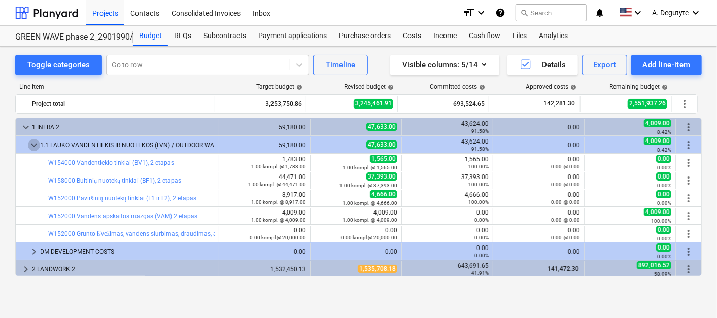
click at [29, 143] on span "keyboard_arrow_down" at bounding box center [34, 145] width 12 height 12
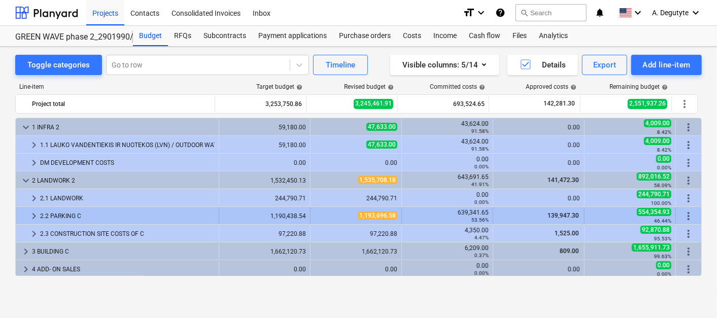
click at [32, 211] on span "keyboard_arrow_right" at bounding box center [34, 216] width 12 height 12
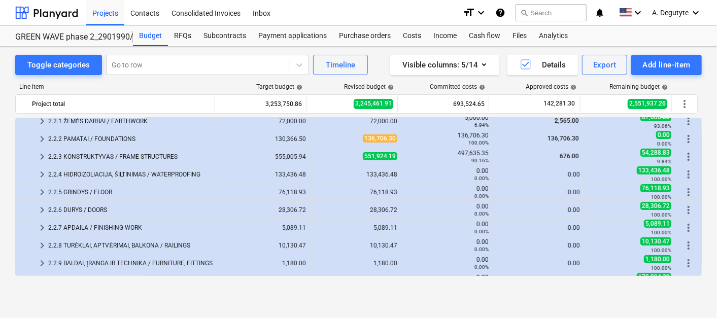
scroll to position [56, 0]
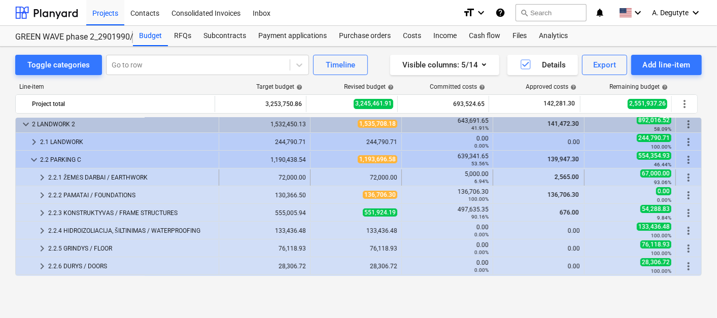
click at [45, 178] on span "keyboard_arrow_right" at bounding box center [42, 178] width 12 height 12
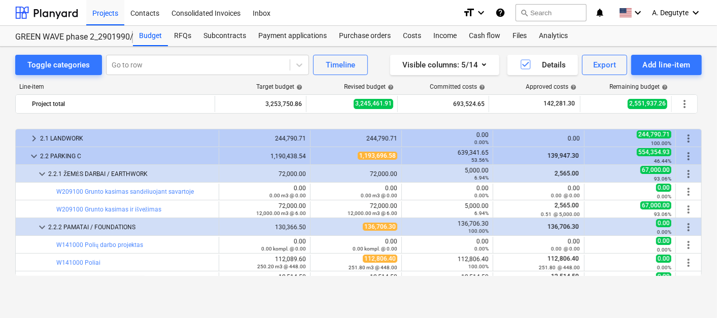
scroll to position [113, 0]
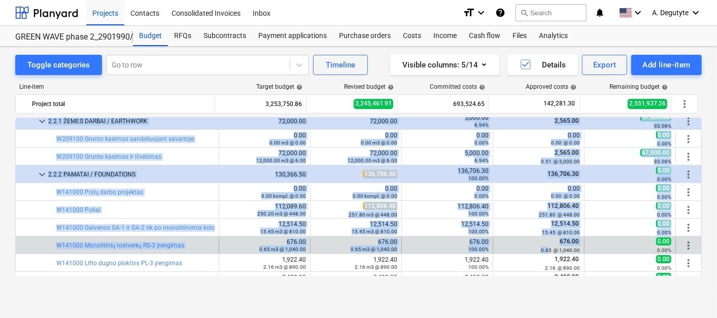
drag, startPoint x: 522, startPoint y: 207, endPoint x: 548, endPoint y: 248, distance: 48.2
click at [548, 248] on div "keyboard_arrow_down 1 INFRA 2 59,180.00 47,633.00 43,624.00 91.58% 0.00 4,009.0…" at bounding box center [358, 197] width 687 height 158
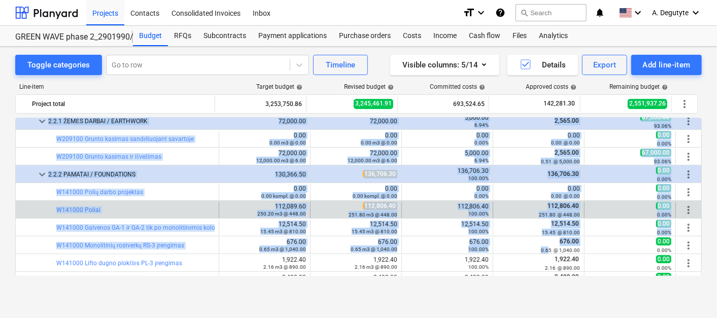
drag, startPoint x: 548, startPoint y: 248, endPoint x: 517, endPoint y: 207, distance: 51.1
click at [505, 204] on div "112,806.40 251.80 @ 448.00" at bounding box center [539, 210] width 83 height 16
click at [494, 213] on div "112,806.40 251.80 @ 448.00" at bounding box center [539, 210] width 91 height 16
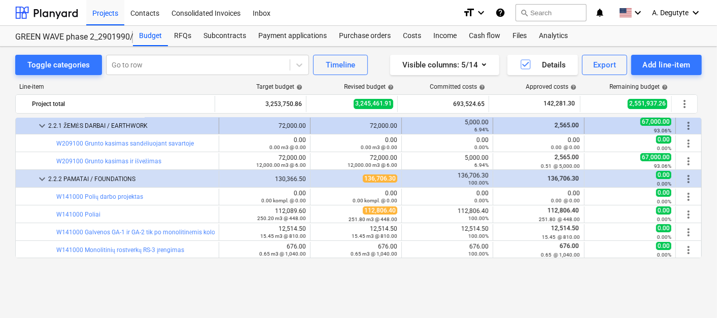
scroll to position [56, 0]
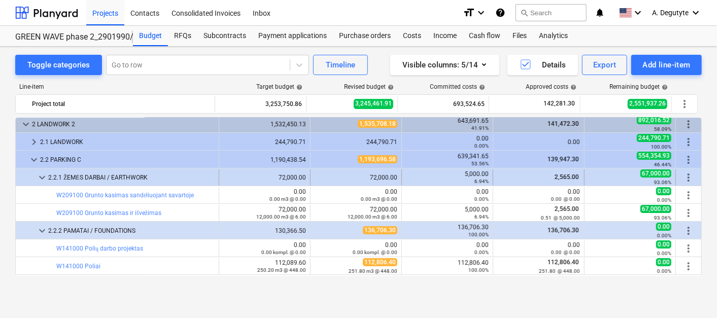
click at [40, 176] on span "keyboard_arrow_down" at bounding box center [42, 178] width 12 height 12
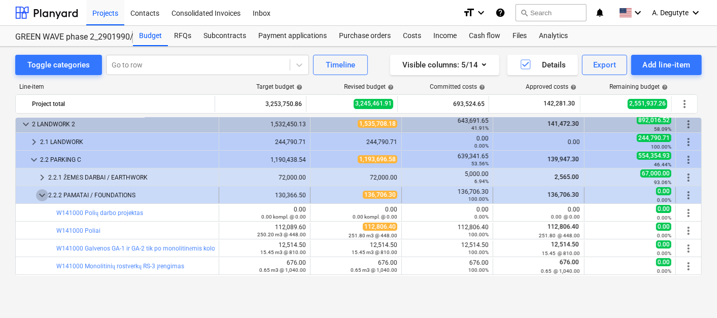
click at [41, 197] on span "keyboard_arrow_down" at bounding box center [42, 195] width 12 height 12
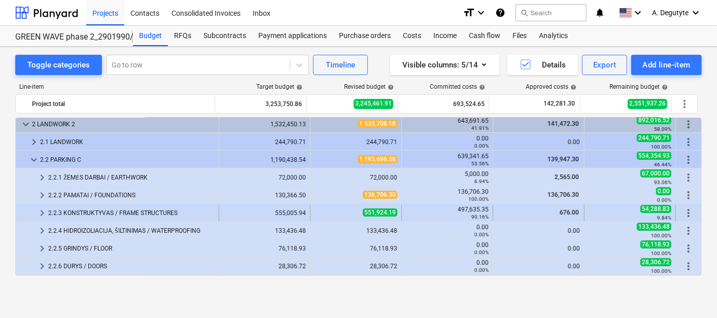
click at [38, 207] on span "keyboard_arrow_right" at bounding box center [42, 213] width 12 height 12
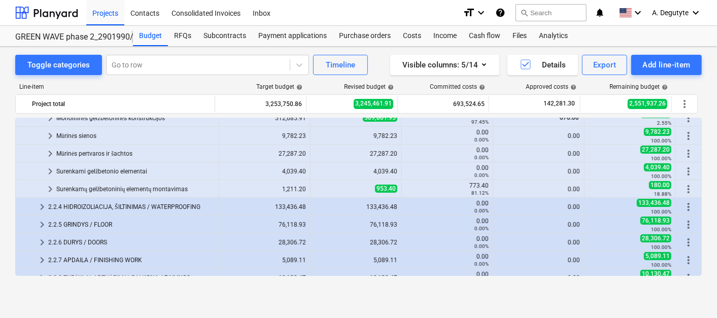
scroll to position [113, 0]
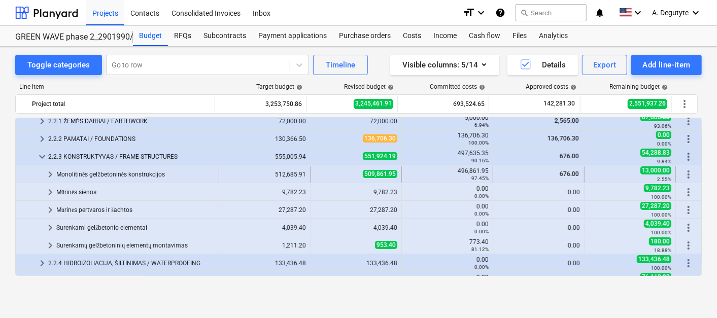
click at [49, 176] on span "keyboard_arrow_right" at bounding box center [50, 175] width 12 height 12
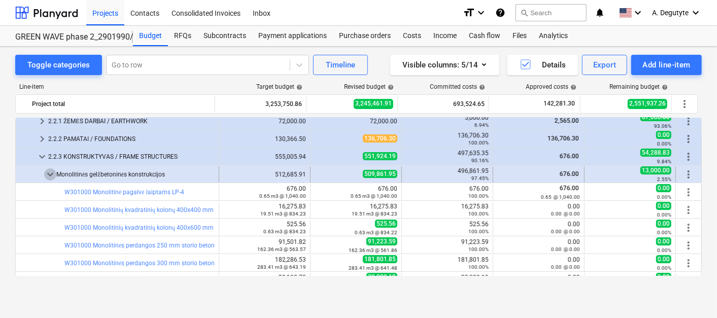
click at [53, 174] on span "keyboard_arrow_down" at bounding box center [50, 175] width 12 height 12
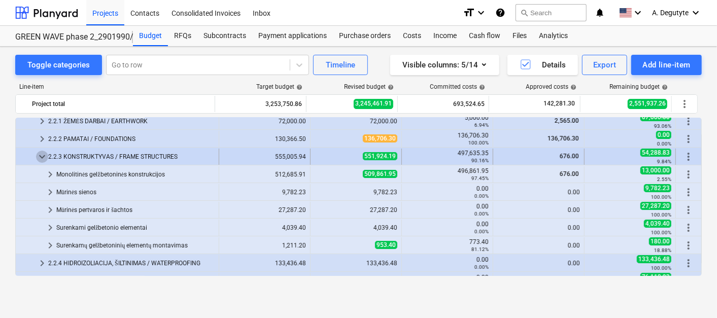
click at [42, 157] on span "keyboard_arrow_down" at bounding box center [42, 157] width 12 height 12
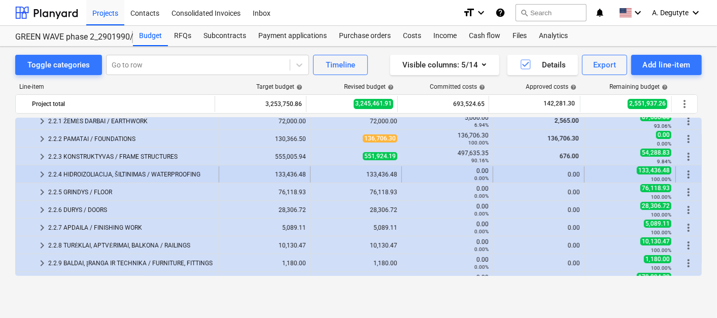
click at [41, 170] on span "keyboard_arrow_right" at bounding box center [42, 175] width 12 height 12
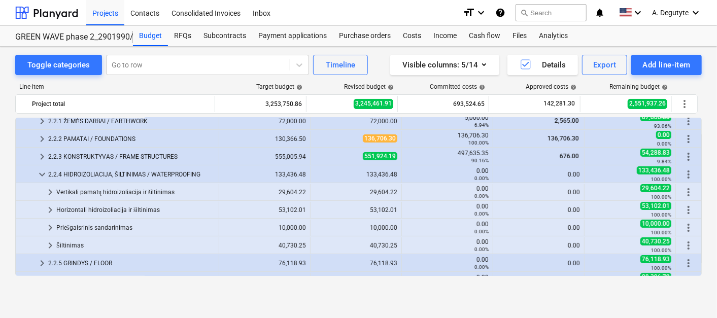
click at [41, 170] on span "keyboard_arrow_down" at bounding box center [42, 175] width 12 height 12
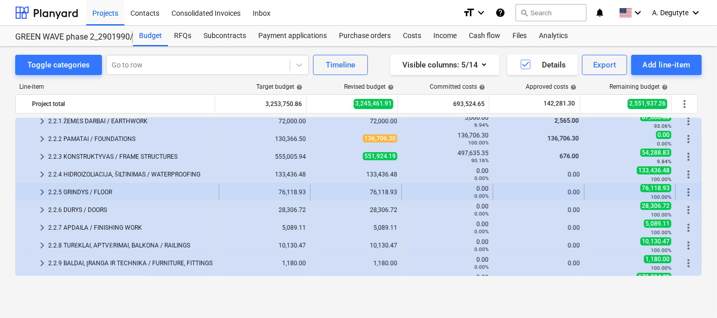
click at [44, 186] on span "keyboard_arrow_right" at bounding box center [42, 192] width 12 height 12
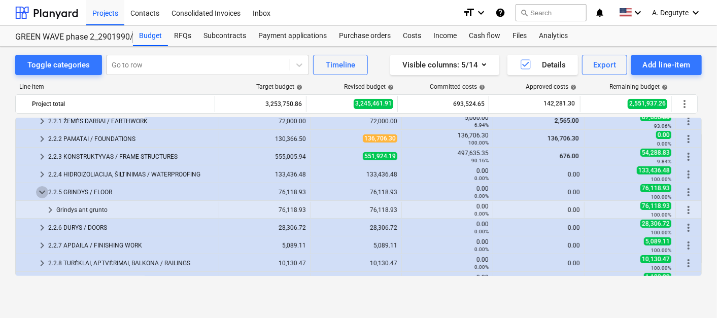
click at [44, 186] on span "keyboard_arrow_down" at bounding box center [42, 192] width 12 height 12
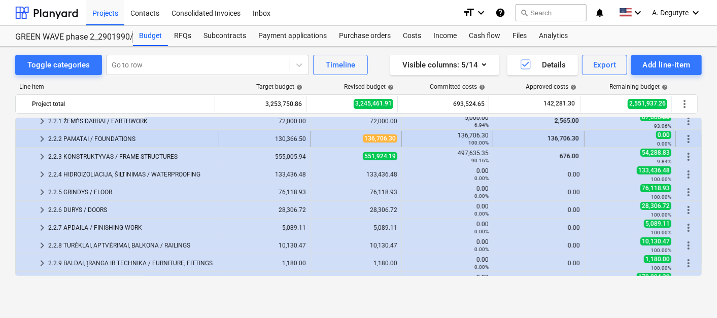
click at [41, 138] on span "keyboard_arrow_right" at bounding box center [42, 139] width 12 height 12
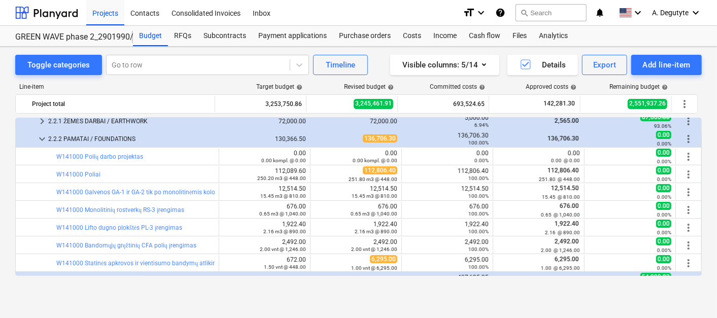
scroll to position [118, 0]
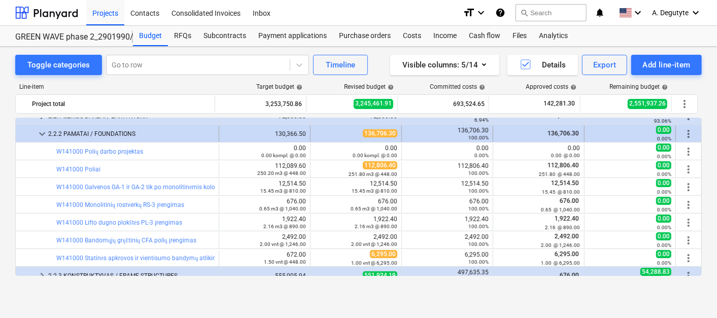
click at [29, 133] on div at bounding box center [28, 134] width 16 height 16
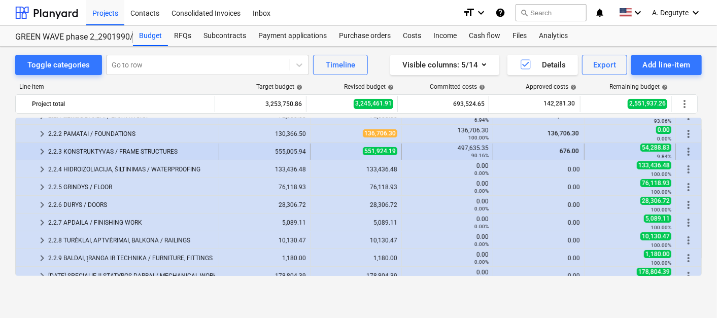
click at [41, 148] on span "keyboard_arrow_right" at bounding box center [42, 152] width 12 height 12
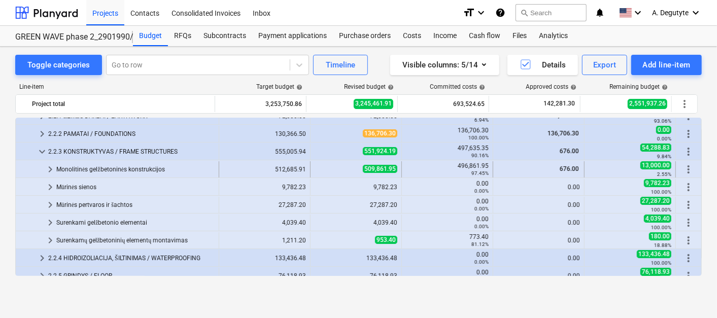
click at [51, 167] on span "keyboard_arrow_right" at bounding box center [50, 169] width 12 height 12
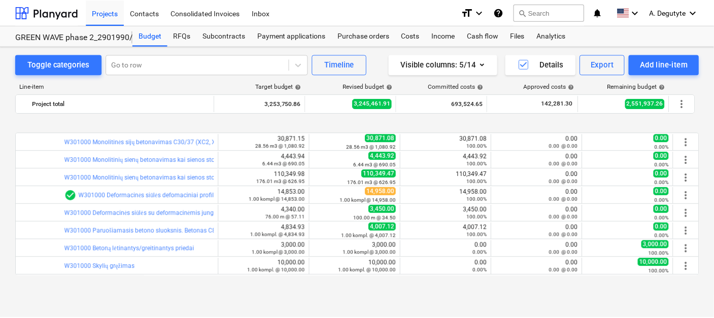
scroll to position [344, 0]
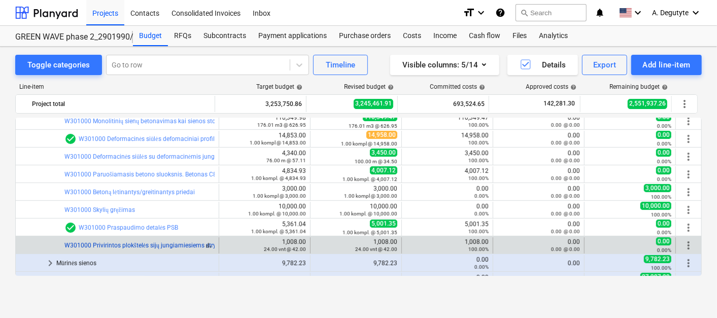
click at [168, 242] on link "W301000 Privirintos plokštelės sijų jungiamiesiems strypams" at bounding box center [148, 245] width 168 height 7
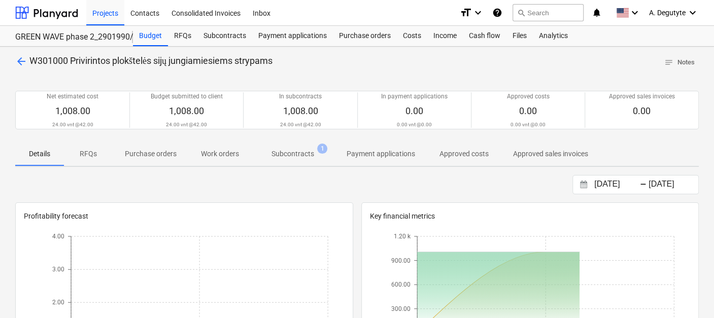
click at [290, 155] on p "Subcontracts" at bounding box center [293, 154] width 43 height 11
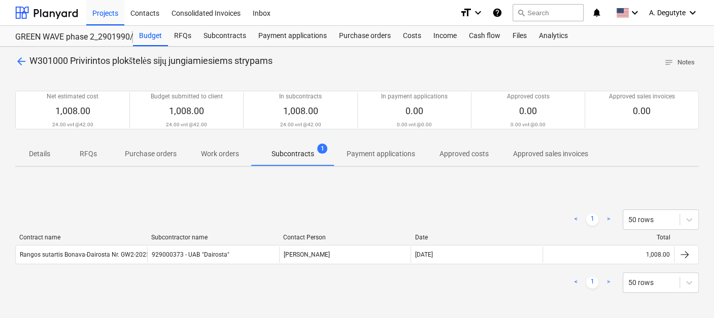
scroll to position [113, 0]
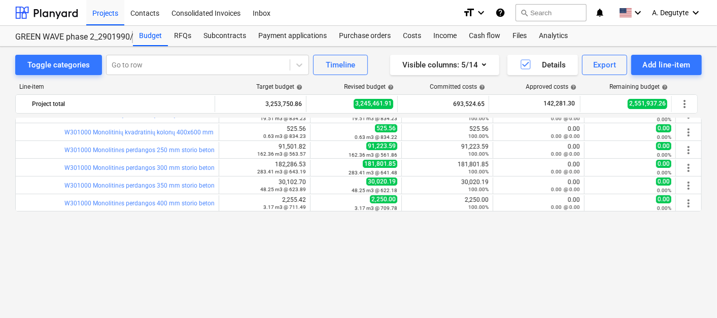
scroll to position [95, 0]
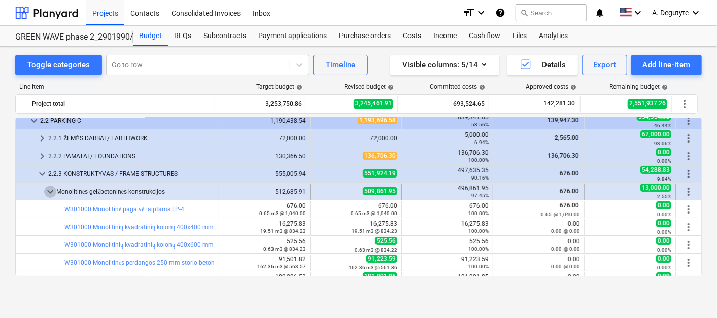
click at [53, 192] on span "keyboard_arrow_down" at bounding box center [50, 192] width 12 height 12
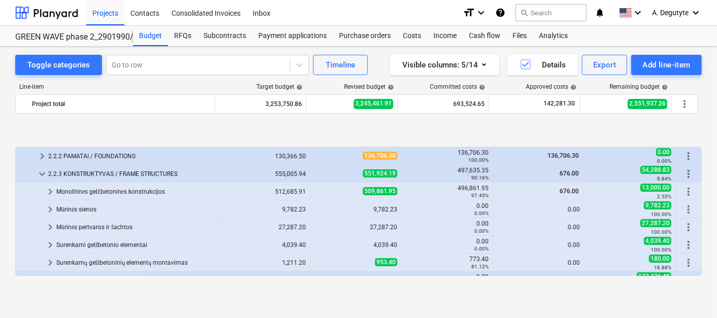
scroll to position [152, 0]
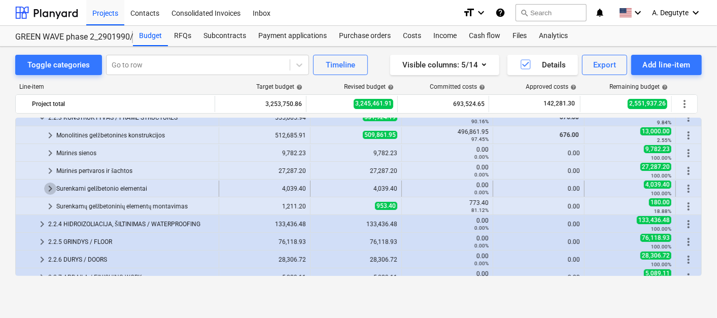
click at [49, 191] on span "keyboard_arrow_right" at bounding box center [50, 189] width 12 height 12
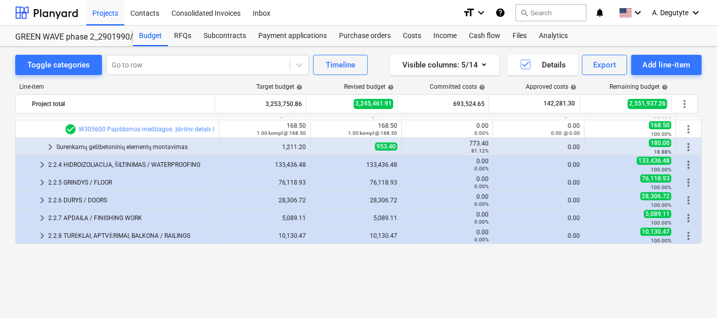
scroll to position [208, 0]
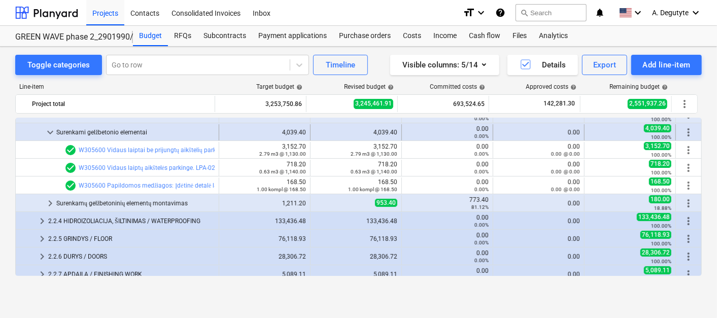
click at [53, 133] on span "keyboard_arrow_down" at bounding box center [50, 132] width 12 height 12
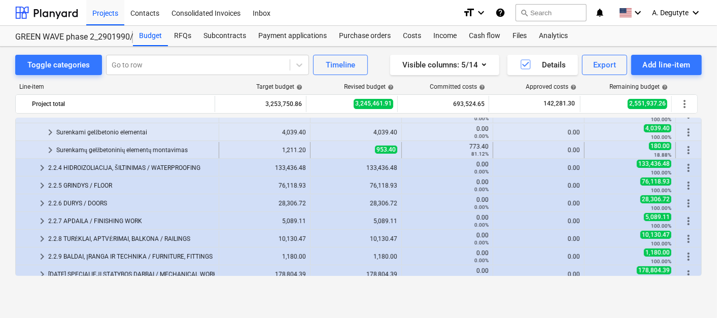
click at [49, 149] on span "keyboard_arrow_right" at bounding box center [50, 150] width 12 height 12
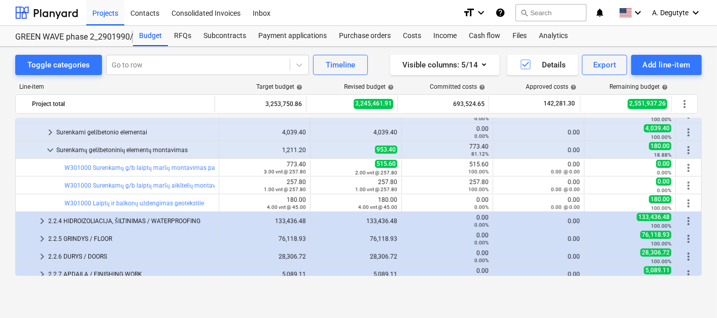
click at [106, 184] on link "W301000 Surenkamų g/b laiptų maršų aikštelių montavimas parkinge (LPA-02)" at bounding box center [171, 185] width 215 height 7
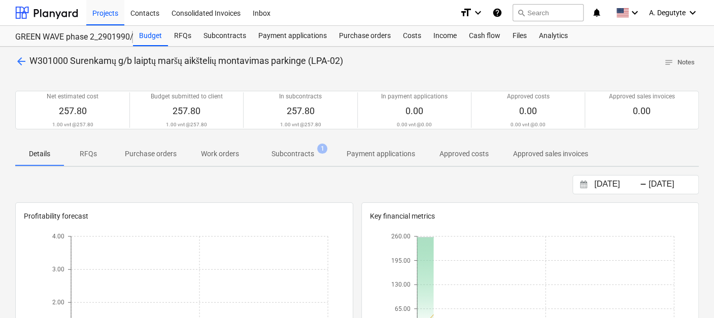
click at [306, 156] on p "Subcontracts" at bounding box center [293, 154] width 43 height 11
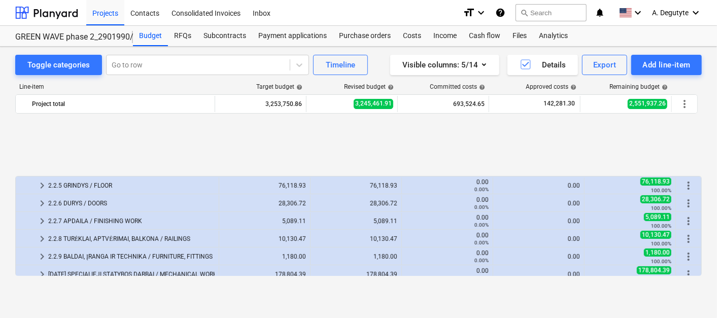
scroll to position [303, 0]
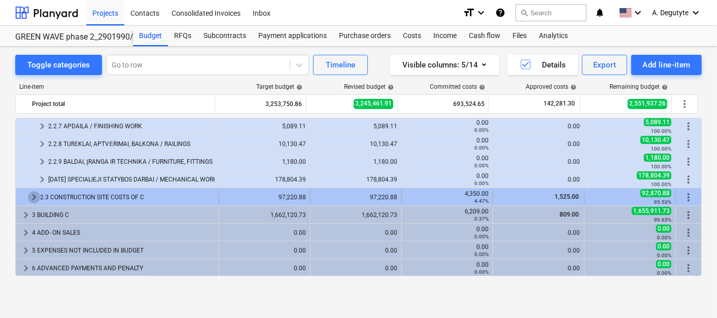
click at [36, 197] on span "keyboard_arrow_right" at bounding box center [34, 197] width 12 height 12
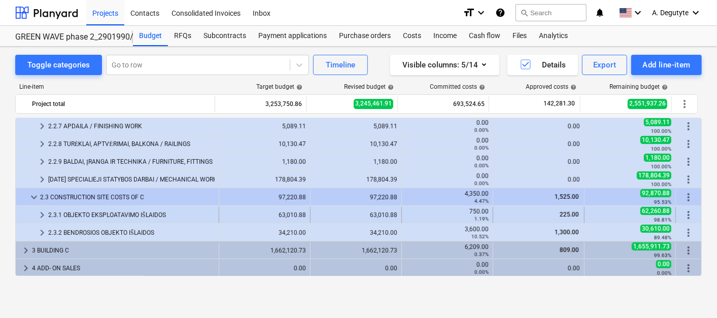
click at [40, 213] on span "keyboard_arrow_right" at bounding box center [42, 215] width 12 height 12
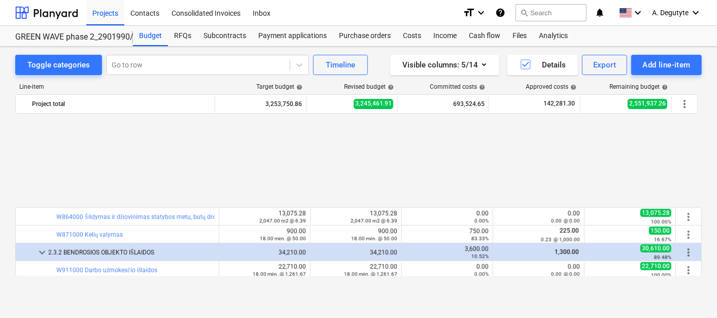
scroll to position [698, 0]
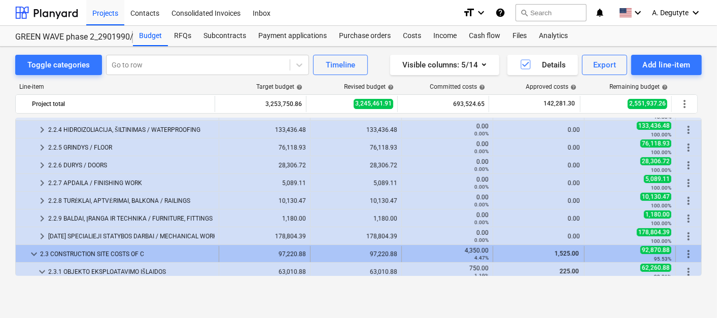
click at [31, 249] on span "keyboard_arrow_down" at bounding box center [34, 254] width 12 height 12
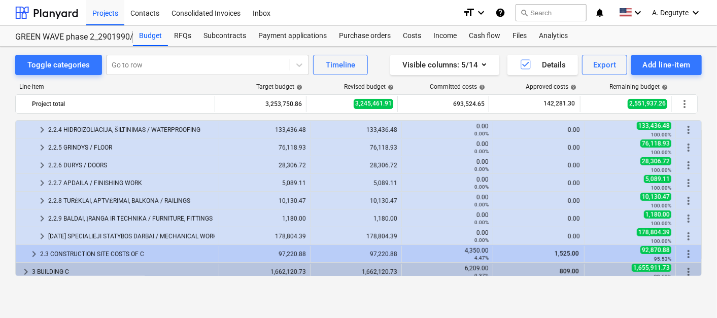
scroll to position [303, 0]
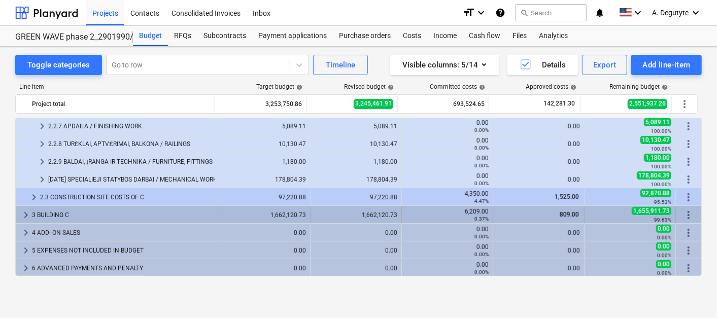
click at [23, 212] on span "keyboard_arrow_right" at bounding box center [26, 215] width 12 height 12
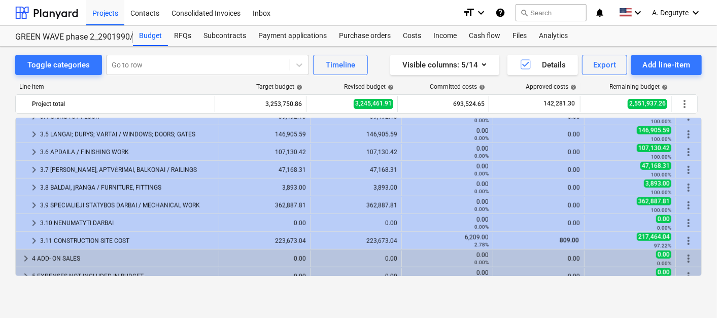
scroll to position [499, 0]
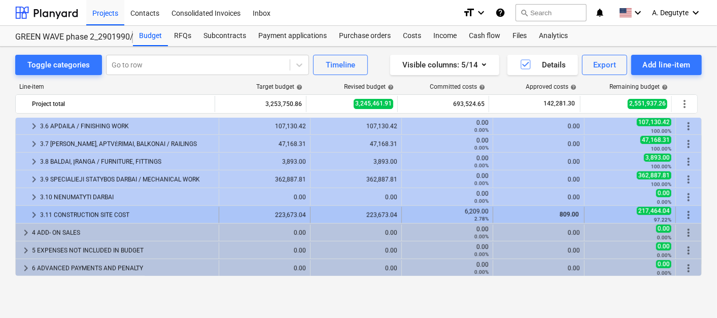
click at [26, 212] on div at bounding box center [24, 215] width 8 height 16
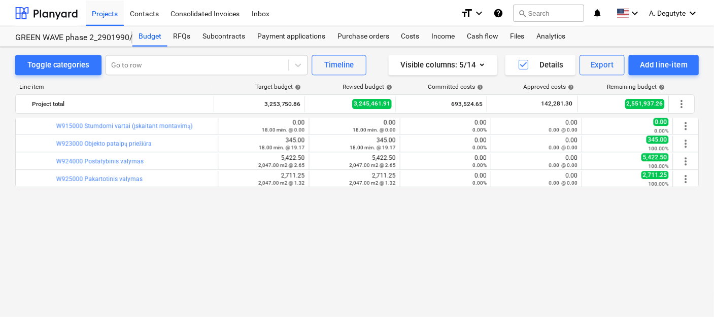
scroll to position [617, 0]
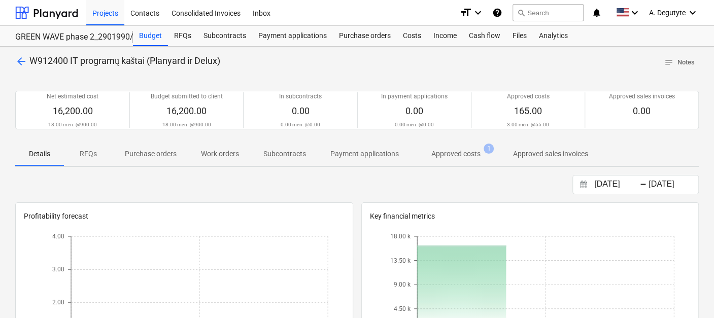
click at [463, 152] on p "Approved costs" at bounding box center [456, 154] width 49 height 11
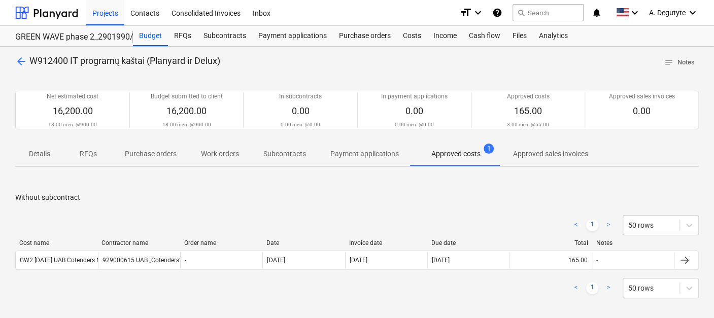
scroll to position [113, 0]
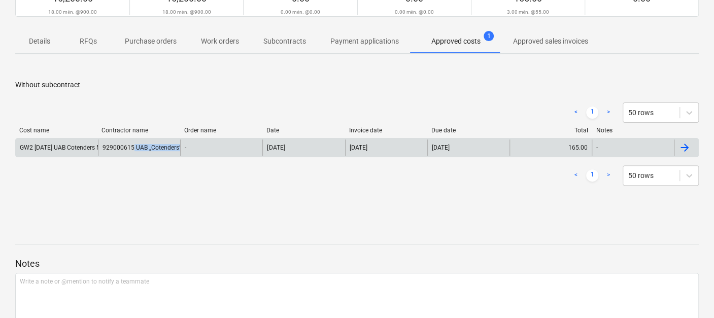
copy div "UAB „Cotenders“"
drag, startPoint x: 134, startPoint y: 145, endPoint x: 180, endPoint y: 149, distance: 46.4
click at [180, 149] on div "929000615 UAB „Cotenders“" at bounding box center [139, 148] width 82 height 16
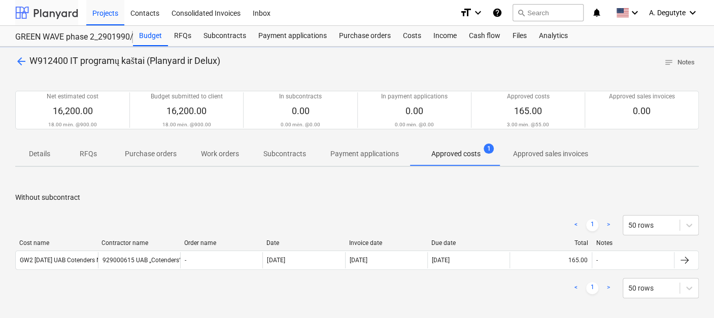
scroll to position [113, 0]
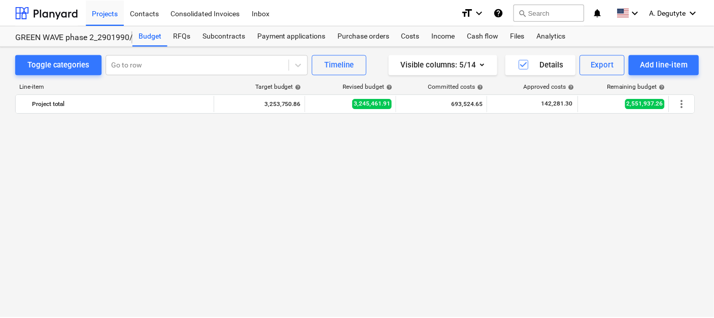
scroll to position [617, 0]
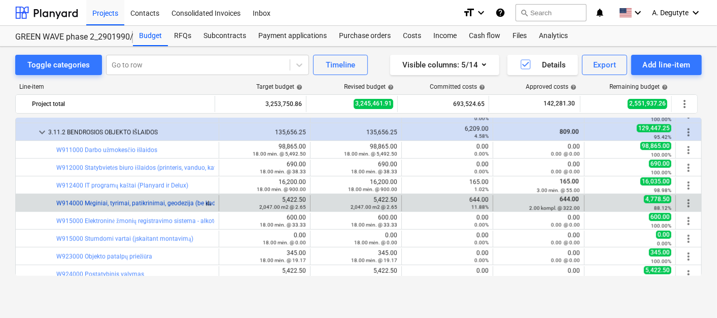
click at [146, 203] on link "W914000 Mėginiai, tyrimai, patikrinimai, geodezija (be kadastro)" at bounding box center [144, 203] width 176 height 7
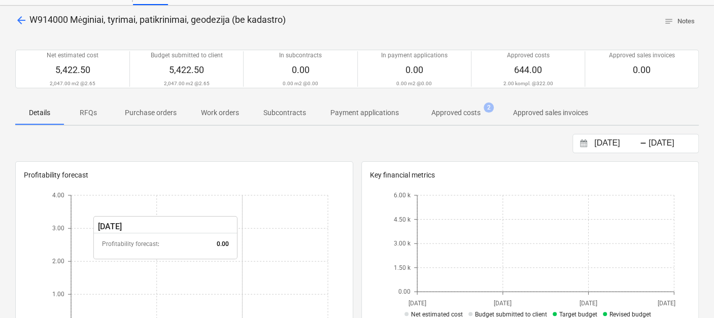
scroll to position [113, 0]
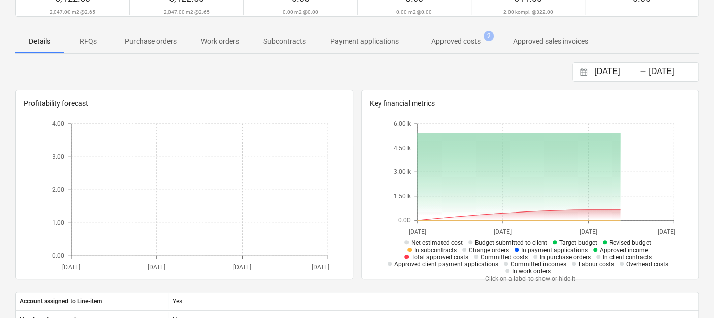
drag, startPoint x: 462, startPoint y: 43, endPoint x: 451, endPoint y: 72, distance: 30.8
click at [460, 54] on div "arrow_back W914000 Mėginiai, tyrimai, patikrinimai, geodezija (be kadastro) not…" at bounding box center [357, 248] width 714 height 628
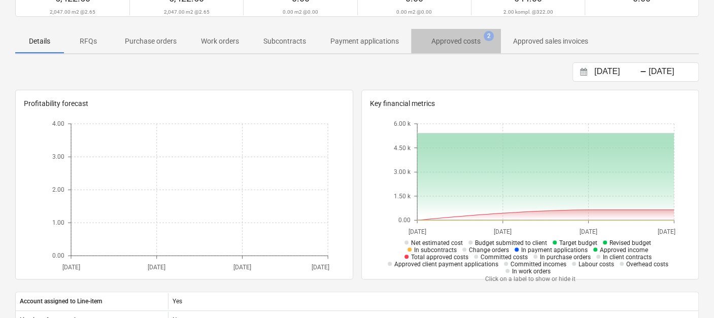
click at [454, 38] on p "Approved costs" at bounding box center [456, 41] width 49 height 11
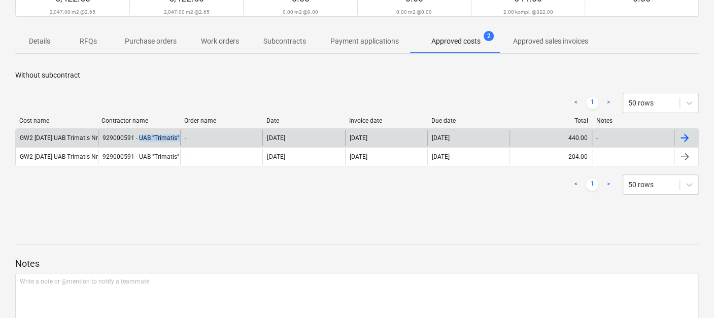
copy div "UAB "Trimatis""
drag, startPoint x: 138, startPoint y: 139, endPoint x: 183, endPoint y: 141, distance: 44.7
click at [183, 141] on div "GW2 2025-08-29 UAB Trimatis Nr. 2631.pdf 929000591 - UAB "Trimatis" - 24 Sep 20…" at bounding box center [357, 138] width 683 height 16
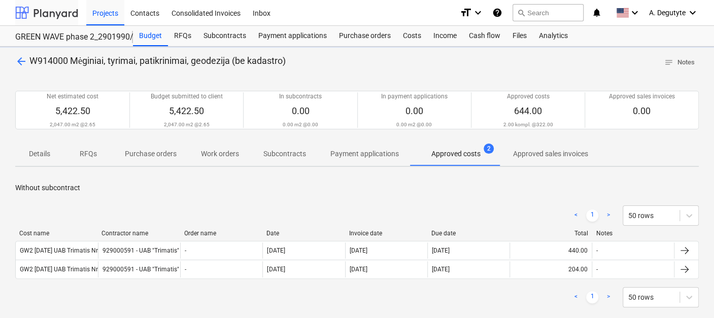
scroll to position [113, 0]
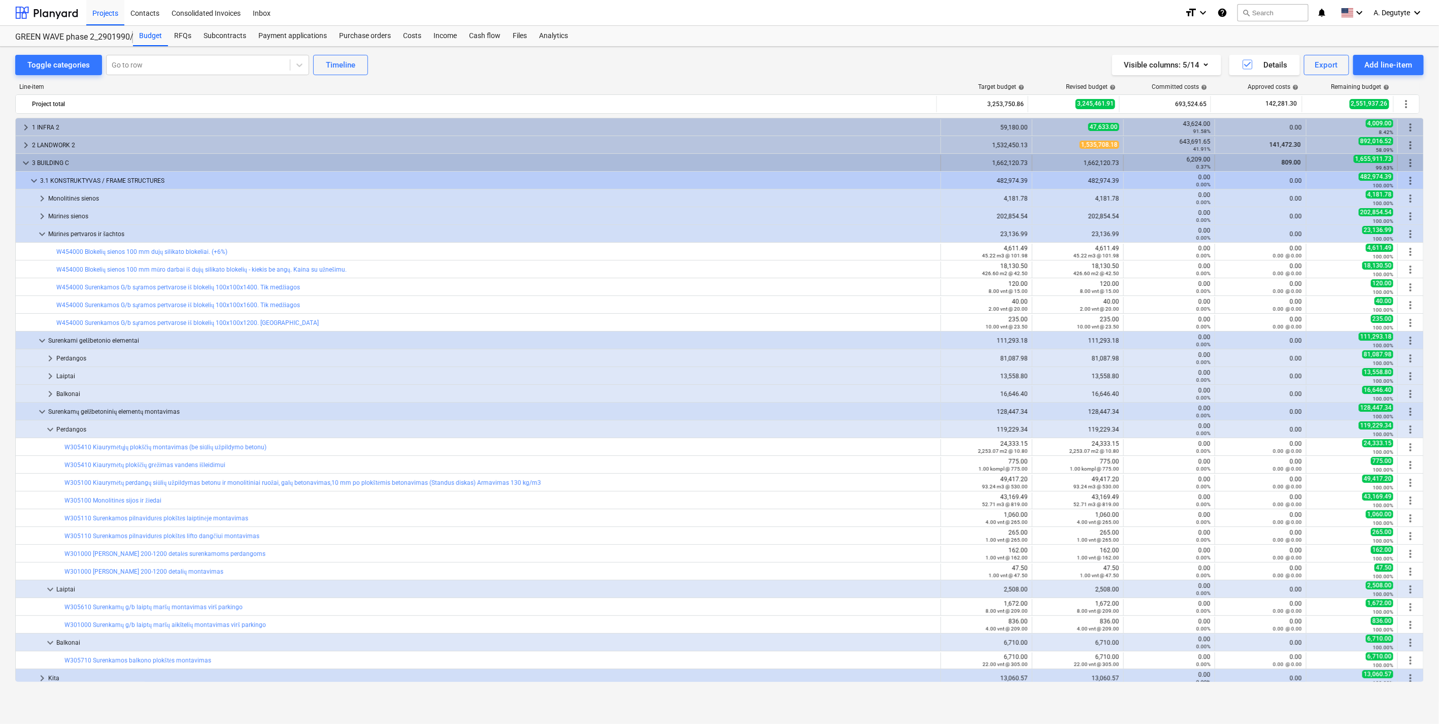
click at [21, 165] on span "keyboard_arrow_down" at bounding box center [26, 163] width 12 height 12
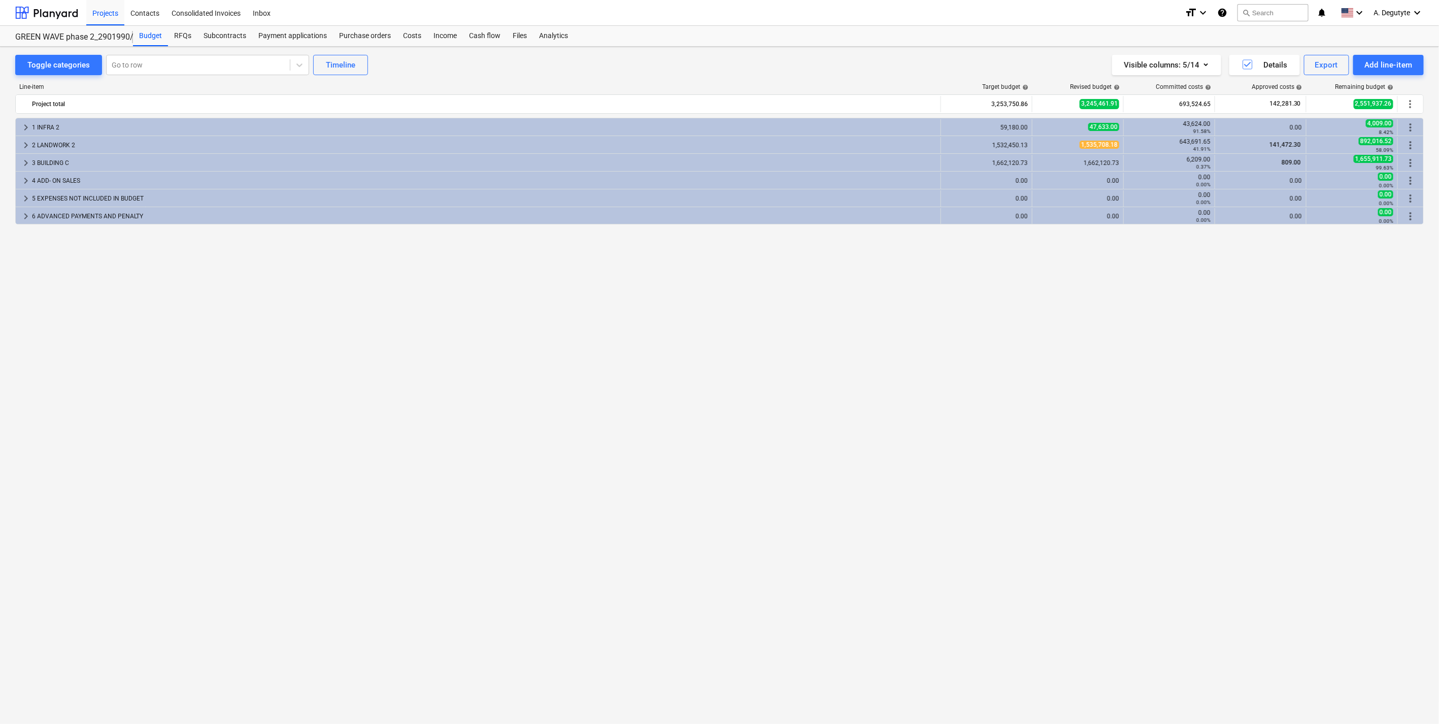
drag, startPoint x: 766, startPoint y: 495, endPoint x: 766, endPoint y: 471, distance: 23.9
click at [766, 480] on div "keyboard_arrow_right 1 INFRA 2 59,180.00 47,633.00 43,624.00 91.58% 0.00 4,009.…" at bounding box center [719, 400] width 1409 height 564
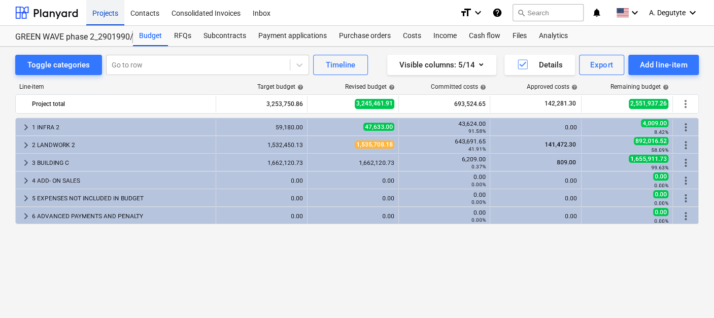
click at [103, 9] on div "Projects" at bounding box center [105, 12] width 38 height 26
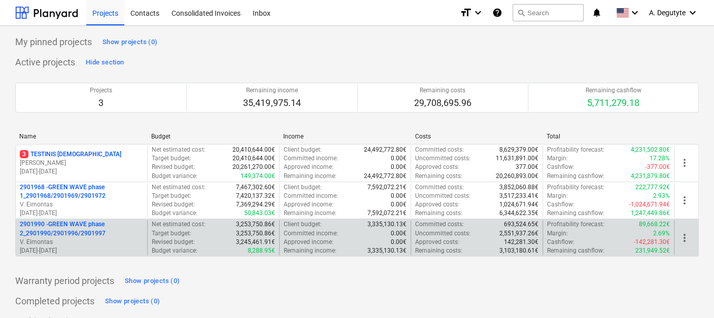
click at [52, 225] on p "2901990 - GREEN WAVE phase 2_2901990/2901996/2901997" at bounding box center [81, 228] width 123 height 17
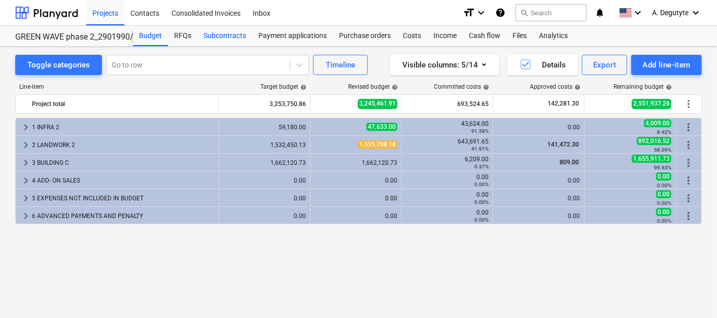
click at [231, 35] on div "Subcontracts" at bounding box center [225, 36] width 55 height 20
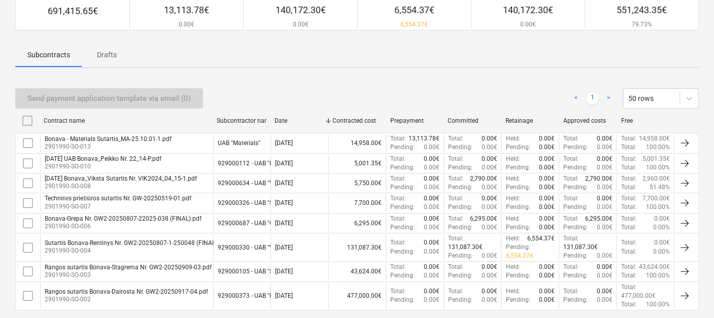
scroll to position [144, 0]
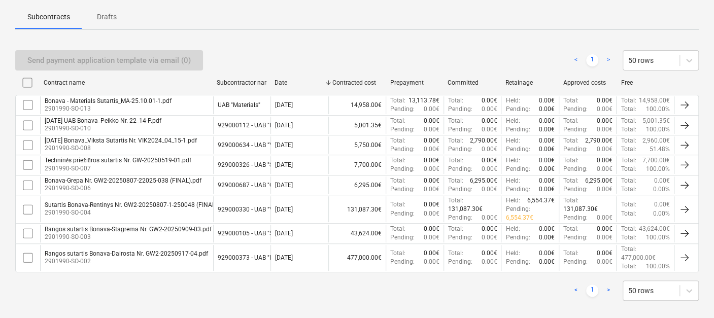
click at [114, 18] on p "Drafts" at bounding box center [106, 17] width 24 height 11
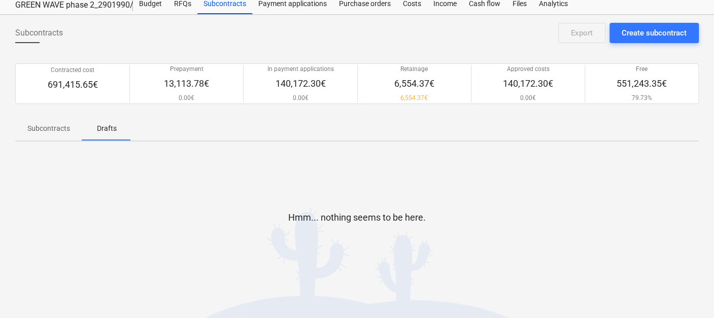
scroll to position [31, 0]
click at [43, 134] on span "Subcontracts" at bounding box center [48, 129] width 67 height 17
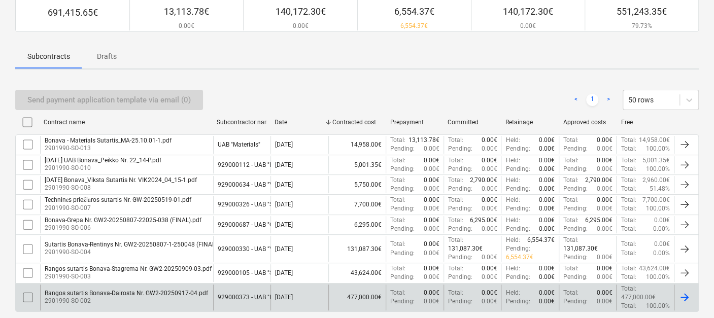
scroll to position [144, 0]
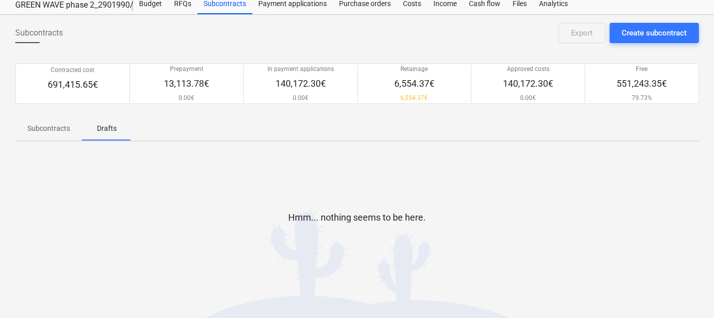
scroll to position [31, 0]
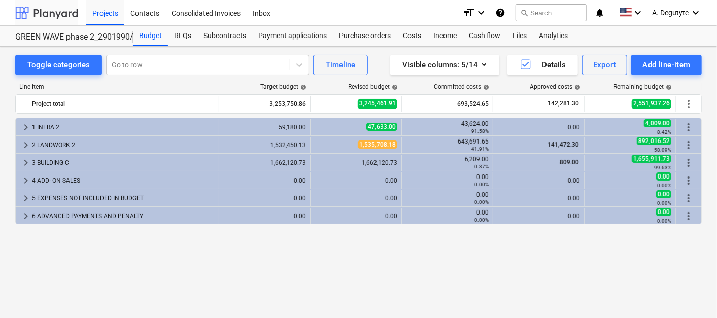
click at [36, 13] on div at bounding box center [46, 12] width 63 height 25
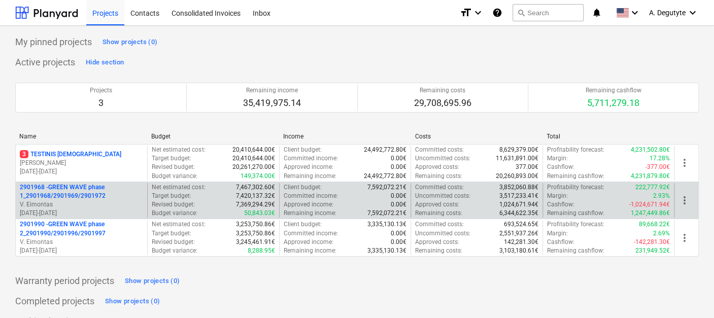
click at [84, 193] on p "2901968 - GREEN WAVE phase 1_2901968/2901969/2901972" at bounding box center [81, 191] width 123 height 17
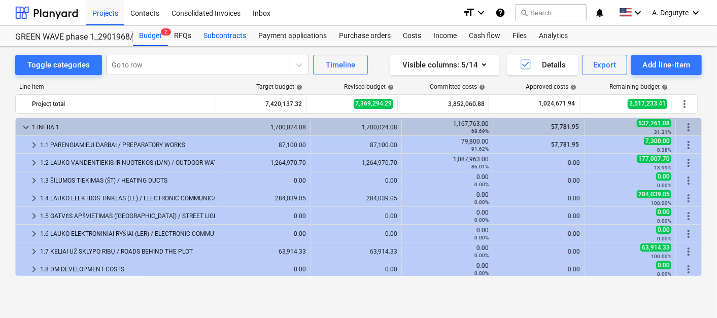
click at [222, 36] on div "Subcontracts" at bounding box center [225, 36] width 55 height 20
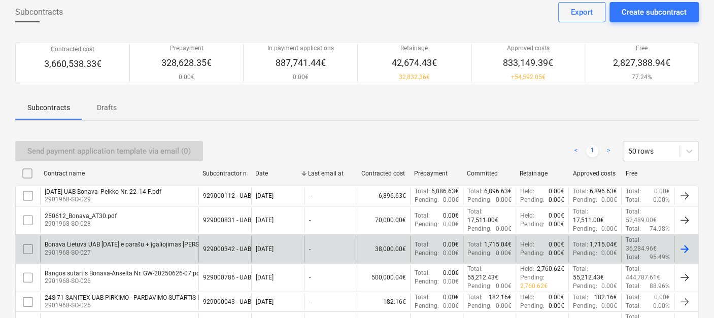
scroll to position [113, 0]
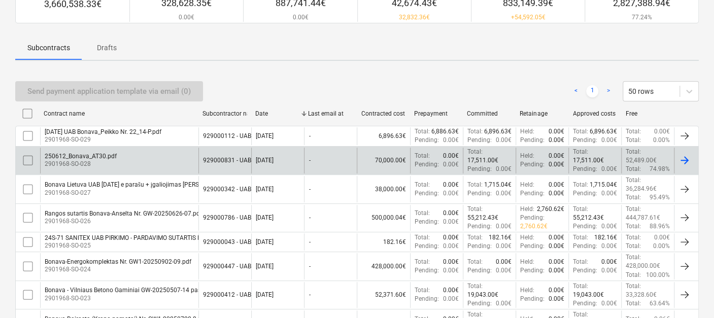
click at [118, 153] on div "250612_Bonava_AT30.pdf 2901968-SO-028" at bounding box center [119, 161] width 158 height 26
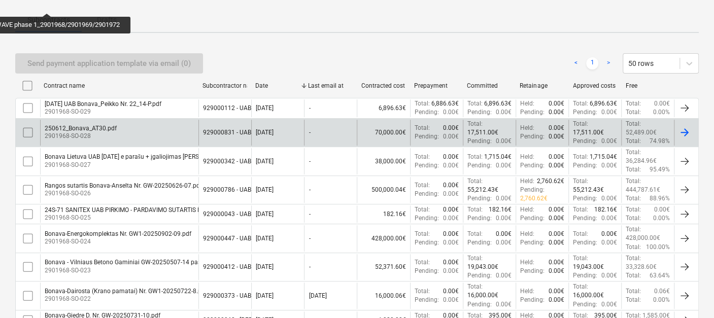
scroll to position [144, 0]
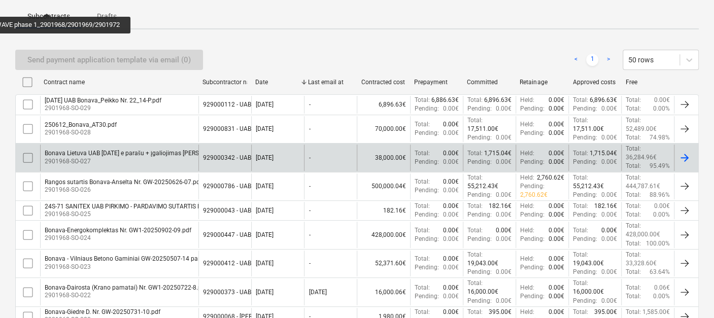
click at [140, 155] on div "Bonava Lietuva UAB 2022 04 28 e parašu + įgaliojimas Valentinui Cilciui pasiraš…" at bounding box center [156, 154] width 223 height 8
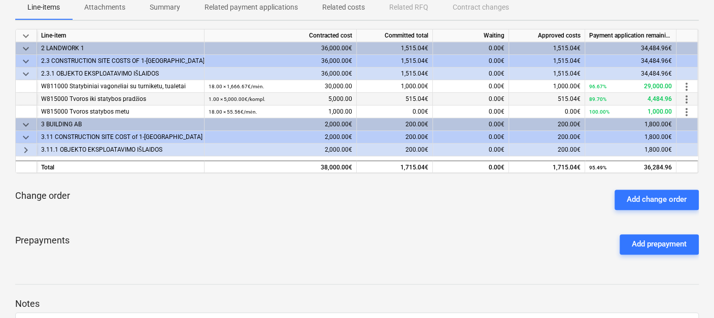
scroll to position [113, 0]
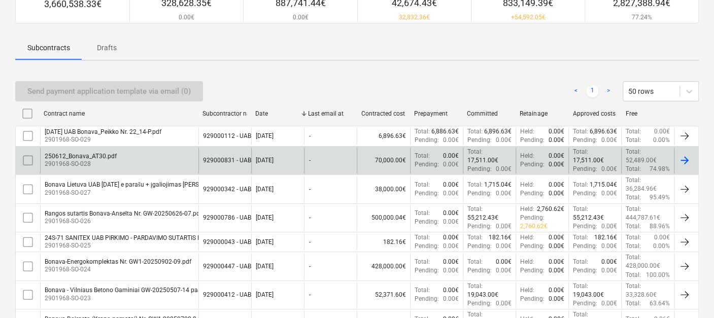
scroll to position [600, 0]
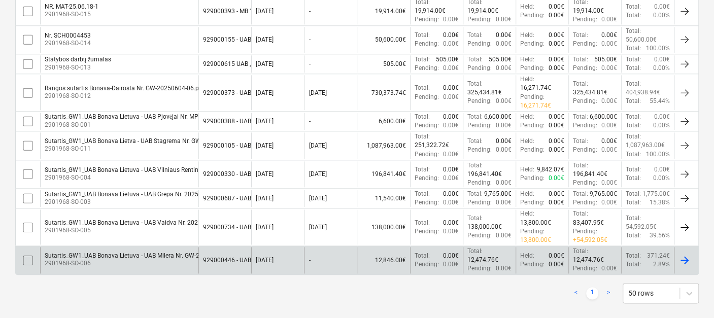
click at [142, 252] on div "Sutartis_GW1_UAB Bonava Lietuva - UAB Milera Nr. GW-20250304-4" at bounding box center [137, 255] width 185 height 7
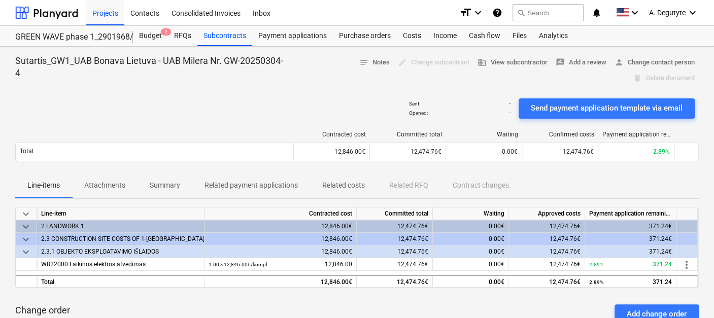
scroll to position [56, 0]
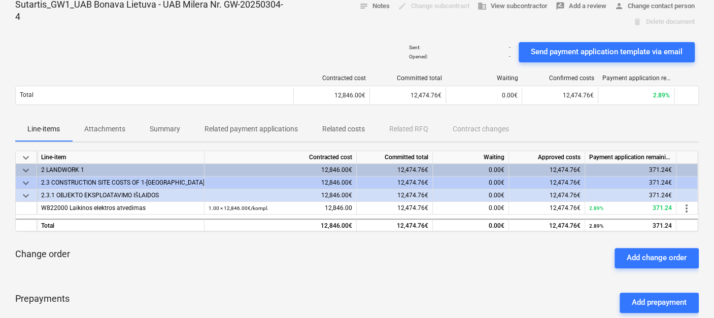
click at [30, 195] on span "keyboard_arrow_down" at bounding box center [26, 195] width 12 height 12
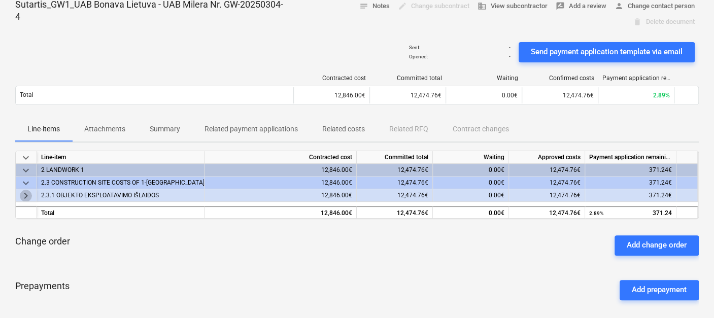
click at [26, 193] on span "keyboard_arrow_right" at bounding box center [26, 195] width 12 height 12
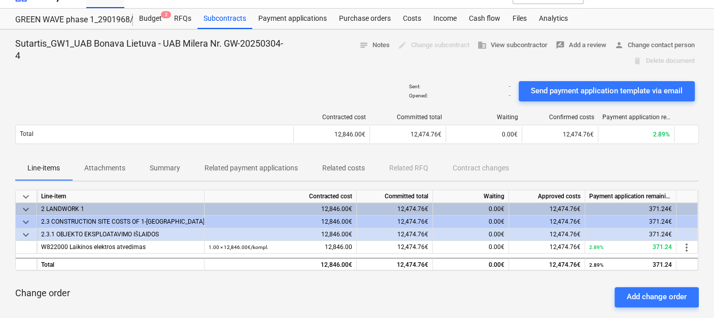
scroll to position [0, 0]
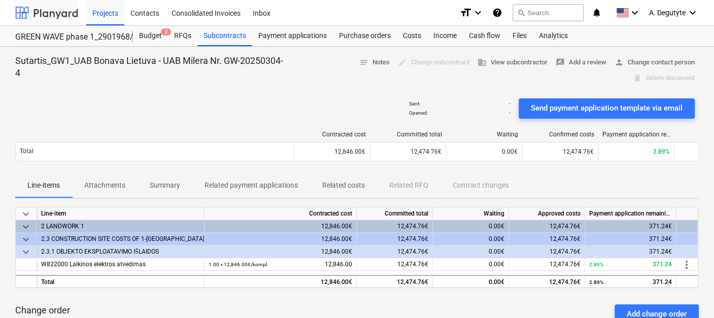
scroll to position [31, 0]
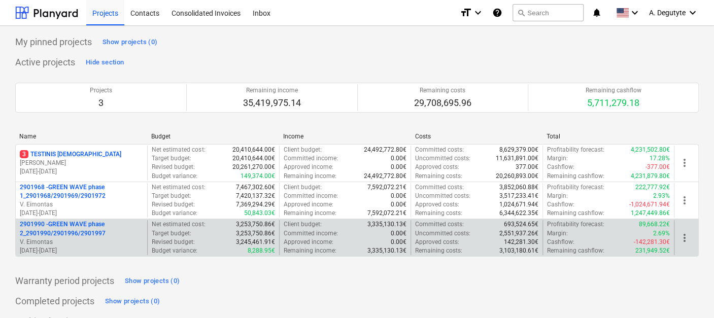
click at [78, 234] on p "2901990 - GREEN WAVE phase 2_2901990/2901996/2901997" at bounding box center [81, 228] width 123 height 17
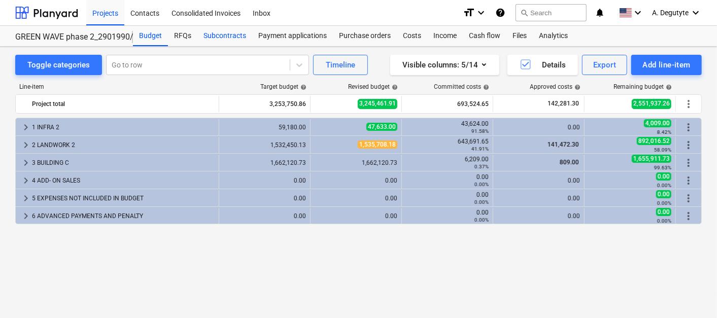
click at [238, 35] on div "Subcontracts" at bounding box center [225, 36] width 55 height 20
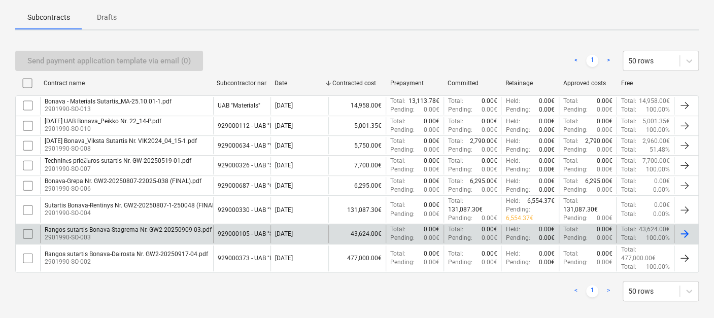
scroll to position [144, 0]
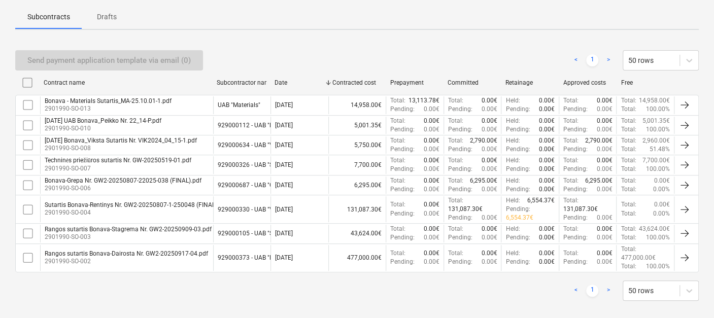
click at [112, 18] on p "Drafts" at bounding box center [106, 17] width 24 height 11
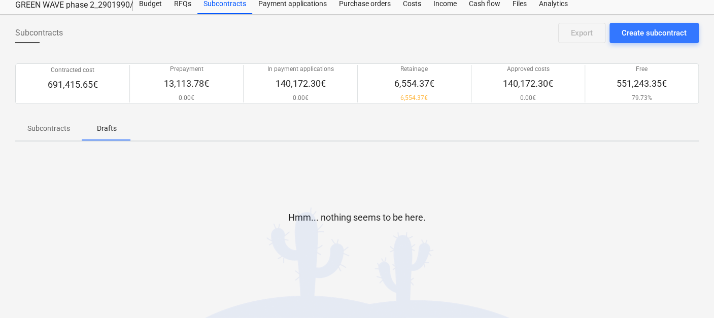
scroll to position [31, 0]
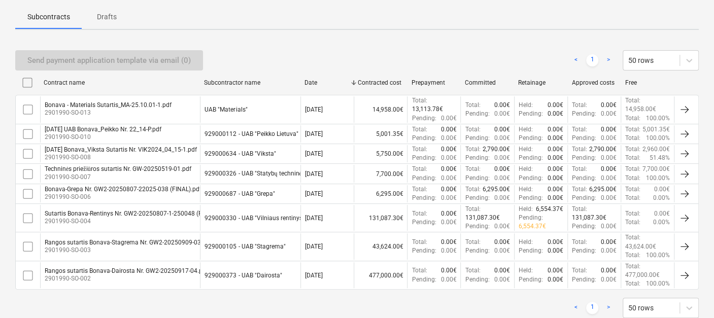
click at [342, 86] on div "Contract name Subcontractor name Date Contracted cost Prepayment Committed Reta…" at bounding box center [357, 83] width 684 height 16
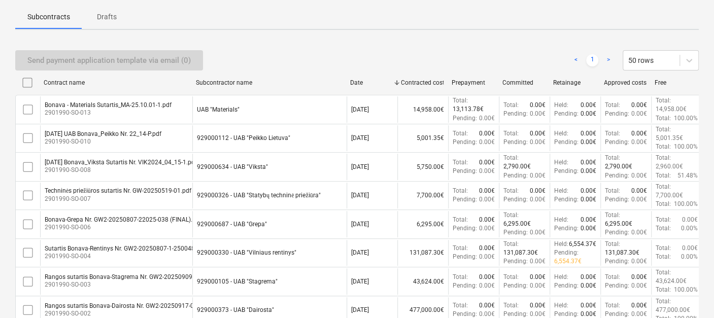
click at [349, 81] on div at bounding box center [346, 83] width 18 height 16
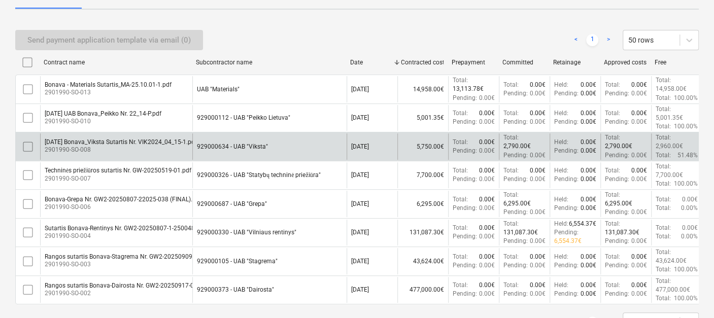
scroll to position [170, 0]
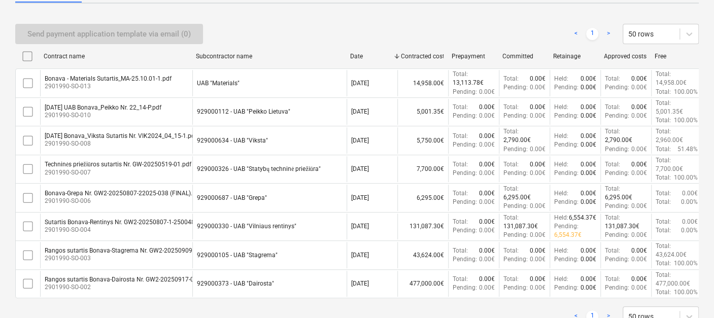
click at [606, 31] on link ">" at bounding box center [609, 34] width 12 height 12
click at [610, 32] on link ">" at bounding box center [609, 34] width 12 height 12
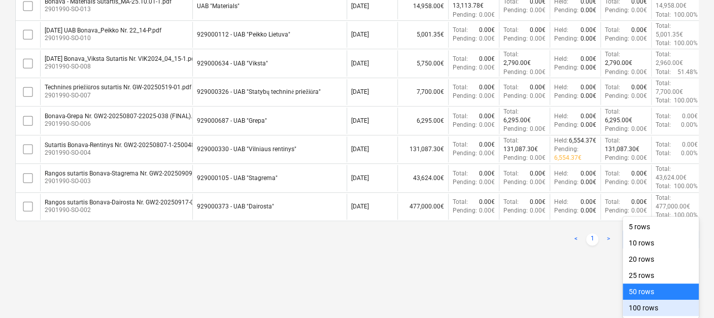
click at [652, 312] on div "100 rows" at bounding box center [661, 308] width 76 height 16
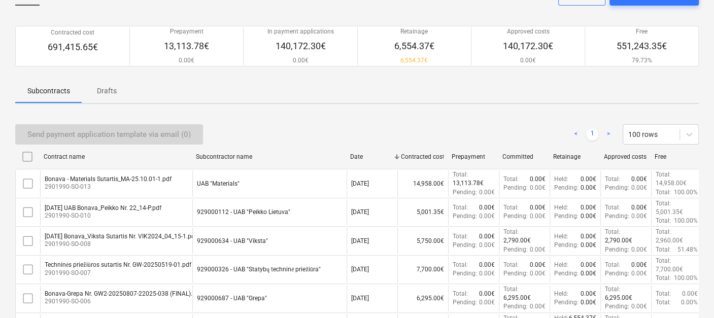
scroll to position [0, 0]
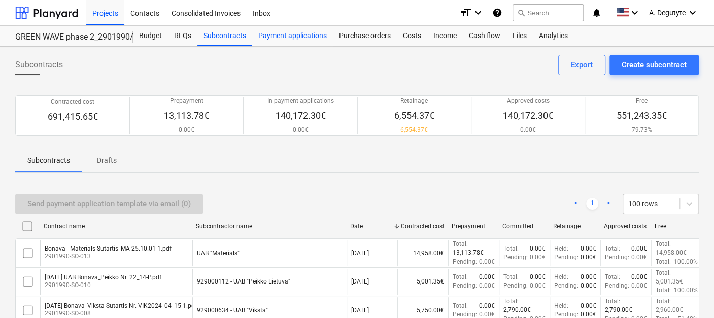
click at [288, 40] on div "Payment applications" at bounding box center [292, 36] width 81 height 20
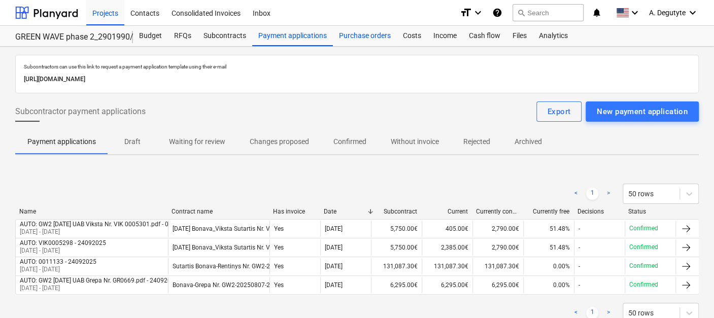
click at [381, 32] on div "Purchase orders" at bounding box center [365, 36] width 64 height 20
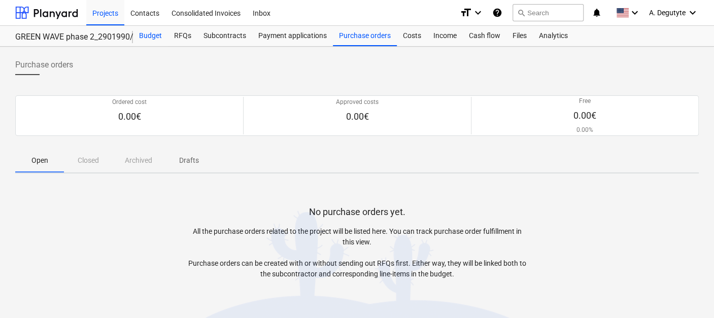
click at [158, 34] on div "Budget" at bounding box center [150, 36] width 35 height 20
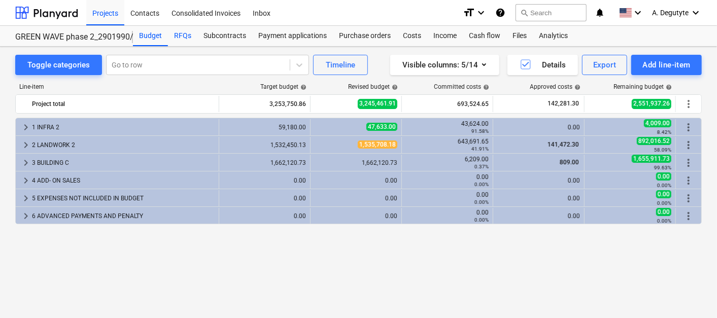
click at [186, 39] on div "RFQs" at bounding box center [182, 36] width 29 height 20
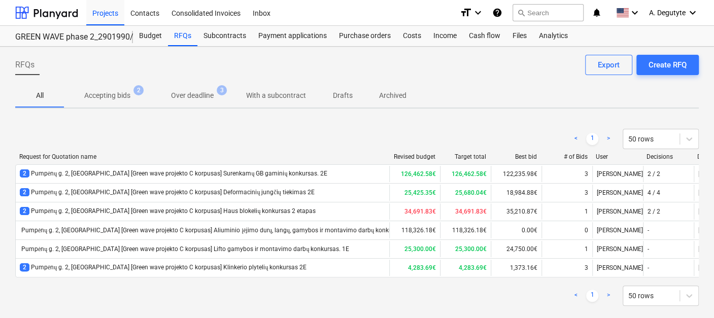
drag, startPoint x: 270, startPoint y: 158, endPoint x: 390, endPoint y: 159, distance: 120.3
click at [390, 159] on div at bounding box center [389, 156] width 18 height 7
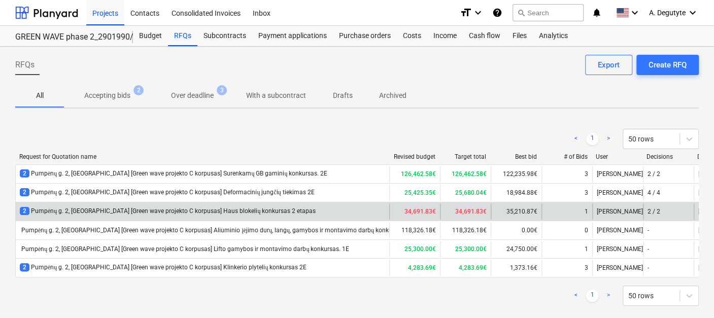
scroll to position [15, 0]
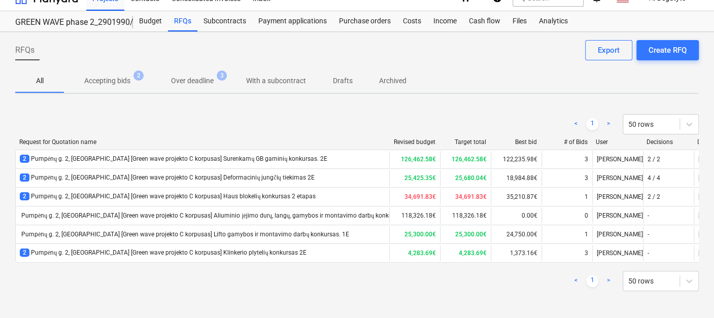
click at [121, 79] on p "Accepting bids" at bounding box center [107, 81] width 46 height 11
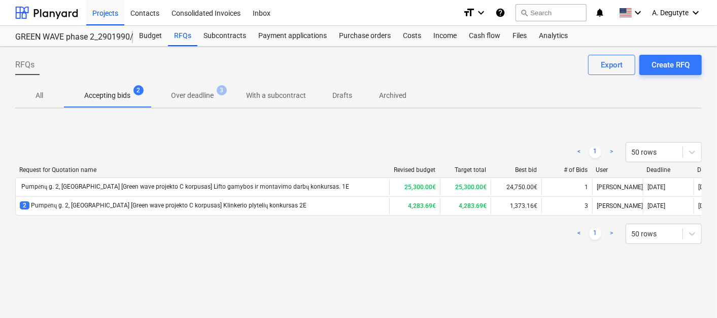
click at [193, 99] on p "Over deadline" at bounding box center [192, 95] width 43 height 11
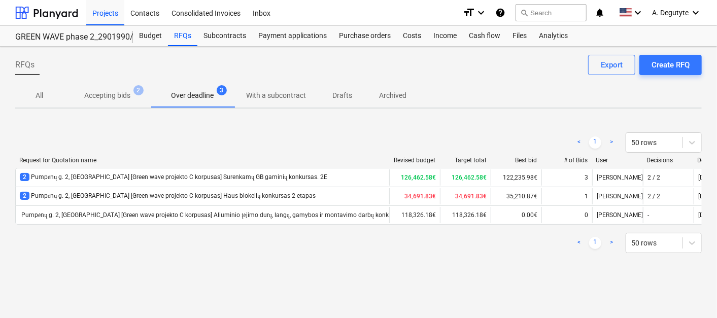
click at [245, 82] on div "RFQs Create RFQ Export" at bounding box center [358, 69] width 687 height 28
click at [299, 88] on span "With a subcontract" at bounding box center [276, 95] width 84 height 17
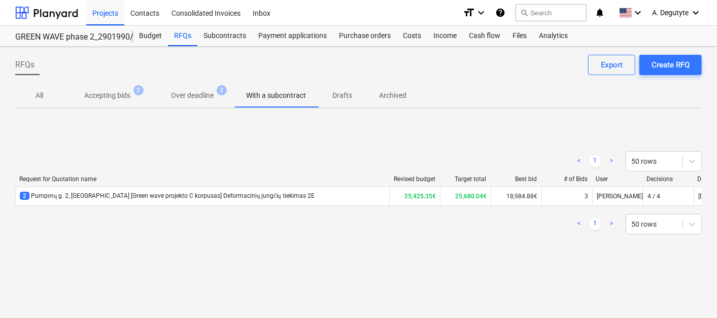
click at [357, 91] on span "Drafts" at bounding box center [342, 95] width 49 height 17
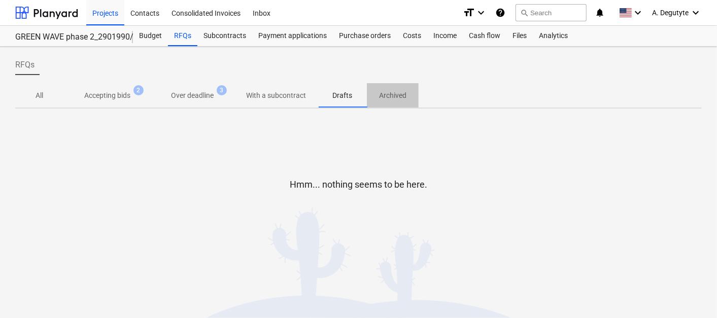
click at [396, 92] on p "Archived" at bounding box center [392, 95] width 27 height 11
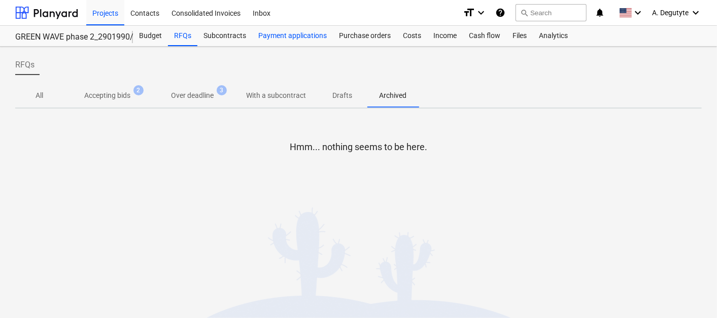
drag, startPoint x: 239, startPoint y: 39, endPoint x: 258, endPoint y: 37, distance: 18.8
click at [239, 39] on div "Subcontracts" at bounding box center [225, 36] width 55 height 20
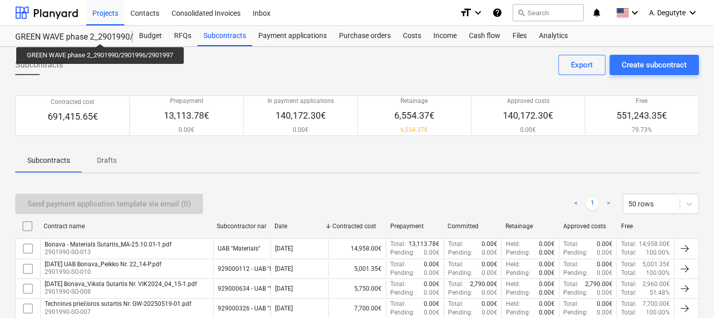
click at [103, 35] on div "GREEN WAVE phase 2_2901990/2901996/2901997" at bounding box center [68, 37] width 106 height 11
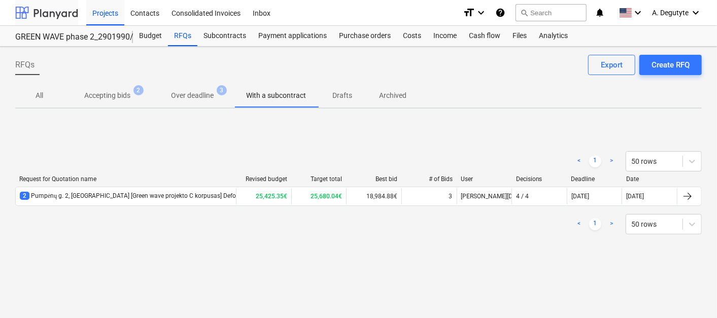
click at [66, 9] on div at bounding box center [46, 12] width 63 height 25
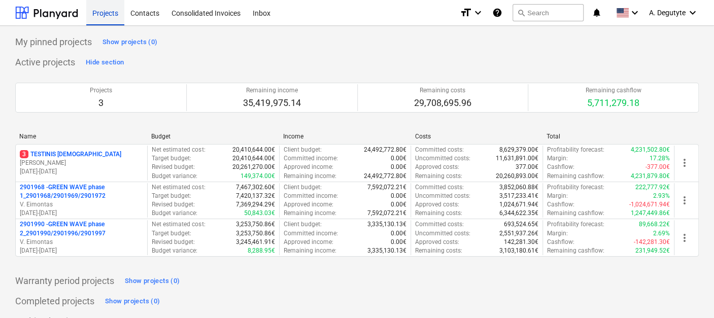
click at [111, 9] on div "Projects" at bounding box center [105, 12] width 38 height 26
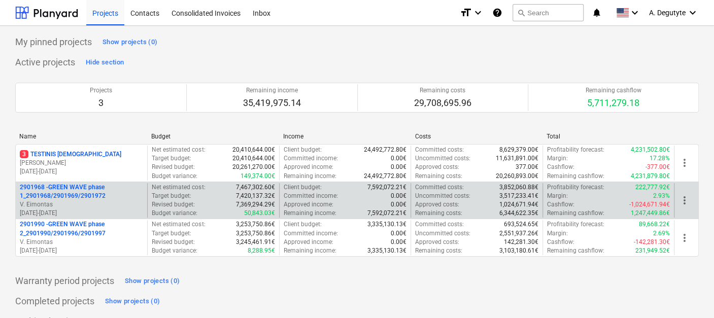
click at [77, 196] on p "2901968 - GREEN WAVE phase 1_2901968/2901969/2901972" at bounding box center [81, 191] width 123 height 17
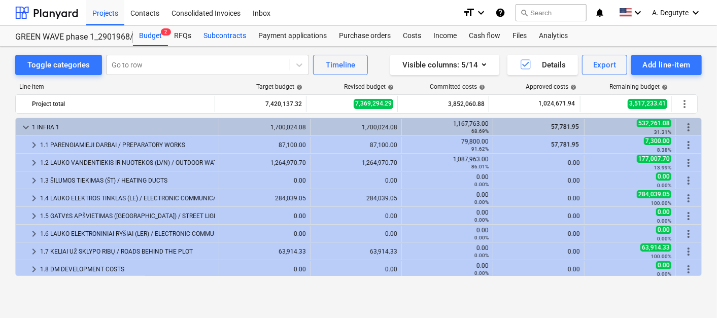
click at [230, 35] on div "Subcontracts" at bounding box center [225, 36] width 55 height 20
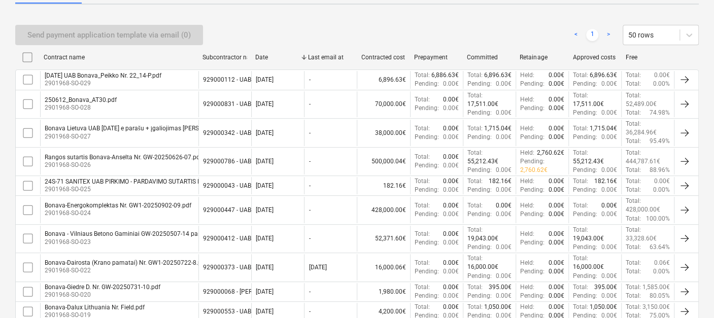
scroll to position [600, 0]
